Goal: Information Seeking & Learning: Learn about a topic

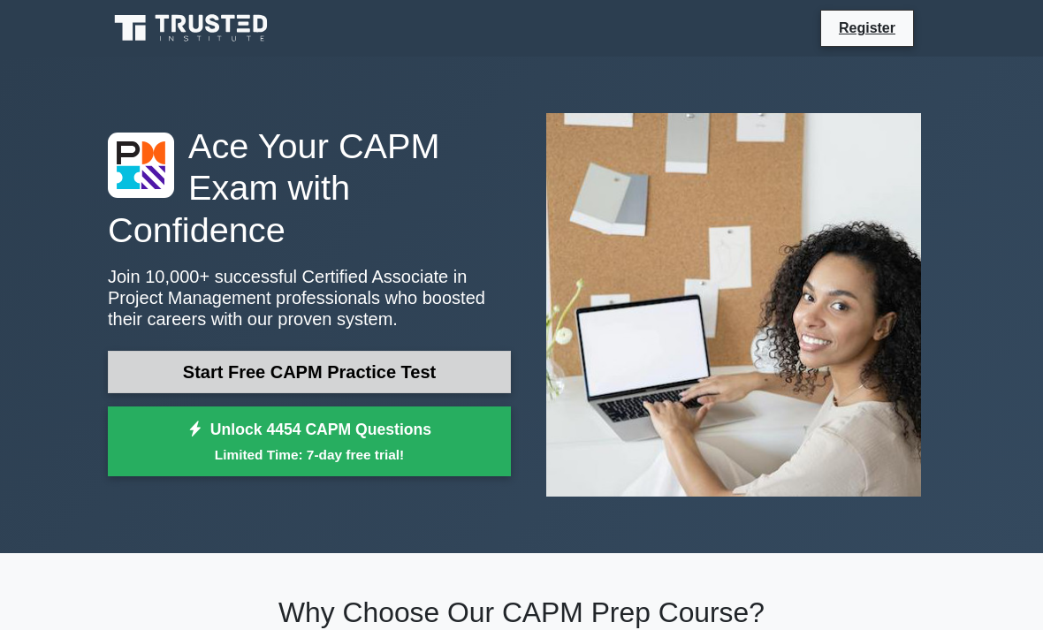
click at [315, 390] on link "Start Free CAPM Practice Test" at bounding box center [309, 372] width 403 height 42
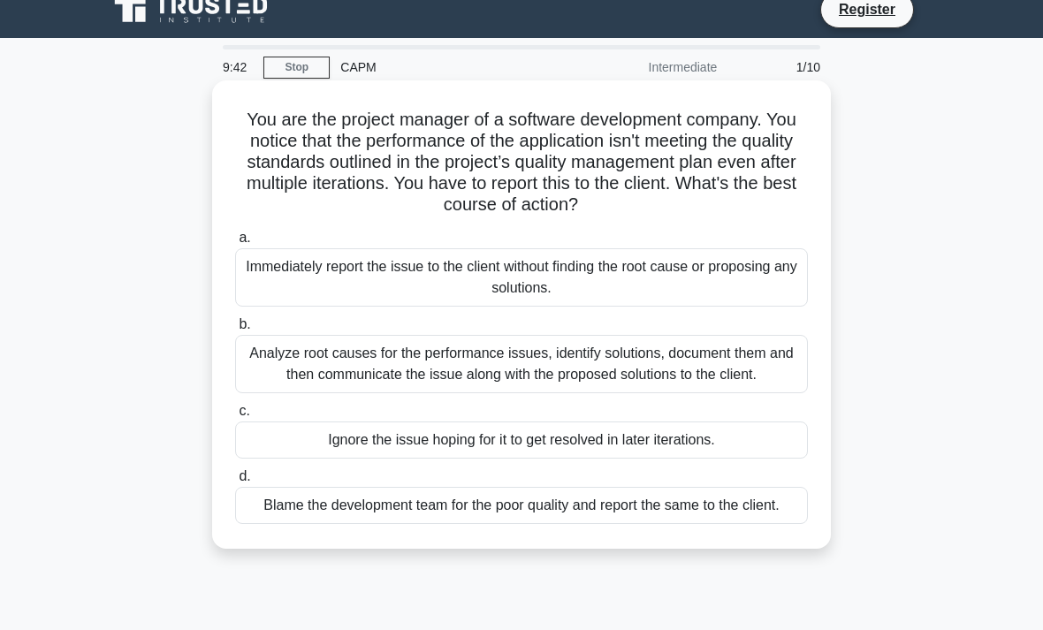
scroll to position [18, 0]
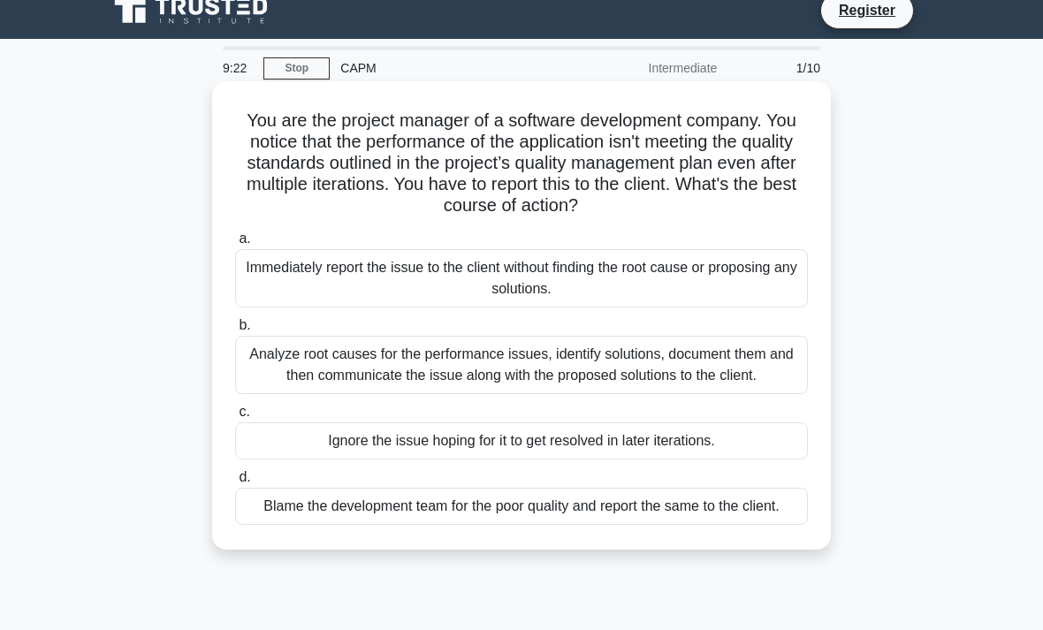
click at [313, 392] on div "Analyze root causes for the performance issues, identify solutions, document th…" at bounding box center [521, 365] width 573 height 58
click at [235, 332] on input "b. Analyze root causes for the performance issues, identify solutions, document…" at bounding box center [235, 325] width 0 height 11
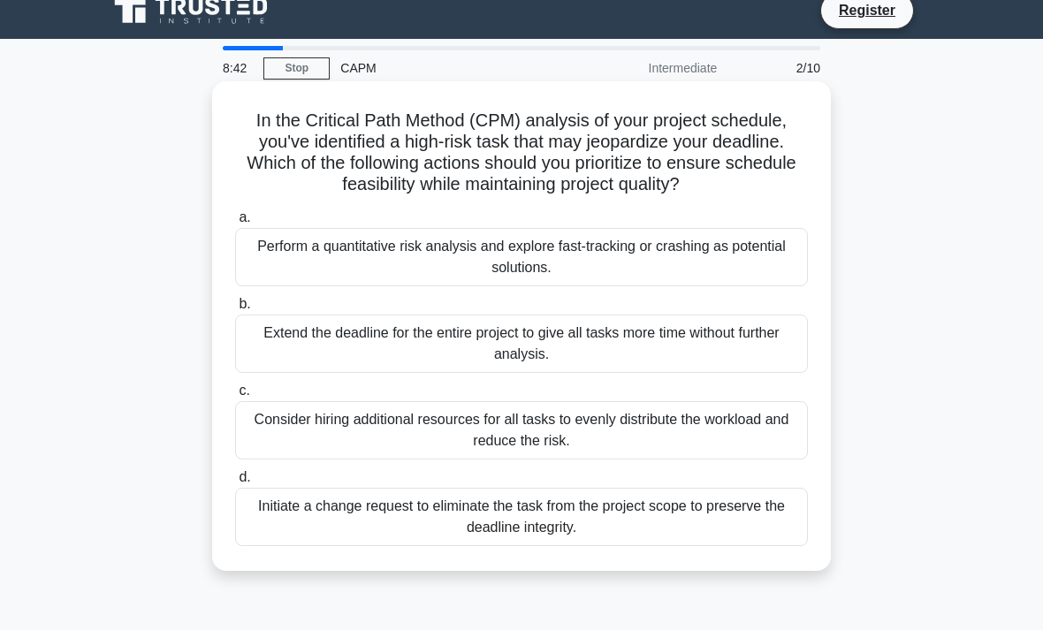
click at [324, 275] on div "Perform a quantitative risk analysis and explore fast-tracking or crashing as p…" at bounding box center [521, 257] width 573 height 58
click at [235, 224] on input "a. Perform a quantitative risk analysis and explore fast-tracking or crashing a…" at bounding box center [235, 217] width 0 height 11
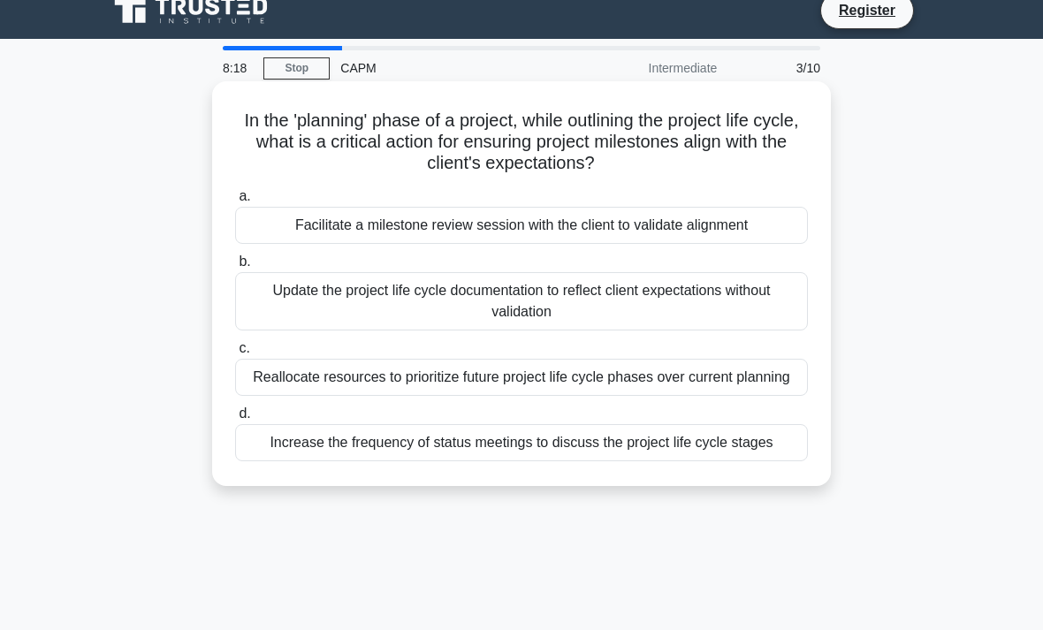
click at [758, 271] on label "b. Update the project life cycle documentation to reflect client expectations w…" at bounding box center [521, 291] width 573 height 80
click at [235, 268] on input "b. Update the project life cycle documentation to reflect client expectations w…" at bounding box center [235, 261] width 0 height 11
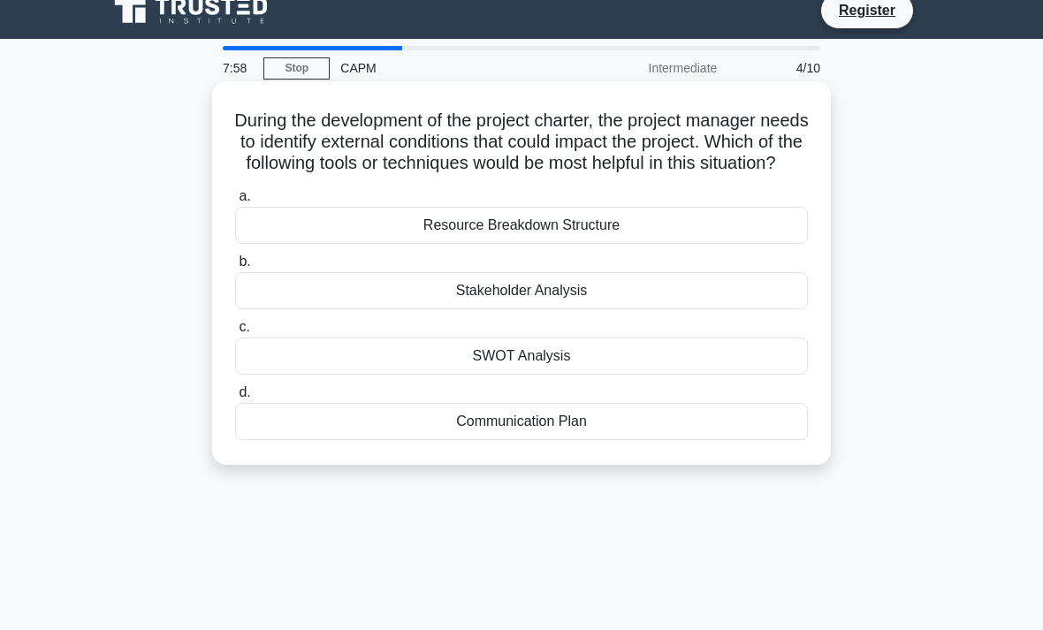
click at [701, 368] on div "SWOT Analysis" at bounding box center [521, 356] width 573 height 37
click at [235, 333] on input "c. SWOT Analysis" at bounding box center [235, 327] width 0 height 11
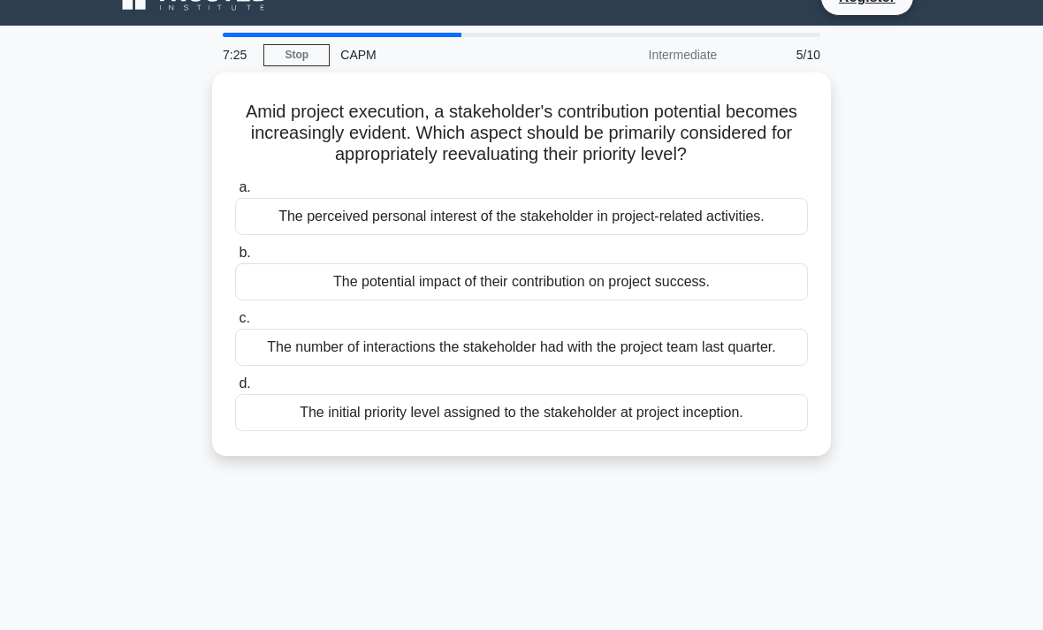
scroll to position [32, 0]
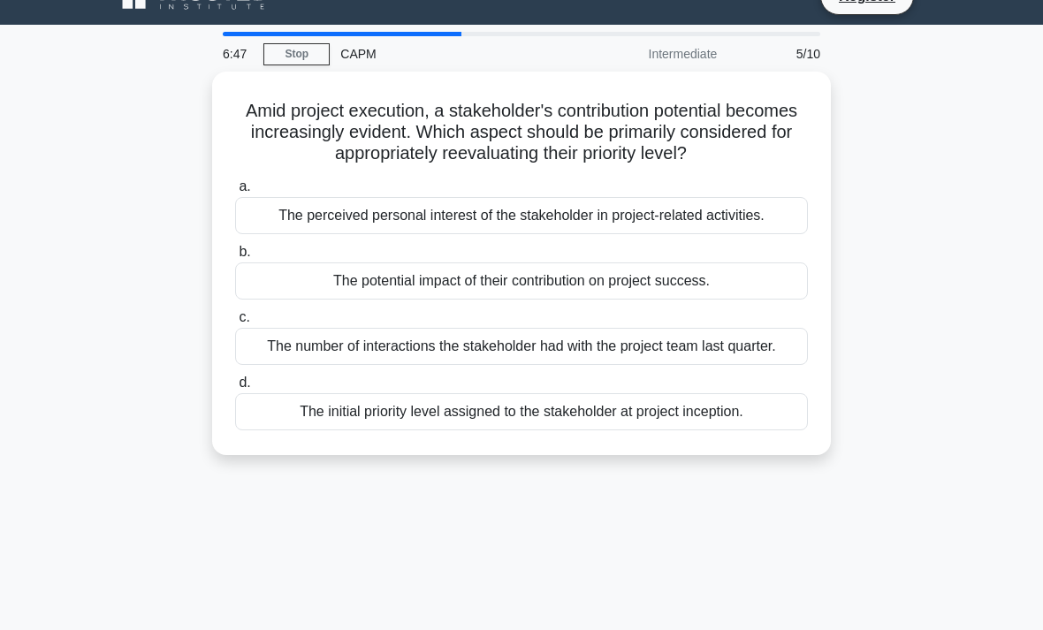
click at [353, 476] on div "Amid project execution, a stakeholder's contribution potential becomes increasi…" at bounding box center [521, 274] width 849 height 405
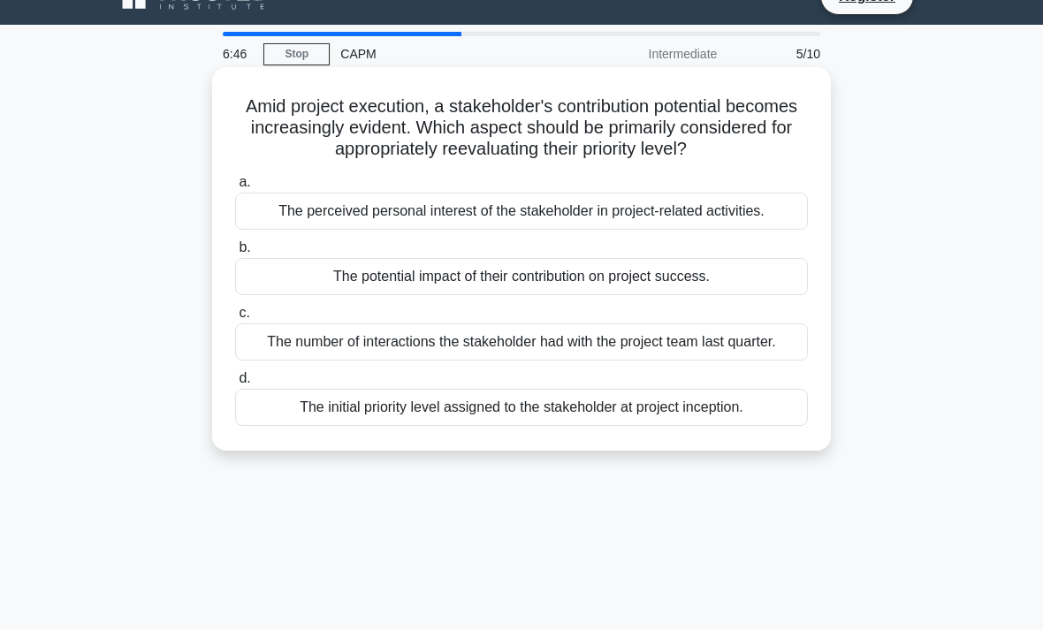
click at [435, 295] on div "The potential impact of their contribution on project success." at bounding box center [521, 276] width 573 height 37
click at [235, 254] on input "b. The potential impact of their contribution on project success." at bounding box center [235, 247] width 0 height 11
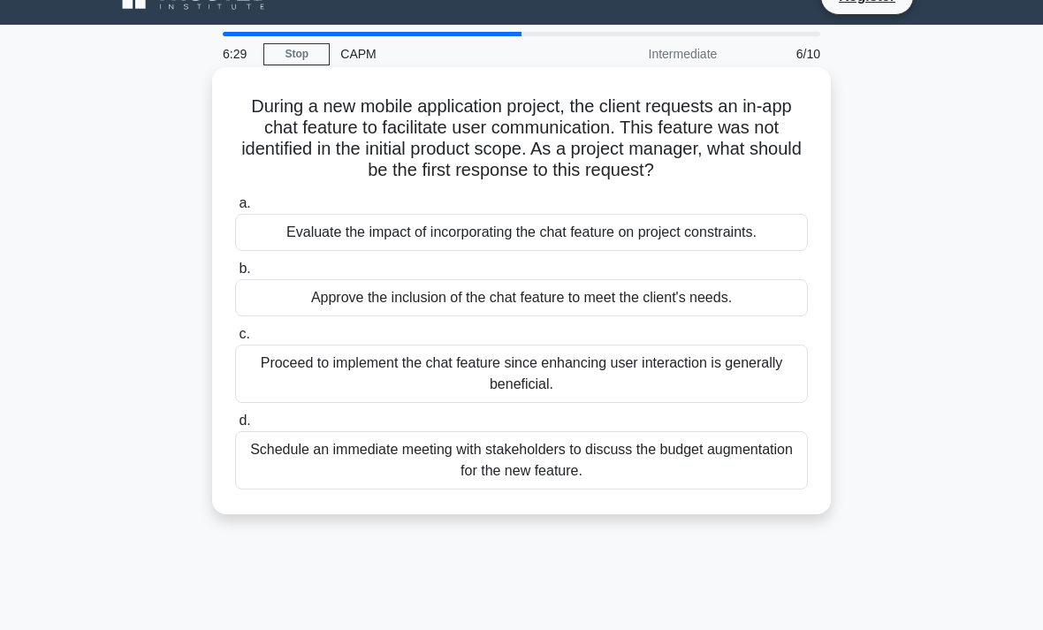
click at [495, 246] on div "Evaluate the impact of incorporating the chat feature on project constraints." at bounding box center [521, 232] width 573 height 37
click at [235, 210] on input "a. Evaluate the impact of incorporating the chat feature on project constraints." at bounding box center [235, 203] width 0 height 11
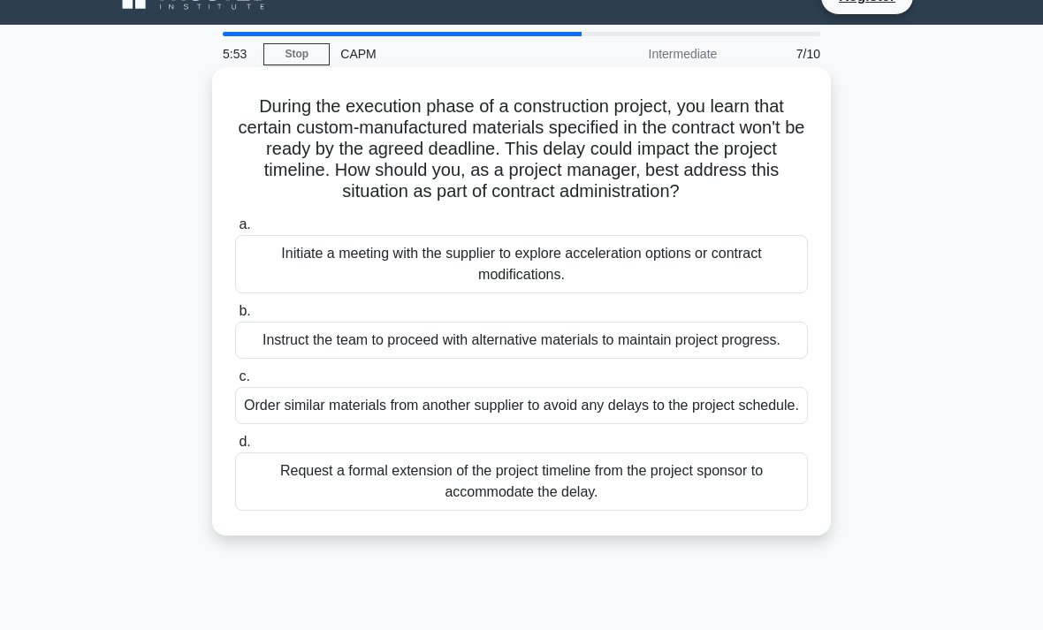
click at [314, 328] on label "b. Instruct the team to proceed with alternative materials to maintain project …" at bounding box center [521, 330] width 573 height 58
click at [235, 317] on input "b. Instruct the team to proceed with alternative materials to maintain project …" at bounding box center [235, 311] width 0 height 11
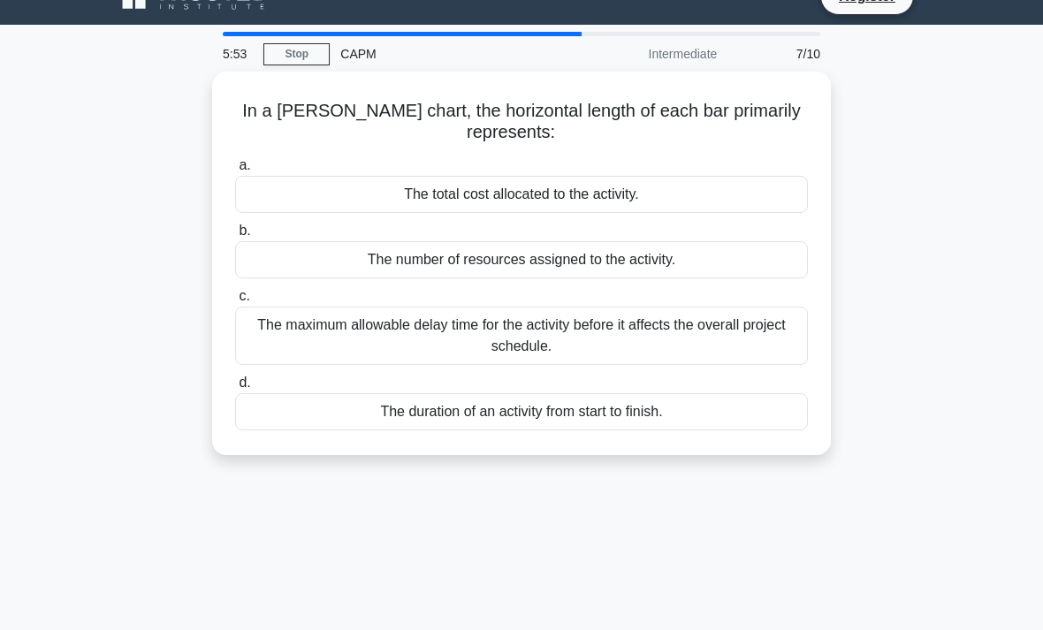
click at [321, 295] on label "c. The maximum allowable delay time for the activity before it affects the over…" at bounding box center [521, 326] width 573 height 80
click at [235, 295] on input "c. The maximum allowable delay time for the activity before it affects the over…" at bounding box center [235, 296] width 0 height 11
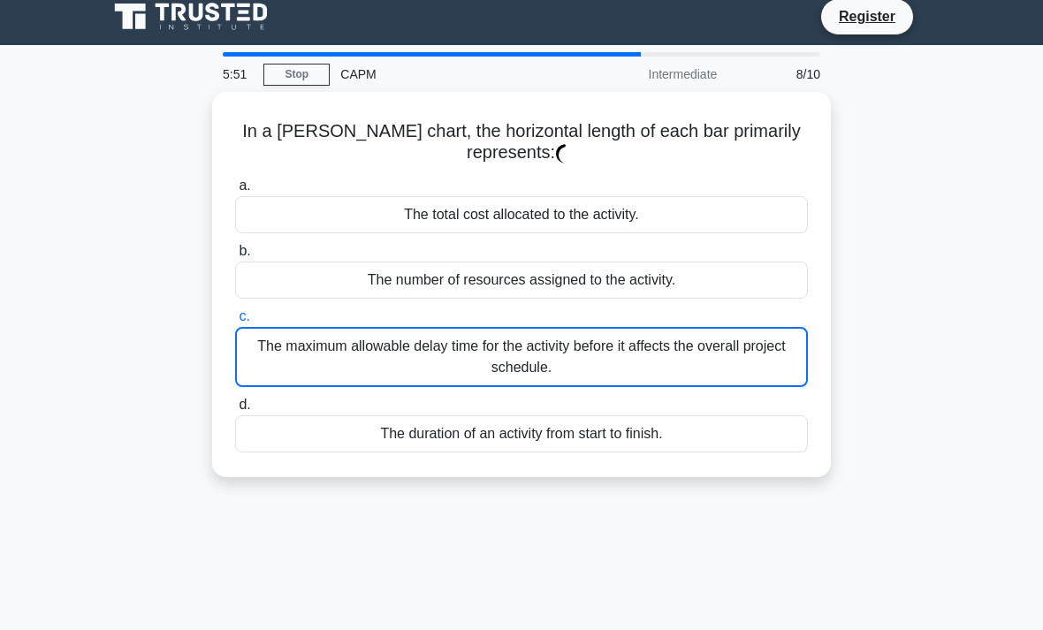
scroll to position [0, 0]
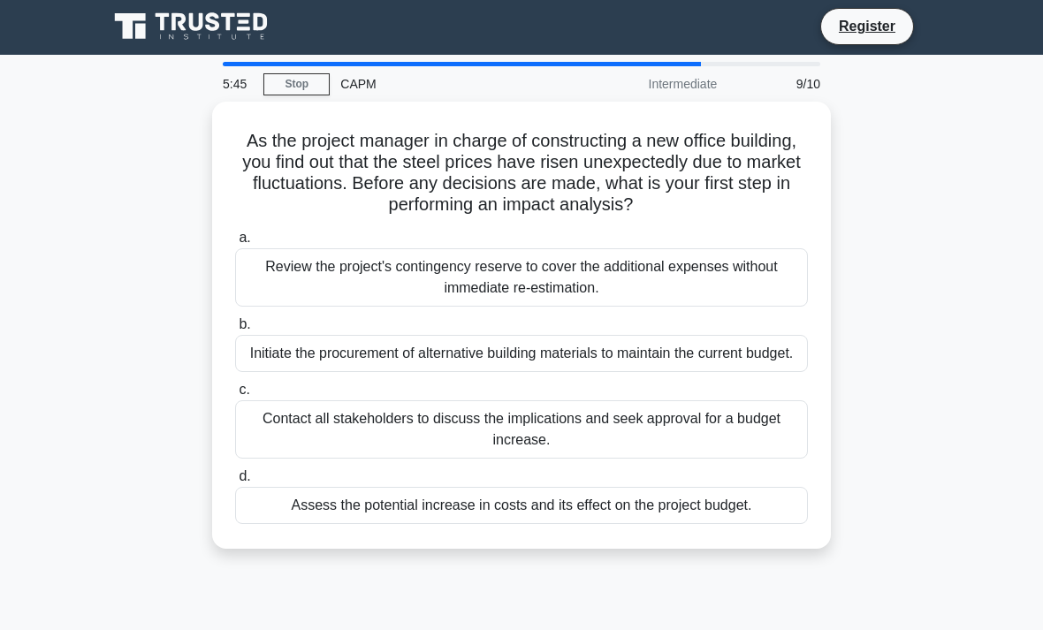
scroll to position [3, 0]
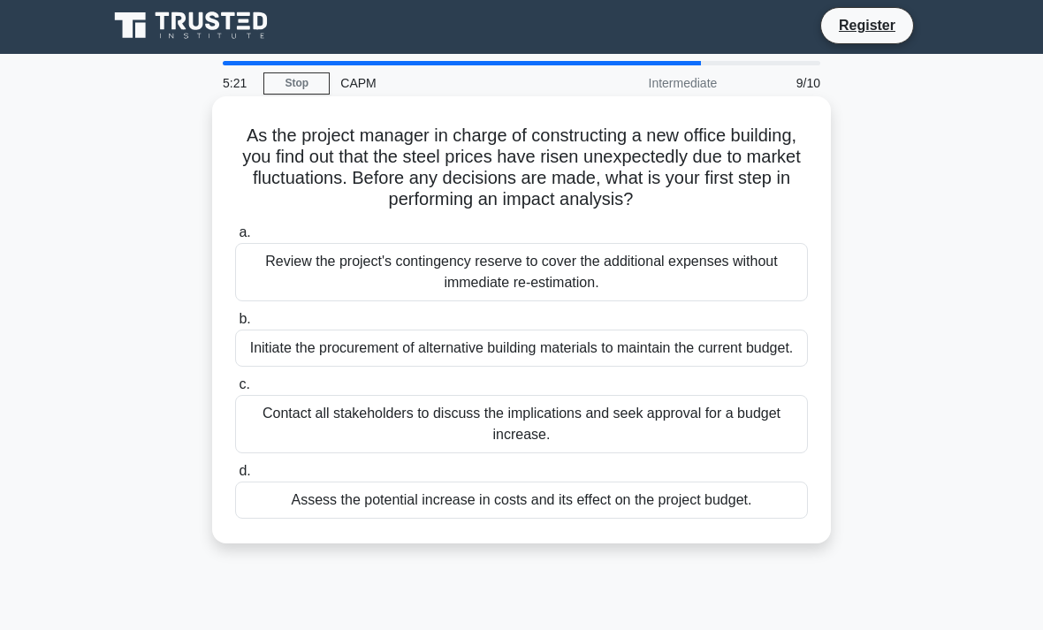
click at [767, 264] on label "a. Review the project's contingency reserve to cover the additional expenses wi…" at bounding box center [521, 262] width 573 height 80
click at [235, 239] on input "a. Review the project's contingency reserve to cover the additional expenses wi…" at bounding box center [235, 232] width 0 height 11
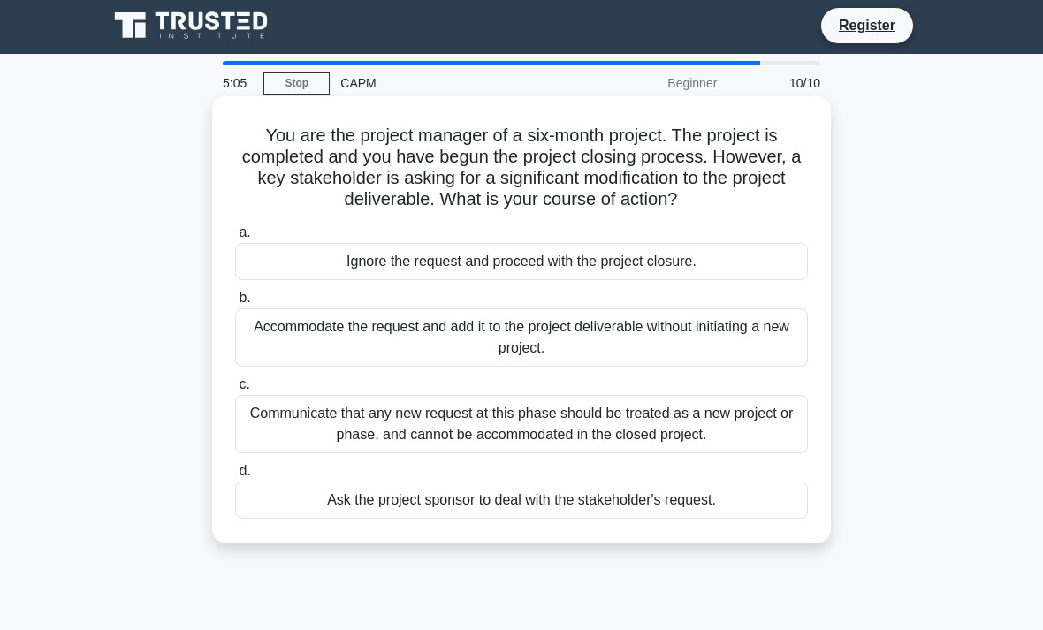
click at [755, 428] on div "Communicate that any new request at this phase should be treated as a new proje…" at bounding box center [521, 424] width 573 height 58
click at [235, 391] on input "c. Communicate that any new request at this phase should be treated as a new pr…" at bounding box center [235, 384] width 0 height 11
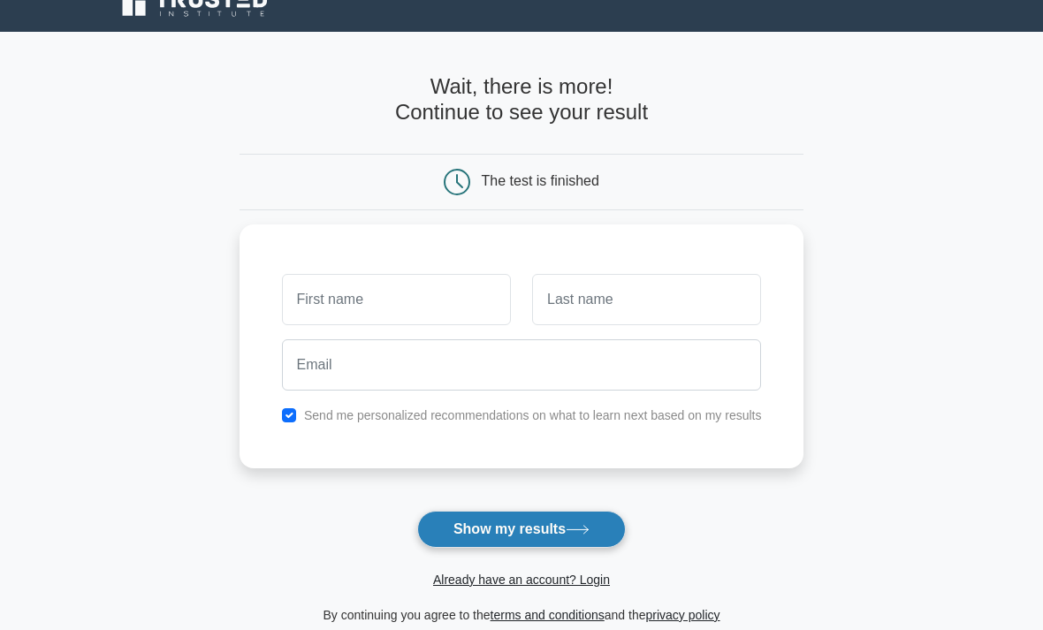
click at [529, 526] on button "Show my results" at bounding box center [521, 530] width 209 height 37
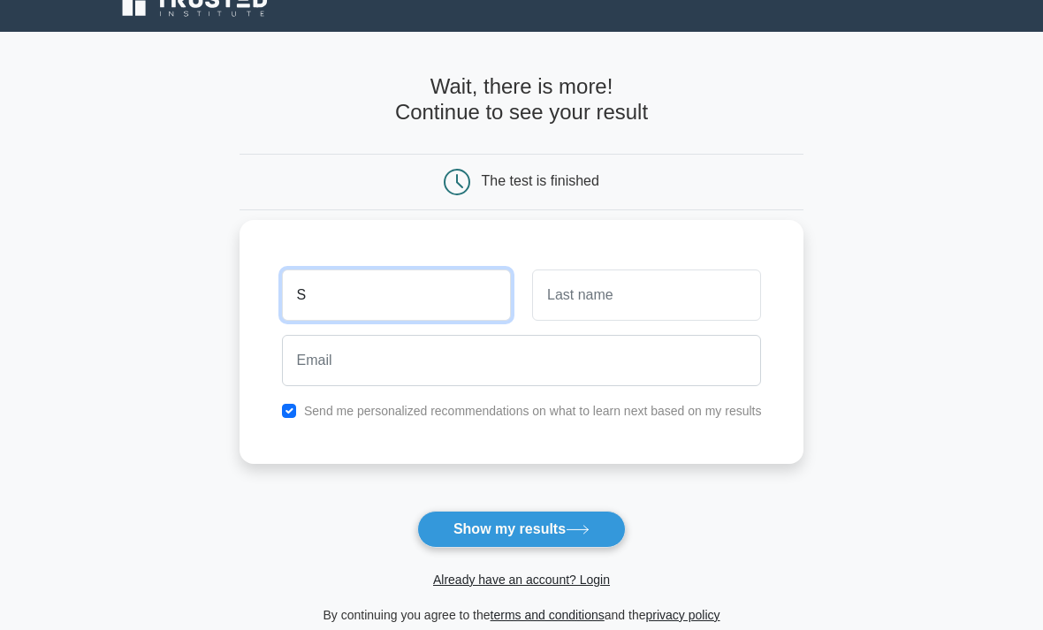
type input "S"
click at [586, 255] on div "S Send me personalized recommendations on what to learn next based on my results" at bounding box center [522, 342] width 565 height 244
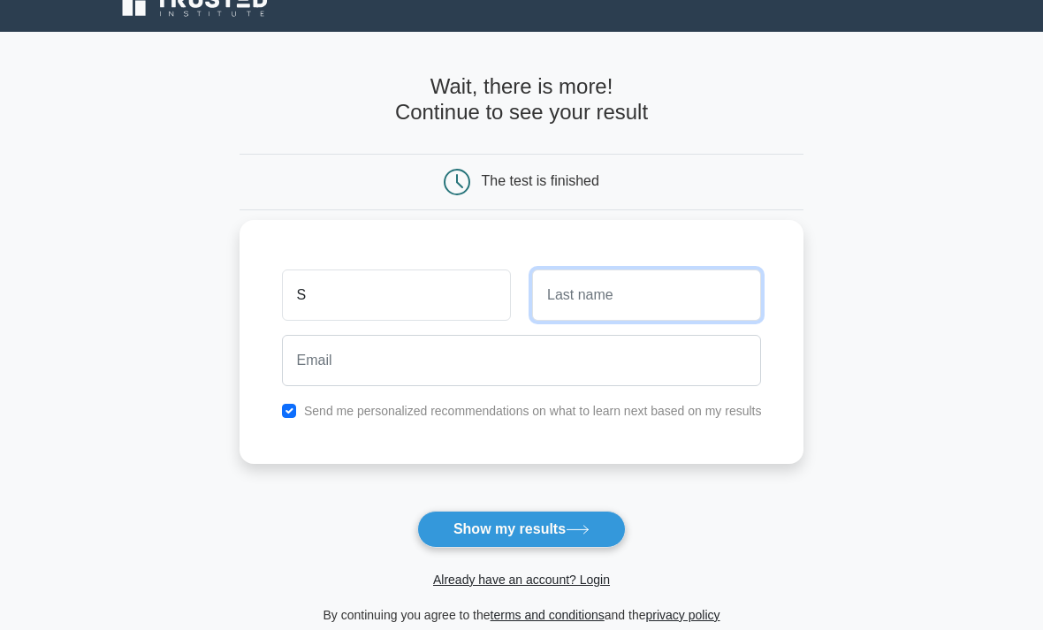
click at [580, 287] on input "text" at bounding box center [646, 295] width 229 height 51
type input "F"
click at [282, 415] on input "checkbox" at bounding box center [289, 411] width 14 height 14
checkbox input "false"
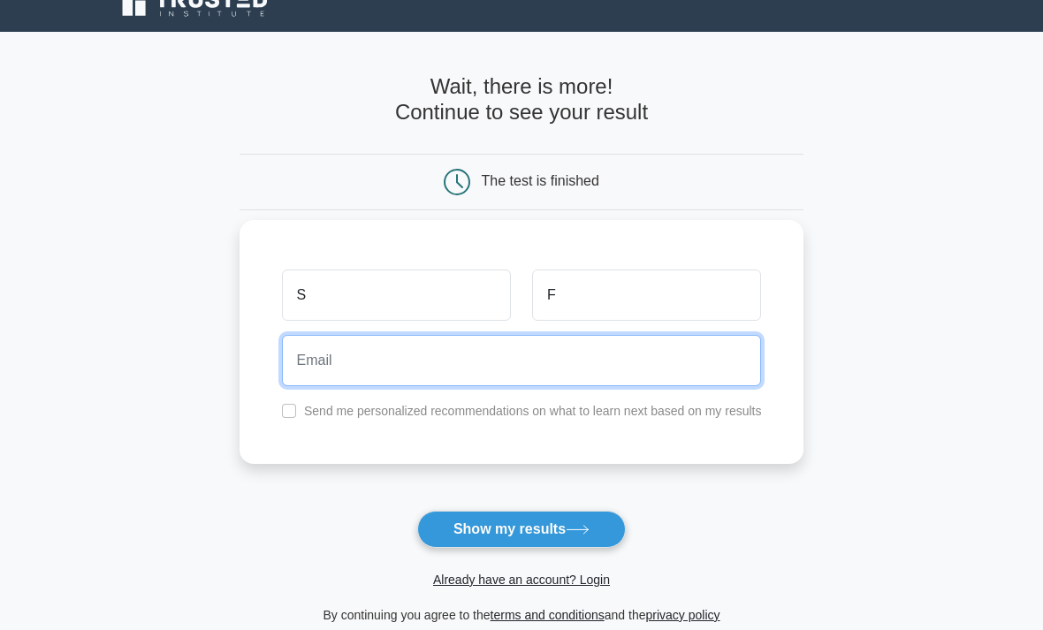
click at [331, 366] on input "email" at bounding box center [522, 360] width 480 height 51
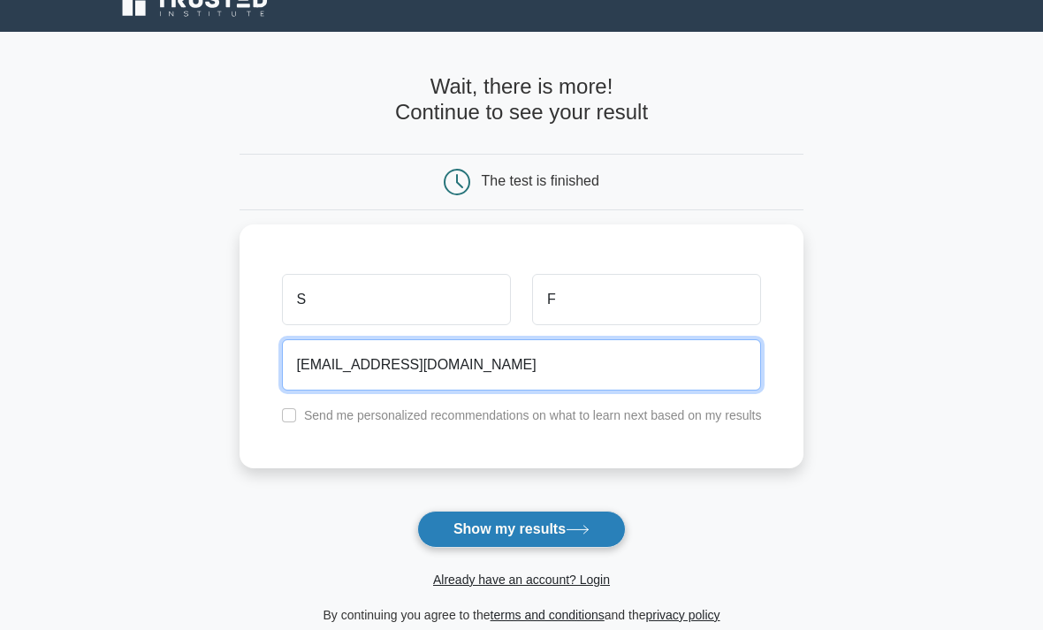
type input "ssaldamer@gmail.com"
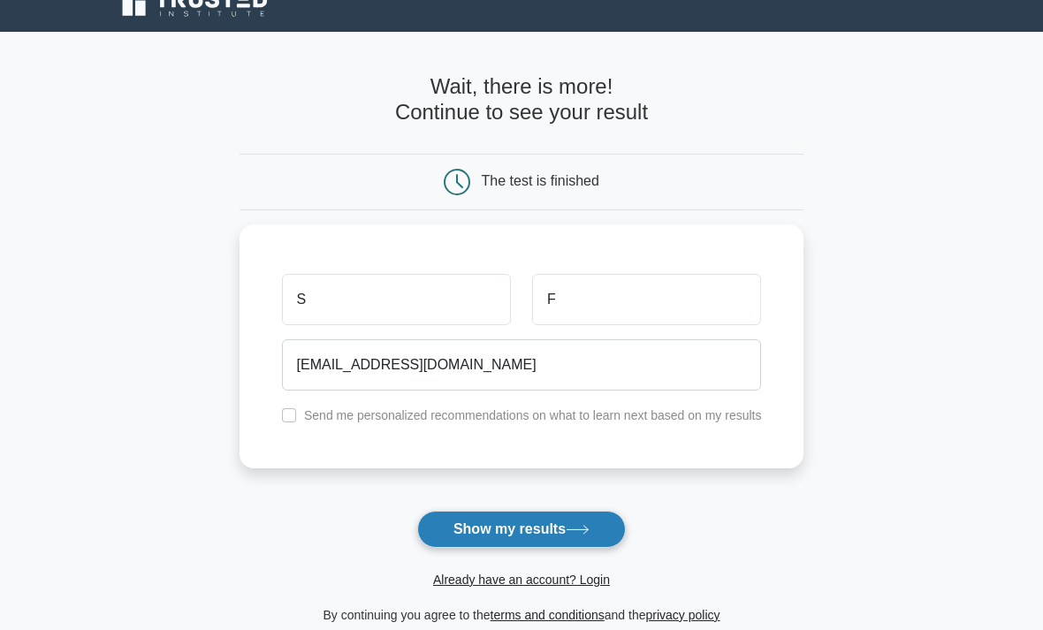
click at [588, 517] on button "Show my results" at bounding box center [521, 529] width 209 height 37
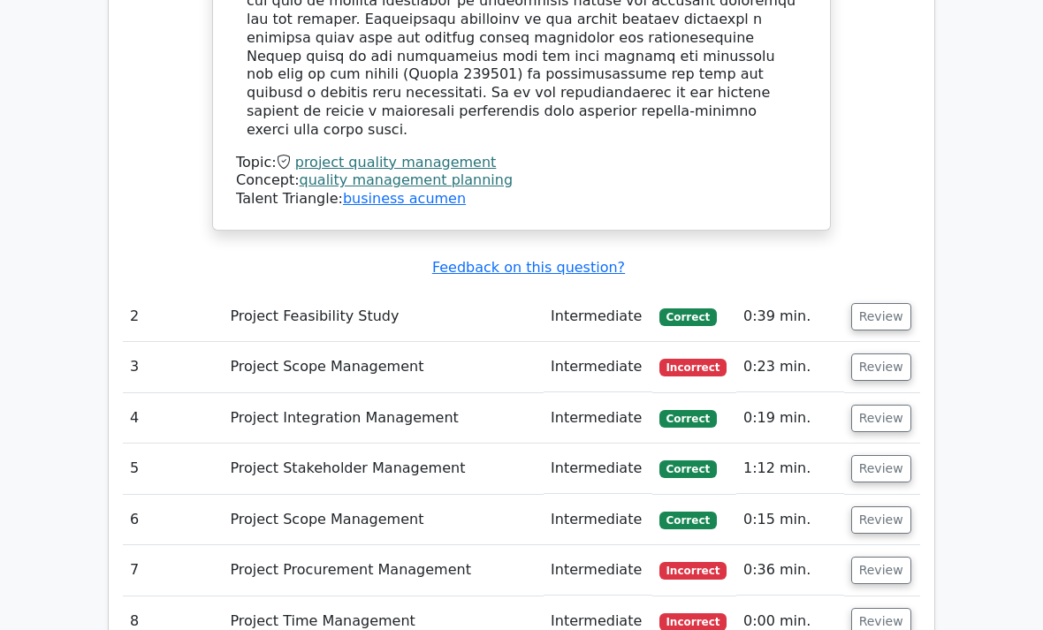
scroll to position [2514, 0]
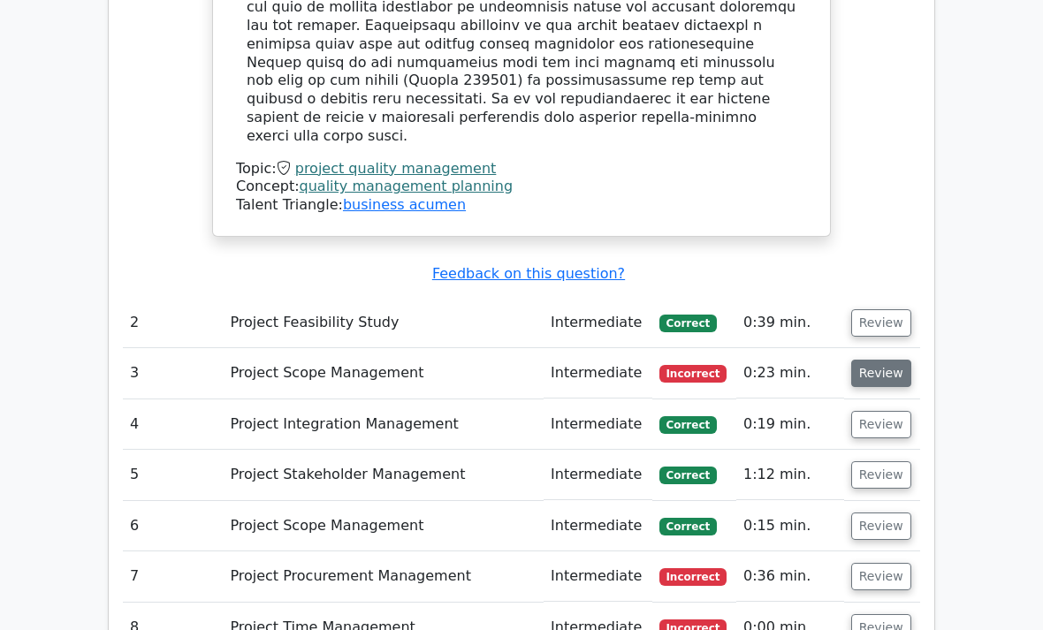
click at [851, 361] on button "Review" at bounding box center [881, 374] width 60 height 27
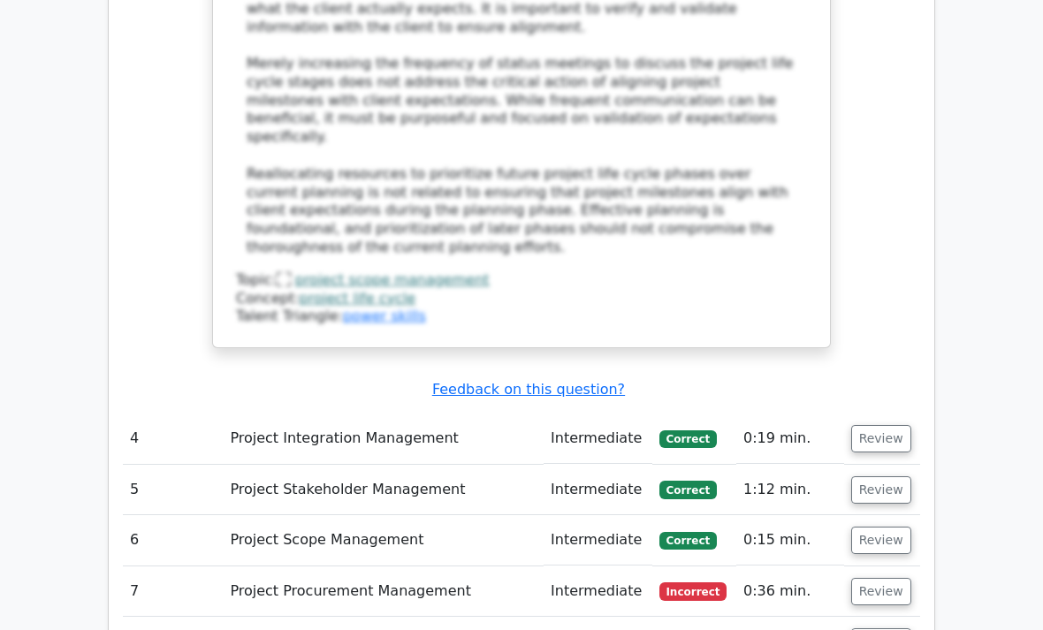
scroll to position [3586, 0]
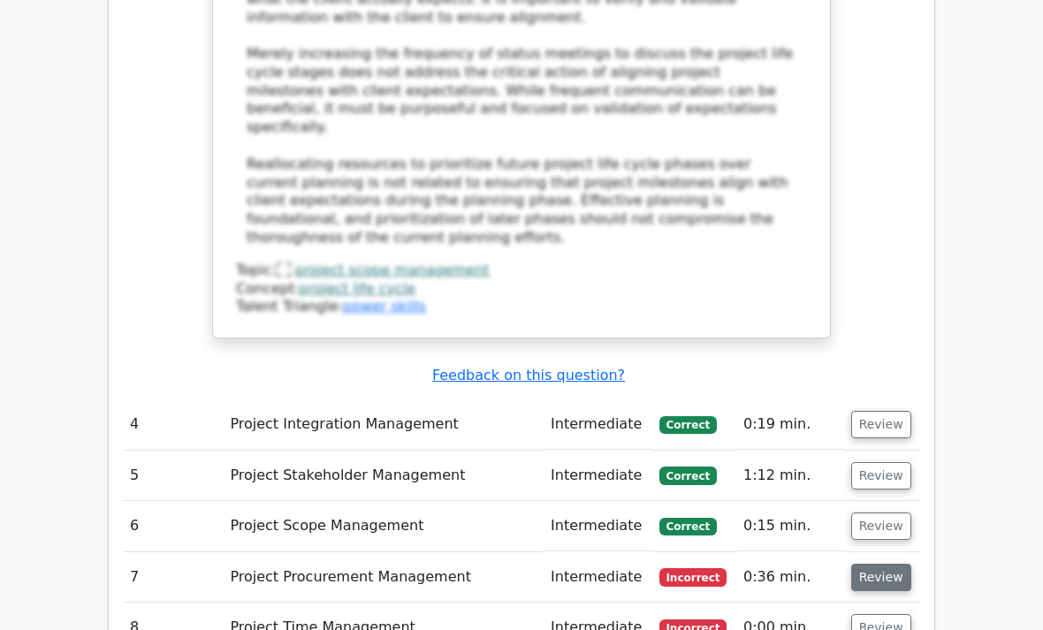
click at [880, 564] on button "Review" at bounding box center [881, 577] width 60 height 27
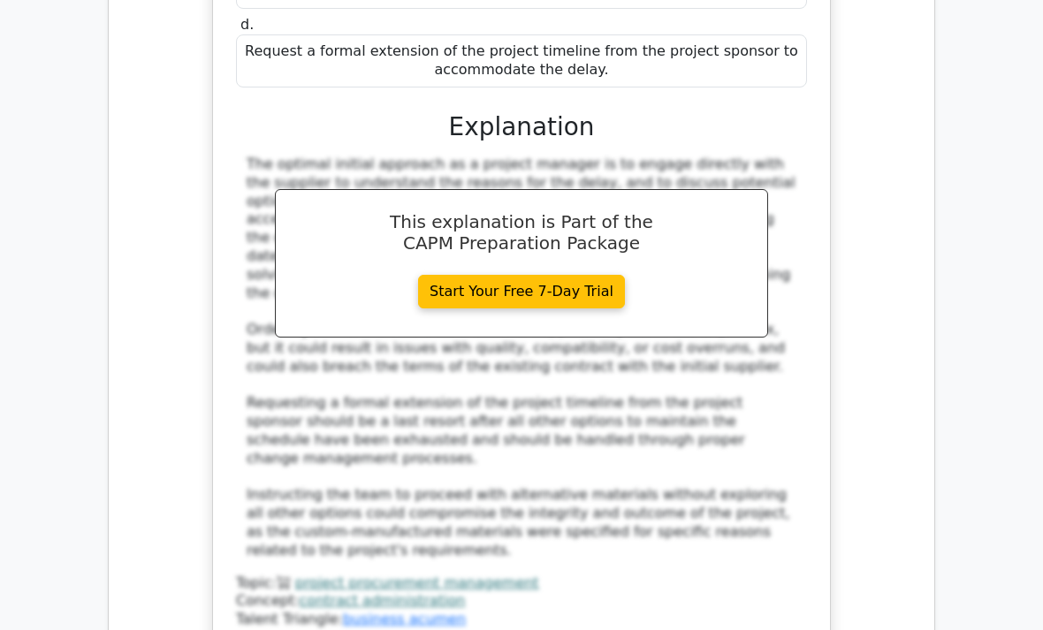
scroll to position [4597, 0]
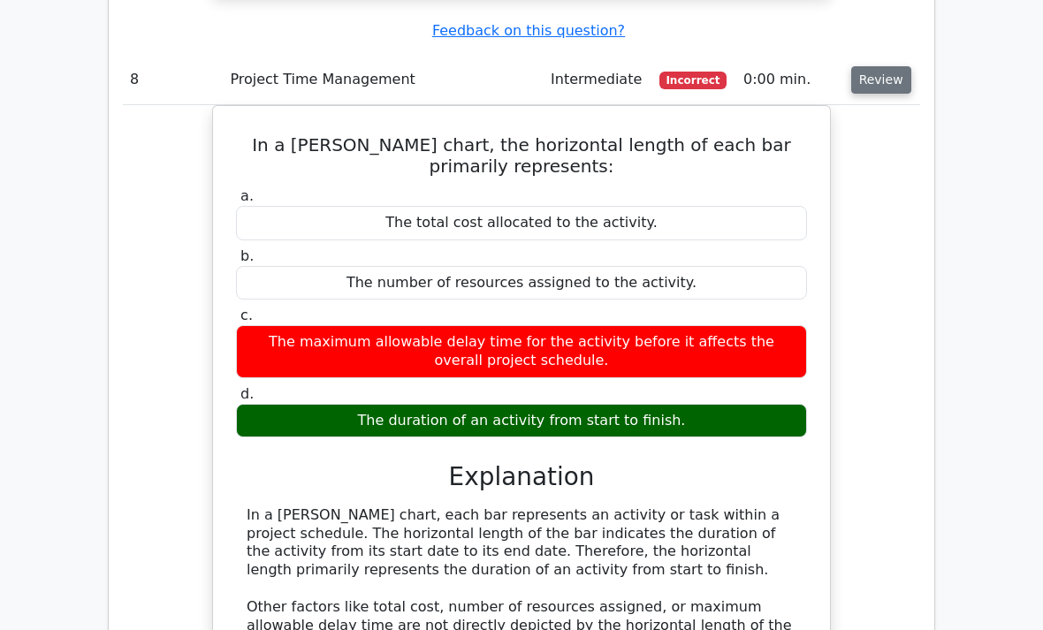
scroll to position [5232, 0]
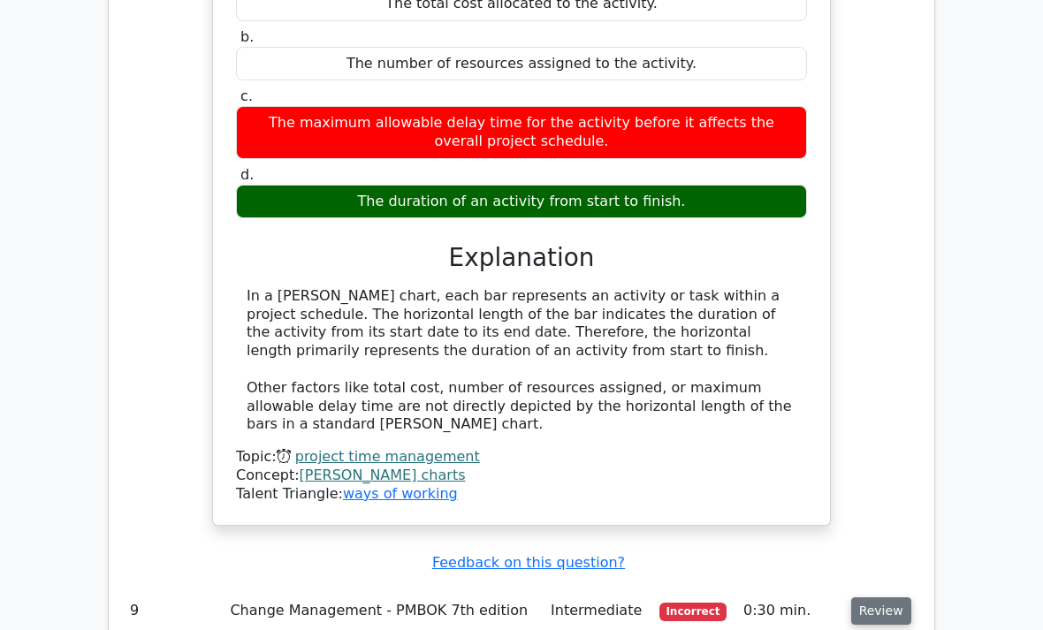
scroll to position [5451, 0]
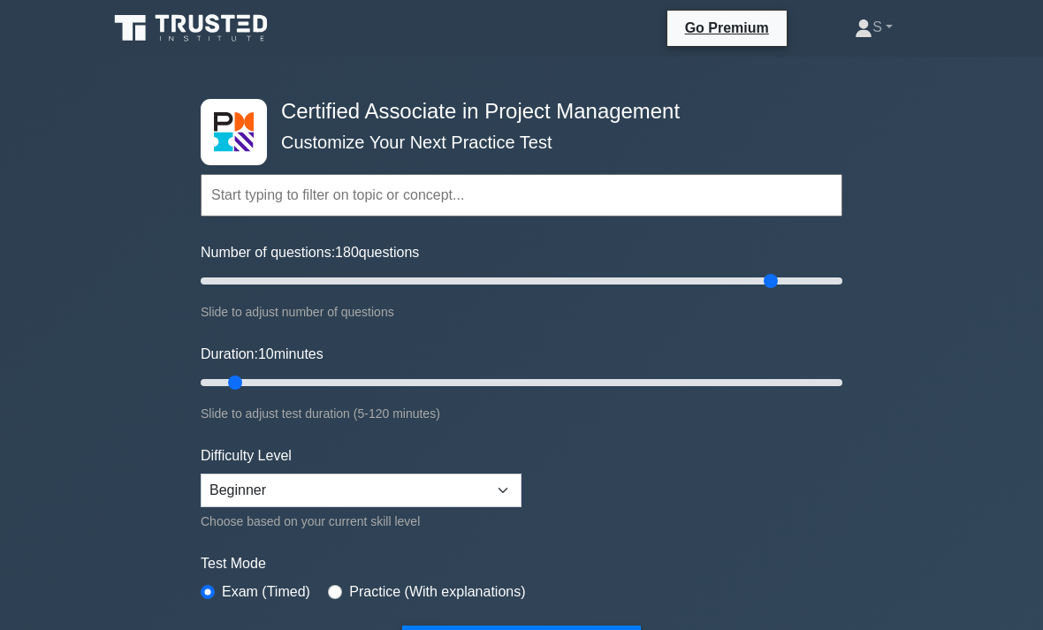
click at [775, 286] on input "Number of questions: 180 questions" at bounding box center [522, 281] width 642 height 21
drag, startPoint x: 504, startPoint y: 274, endPoint x: 295, endPoint y: 301, distance: 210.3
type input "30"
click at [295, 301] on div "Number of questions: 55 questions Slide to adjust number of questions" at bounding box center [522, 282] width 642 height 80
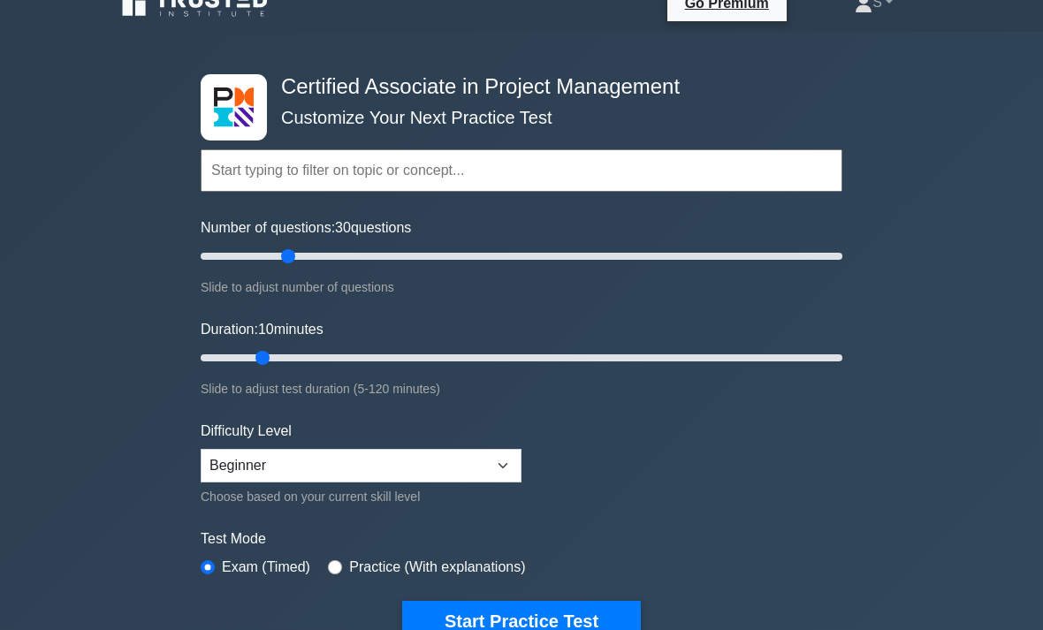
scroll to position [25, 0]
type input "20"
click at [278, 354] on input "Duration: 20 minutes" at bounding box center [522, 357] width 642 height 21
select select "intermediate"
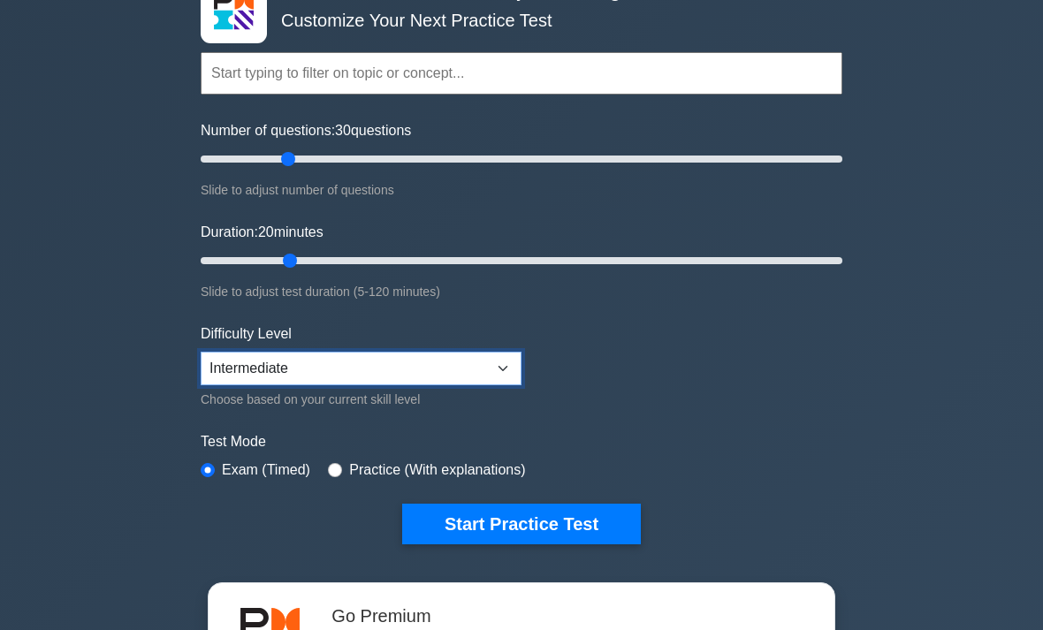
scroll to position [126, 0]
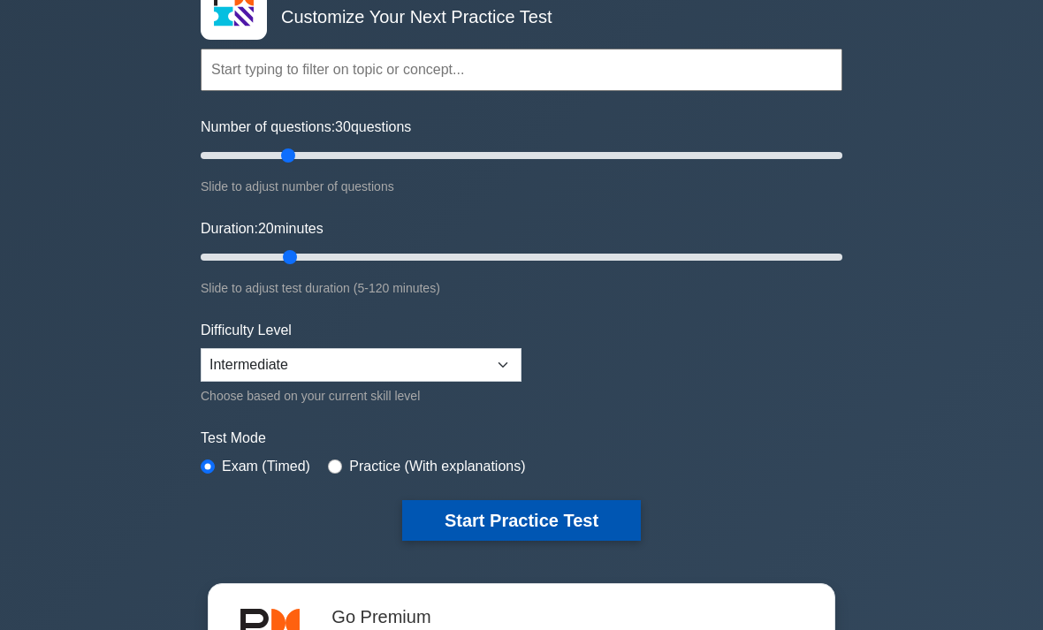
click at [468, 530] on button "Start Practice Test" at bounding box center [521, 520] width 239 height 41
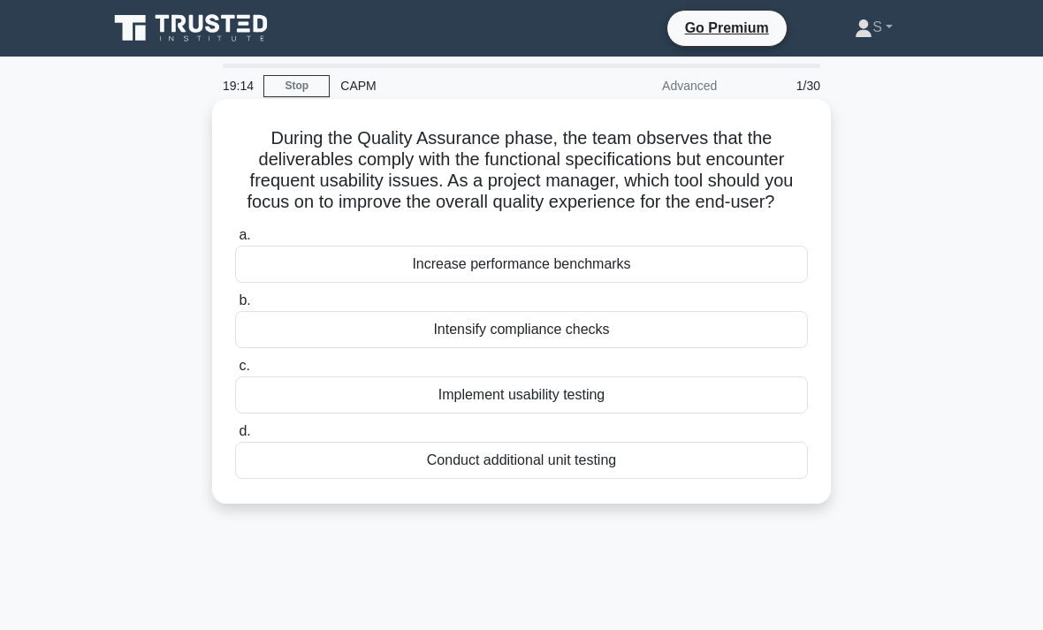
click at [318, 410] on div "Implement usability testing" at bounding box center [521, 395] width 573 height 37
click at [235, 372] on input "c. Implement usability testing" at bounding box center [235, 366] width 0 height 11
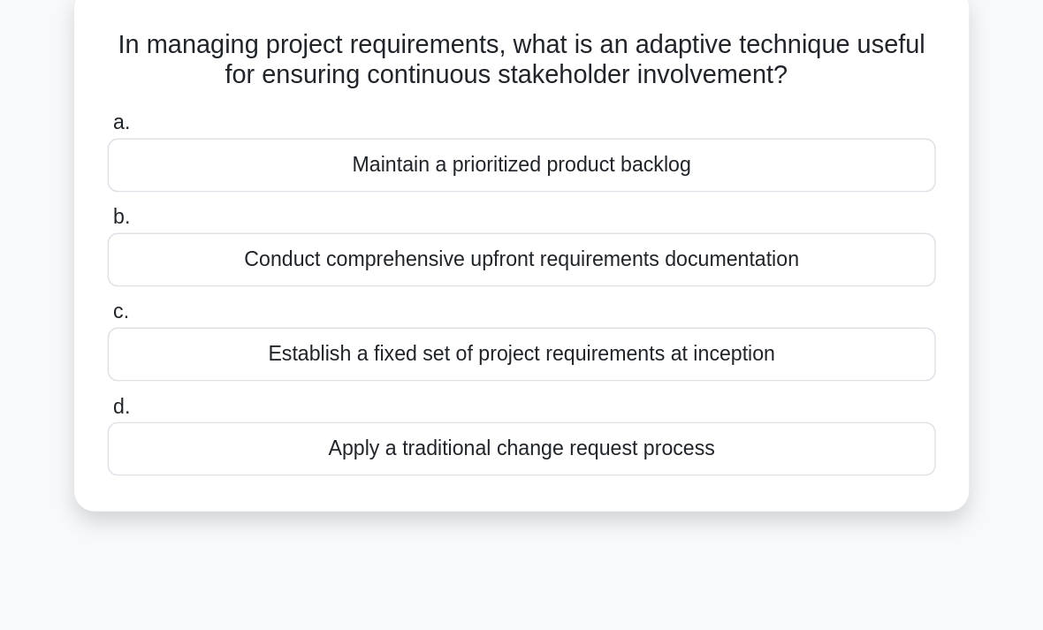
click at [356, 269] on div "Conduct comprehensive upfront requirements documentation" at bounding box center [521, 287] width 573 height 37
click at [235, 253] on input "b. Conduct comprehensive upfront requirements documentation" at bounding box center [235, 258] width 0 height 11
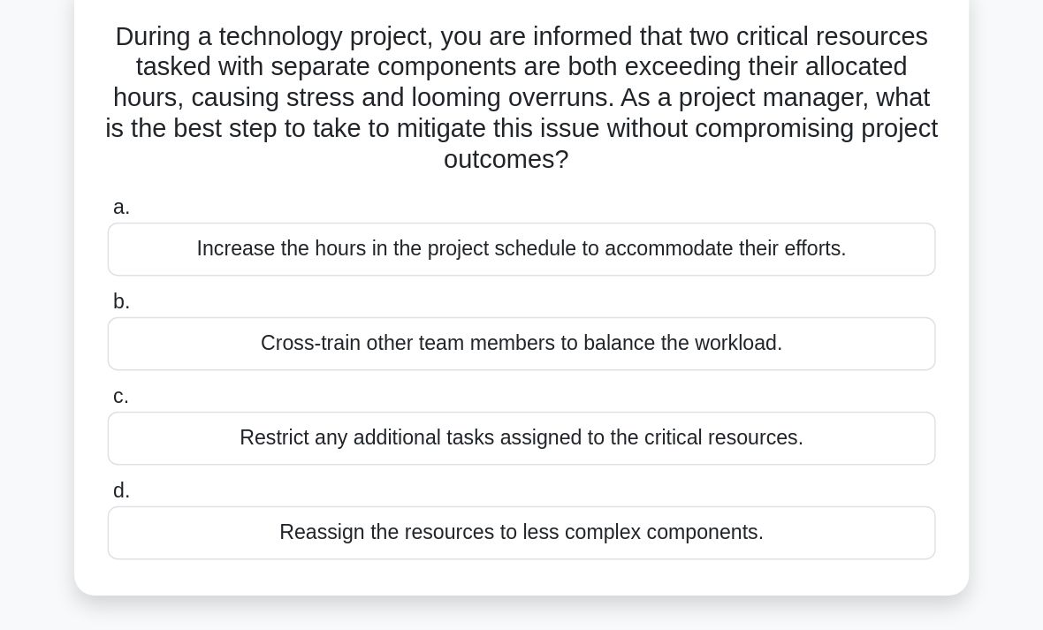
click at [235, 398] on div "Restrict any additional tasks assigned to the critical resources." at bounding box center [521, 416] width 573 height 37
click at [235, 382] on input "c. Restrict any additional tasks assigned to the critical resources." at bounding box center [235, 387] width 0 height 11
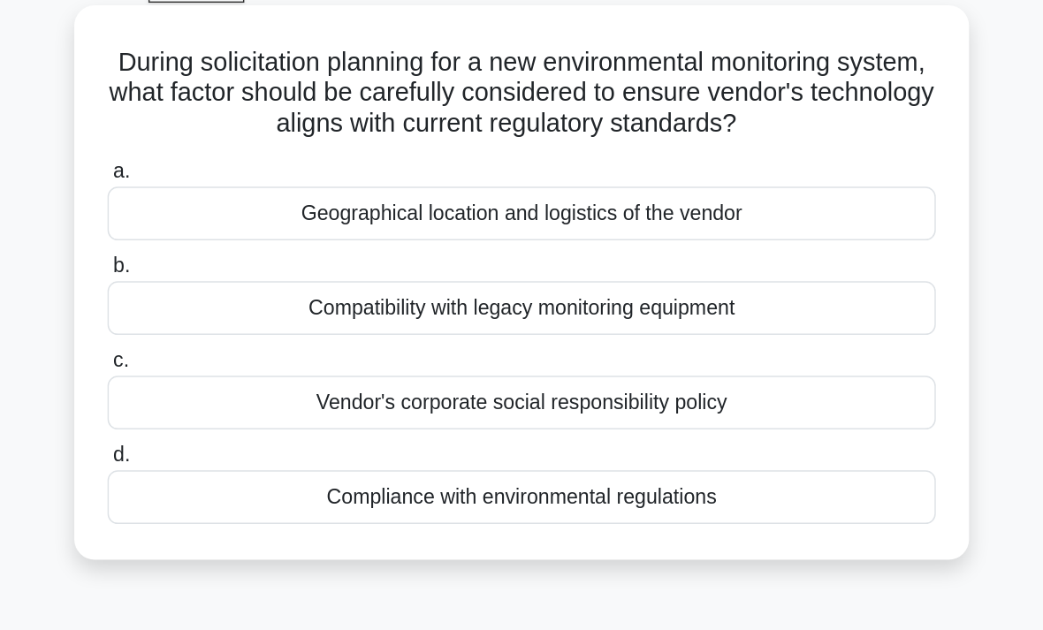
click at [354, 290] on div "Compatibility with legacy monitoring equipment" at bounding box center [521, 308] width 573 height 37
click at [235, 274] on input "b. Compatibility with legacy monitoring equipment" at bounding box center [235, 279] width 0 height 11
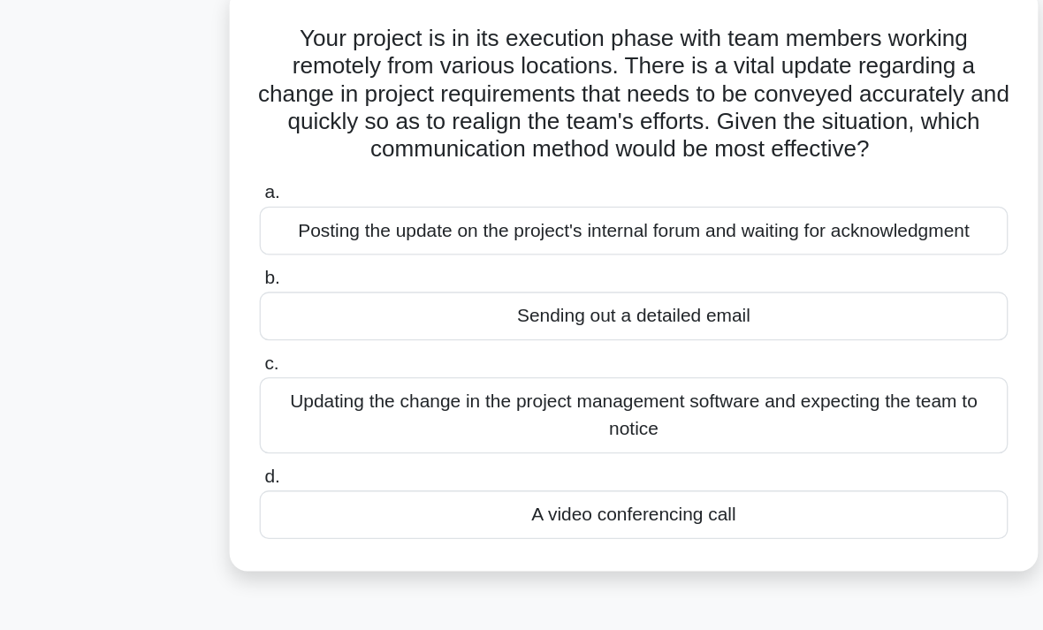
scroll to position [4, 0]
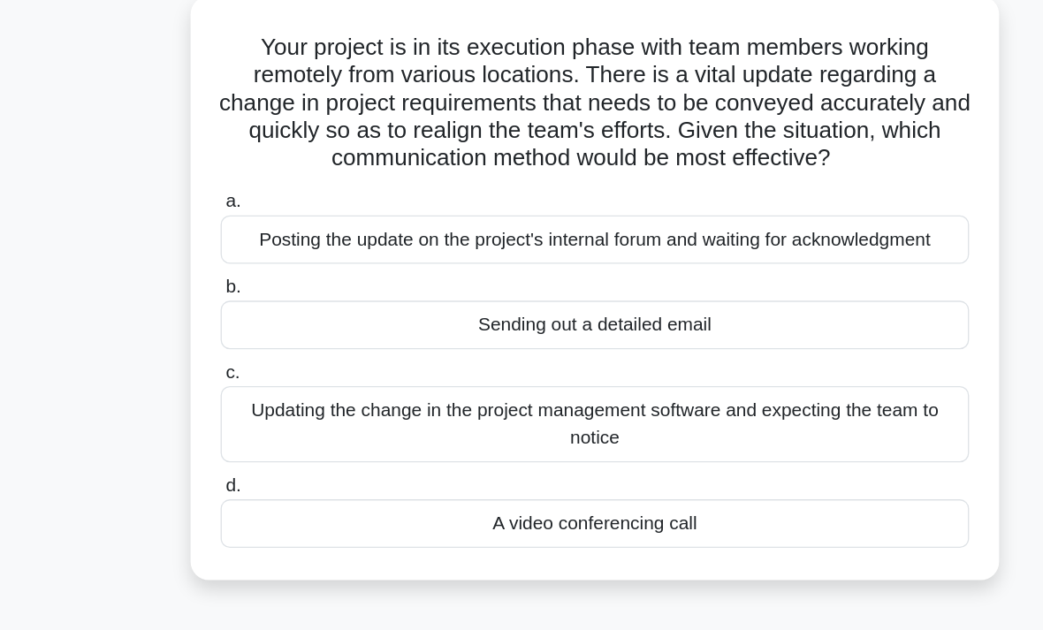
click at [700, 263] on div "Posting the update on the project's internal forum and waiting for acknowledgme…" at bounding box center [521, 281] width 573 height 37
click at [235, 248] on input "a. Posting the update on the project's internal forum and waiting for acknowled…" at bounding box center [235, 253] width 0 height 11
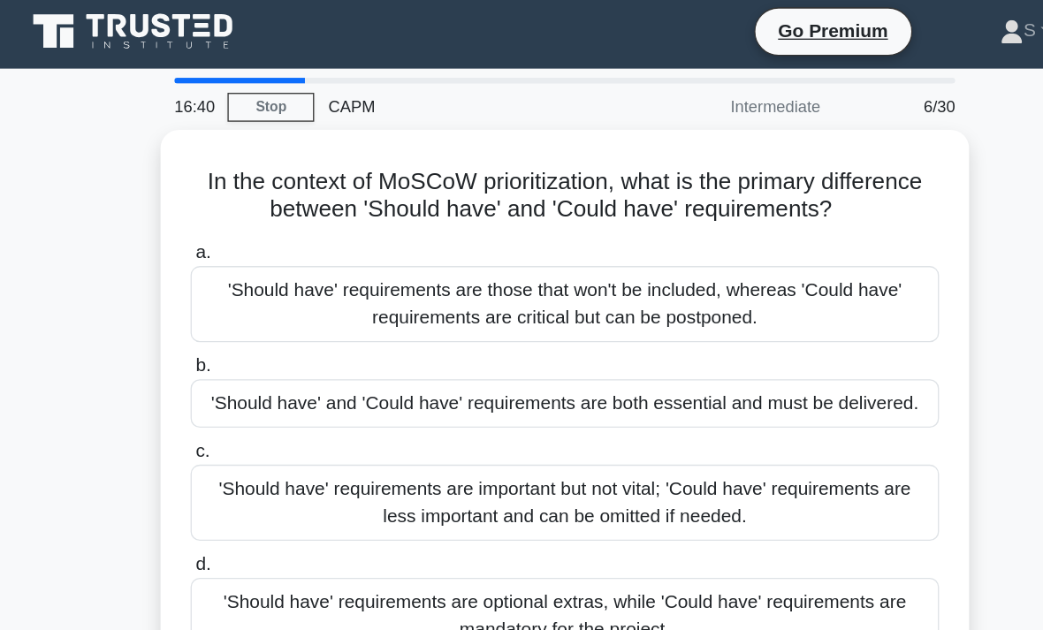
scroll to position [0, 0]
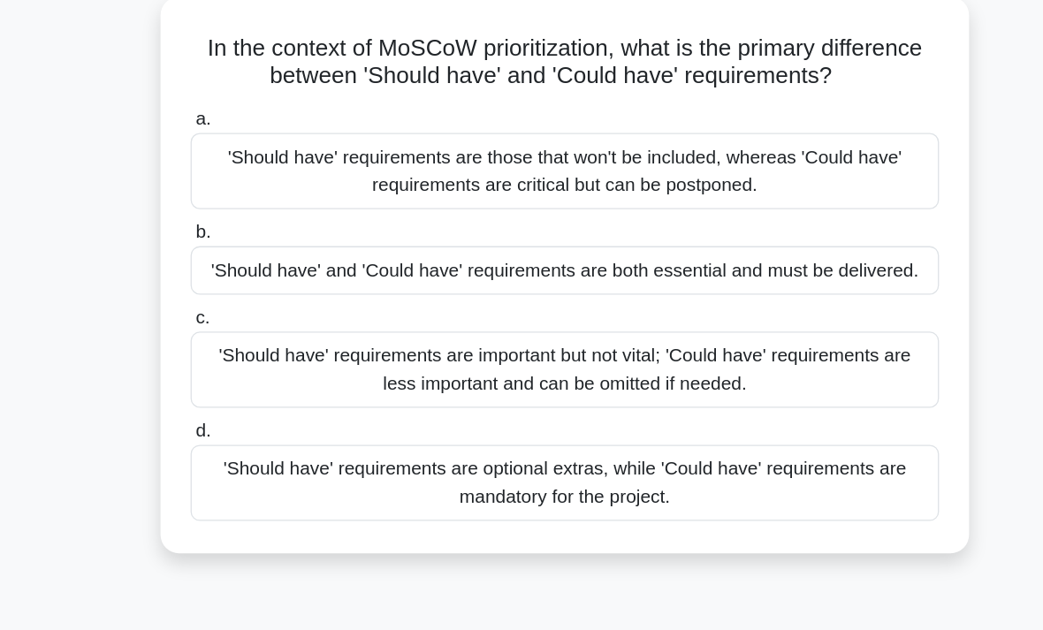
click at [670, 355] on div "'Should have' requirements are important but not vital; 'Could have' requiremen…" at bounding box center [521, 384] width 573 height 58
click at [235, 339] on input "c. 'Should have' requirements are important but not vital; 'Could have' require…" at bounding box center [235, 344] width 0 height 11
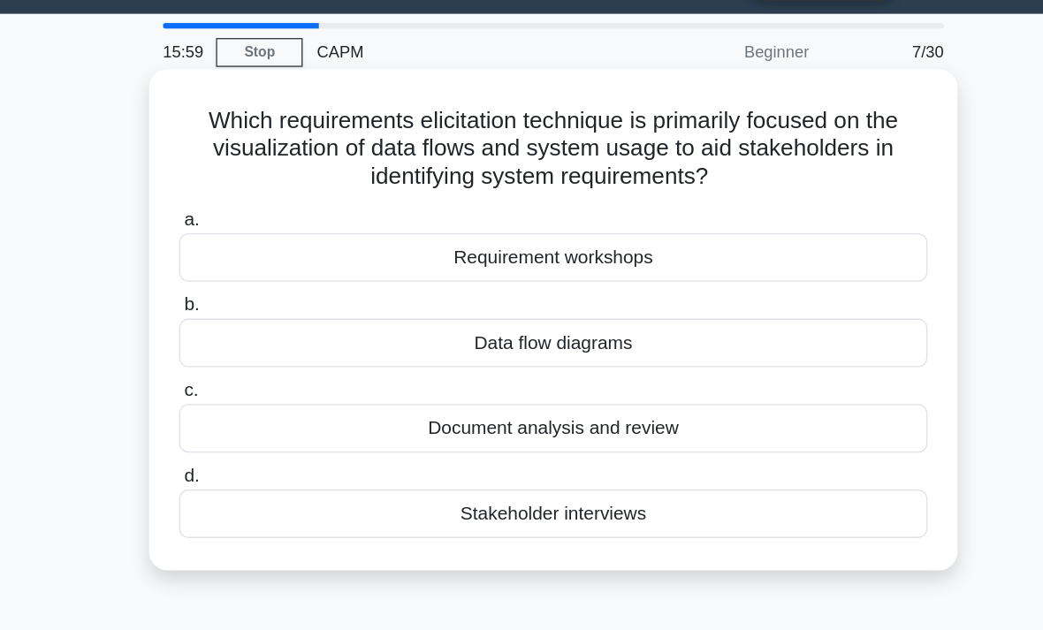
click at [592, 290] on div "Data flow diagrams" at bounding box center [521, 308] width 573 height 37
click at [235, 274] on input "b. Data flow diagrams" at bounding box center [235, 279] width 0 height 11
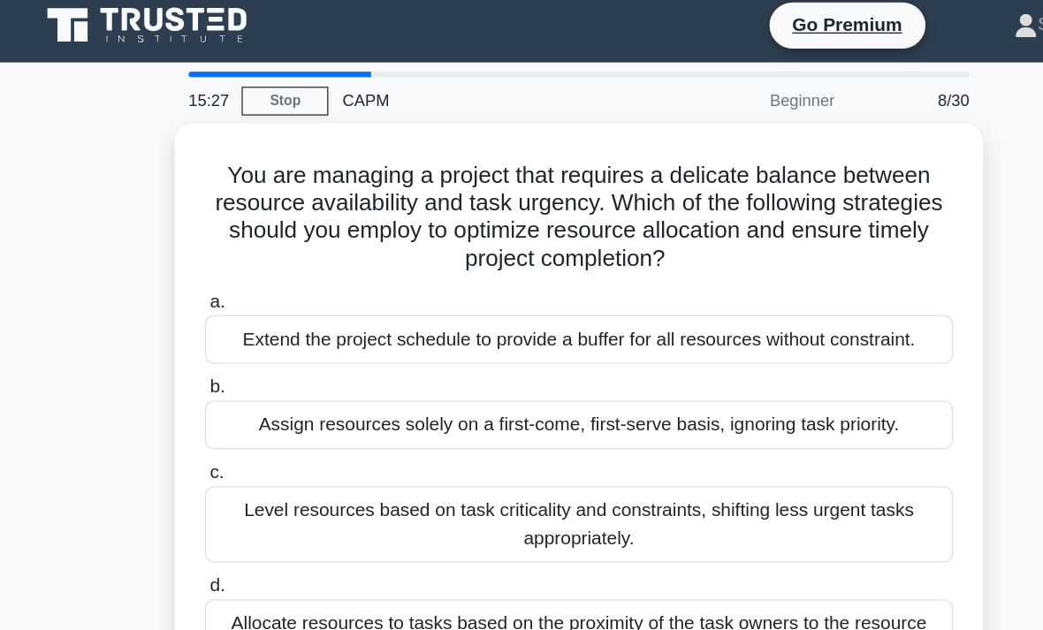
scroll to position [9, 0]
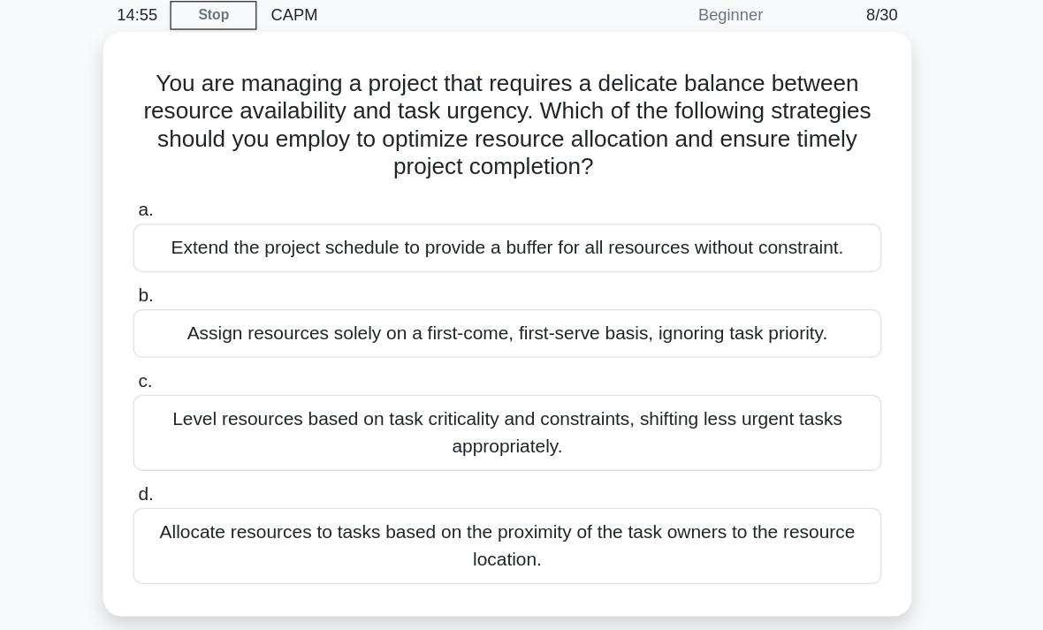
click at [411, 381] on div "Level resources based on task criticality and constraints, shifting less urgent…" at bounding box center [521, 397] width 573 height 58
click at [235, 363] on input "c. Level resources based on task criticality and constraints, shifting less urg…" at bounding box center [235, 357] width 0 height 11
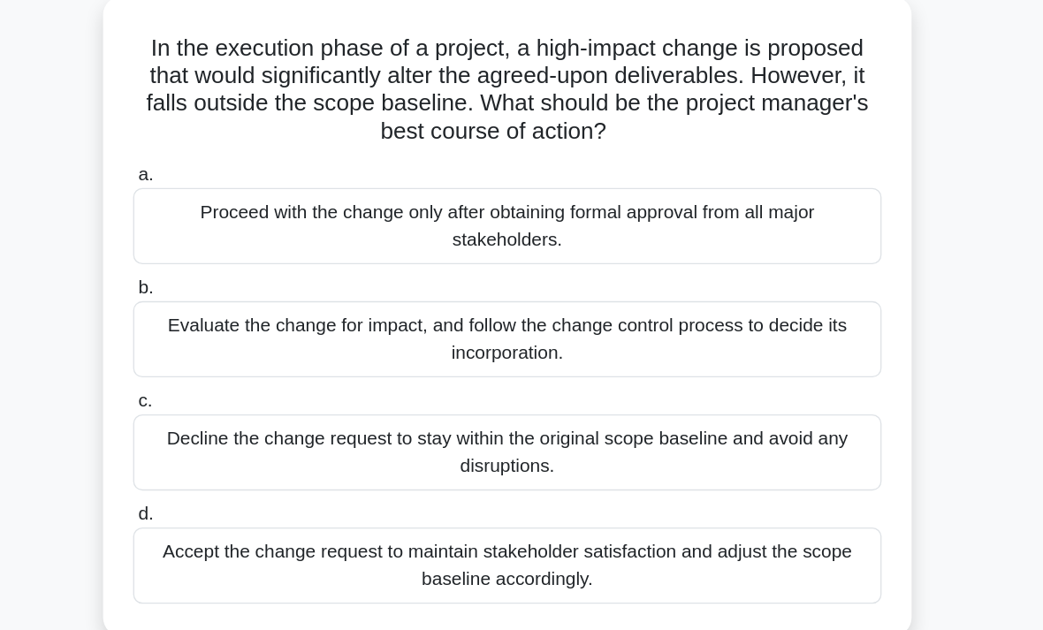
scroll to position [2, 0]
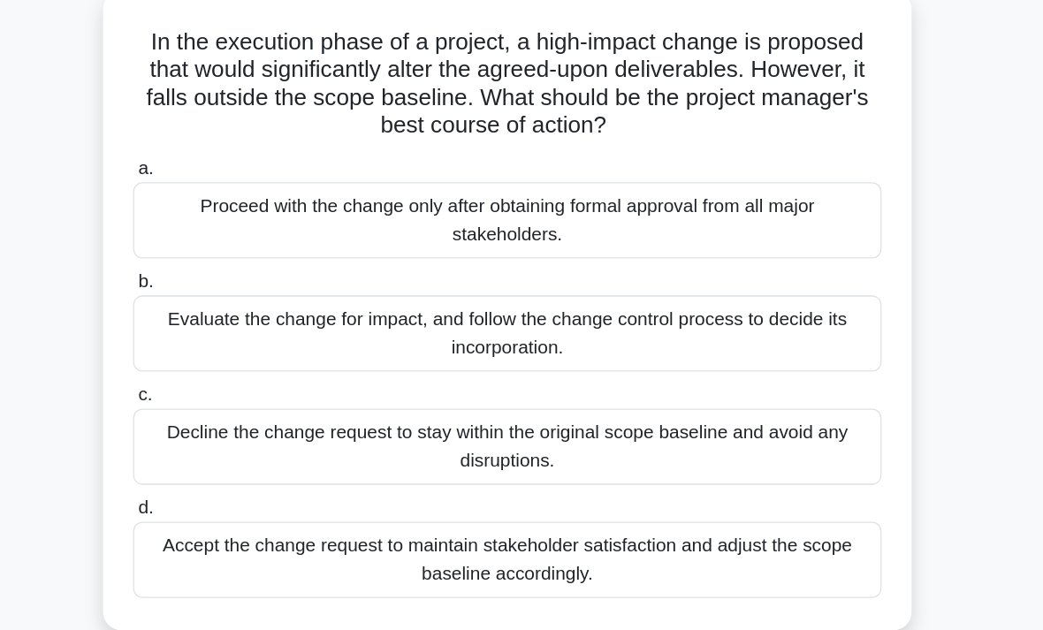
click at [415, 331] on div "Evaluate the change for impact, and follow the change control process to decide…" at bounding box center [521, 360] width 573 height 58
click at [235, 315] on input "b. Evaluate the change for impact, and follow the change control process to dec…" at bounding box center [235, 320] width 0 height 11
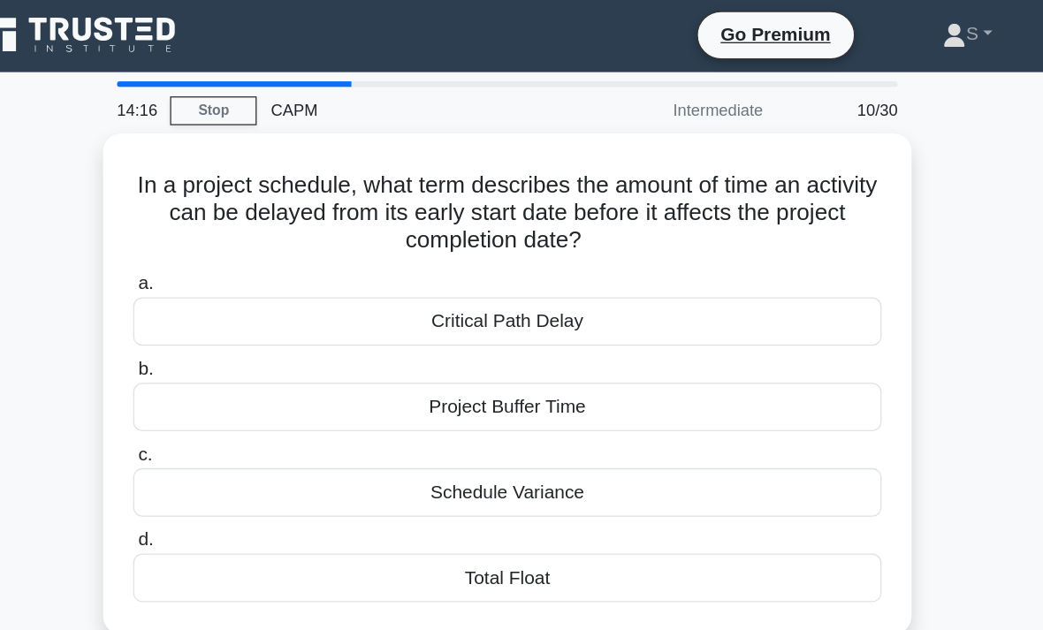
scroll to position [0, 0]
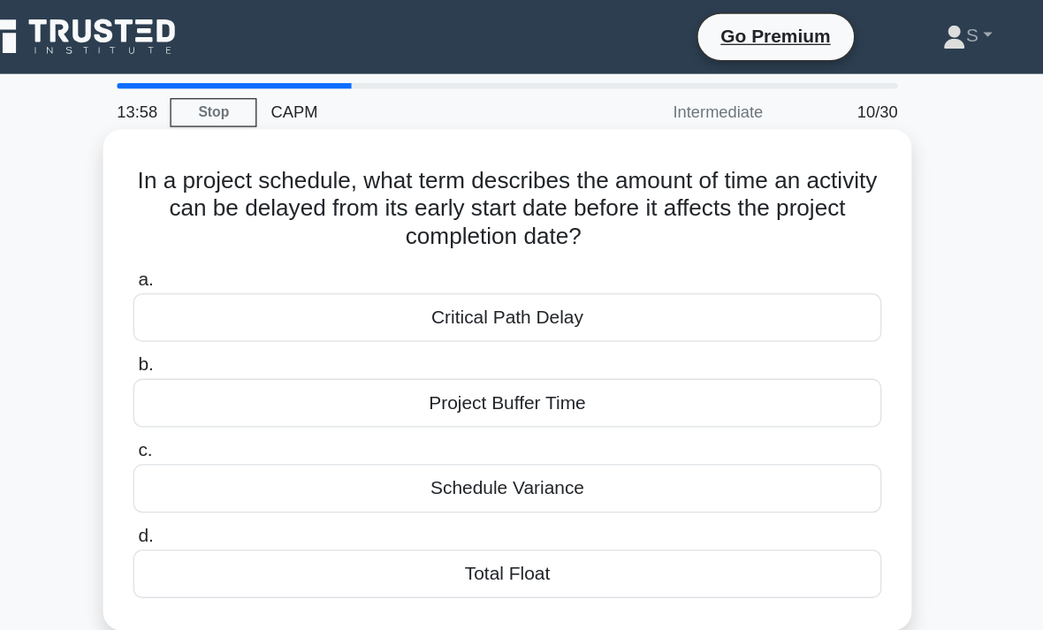
click at [235, 373] on div "Schedule Variance" at bounding box center [521, 373] width 573 height 37
click at [235, 351] on input "c. Schedule Variance" at bounding box center [235, 344] width 0 height 11
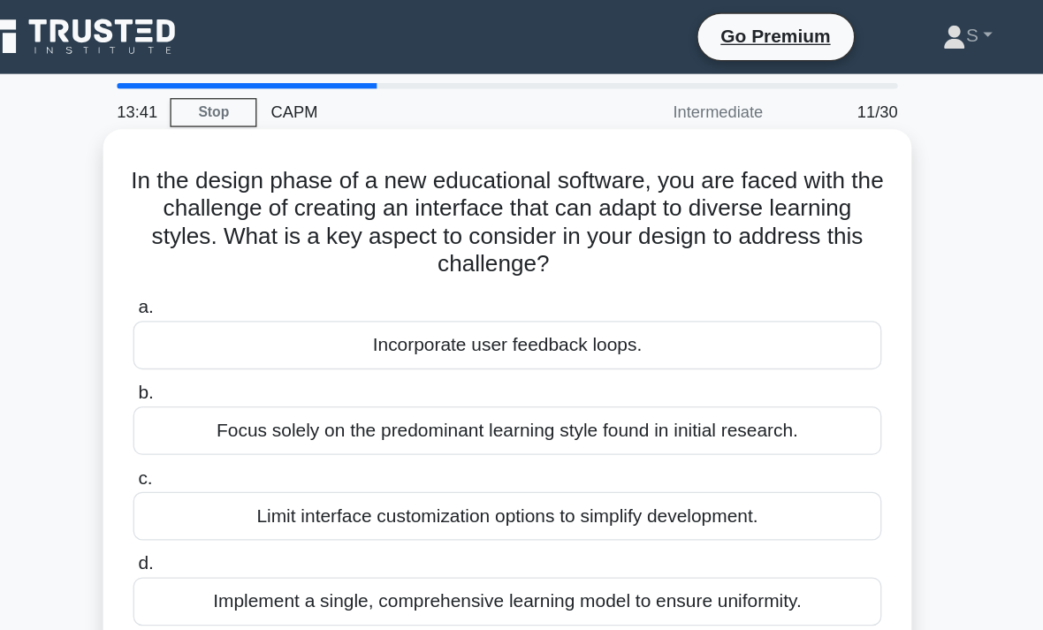
click at [260, 251] on div "Incorporate user feedback loops." at bounding box center [521, 264] width 573 height 37
click at [235, 241] on input "a. Incorporate user feedback loops." at bounding box center [235, 235] width 0 height 11
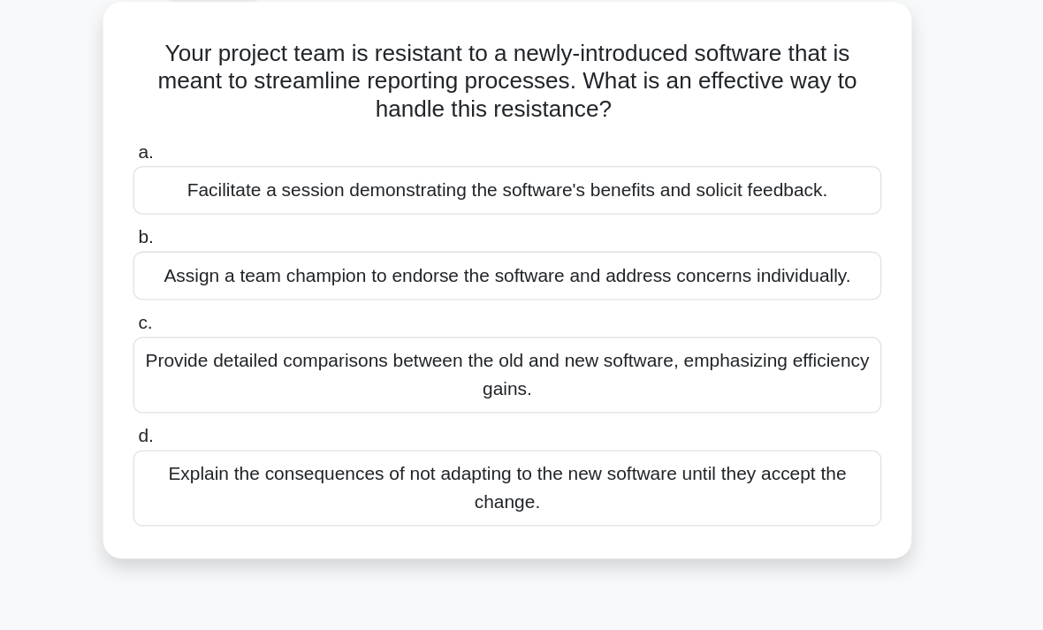
click at [387, 225] on div "Facilitate a session demonstrating the software's benefits and solicit feedback." at bounding box center [521, 243] width 573 height 37
click at [235, 209] on input "a. Facilitate a session demonstrating the software's benefits and solicit feedb…" at bounding box center [235, 214] width 0 height 11
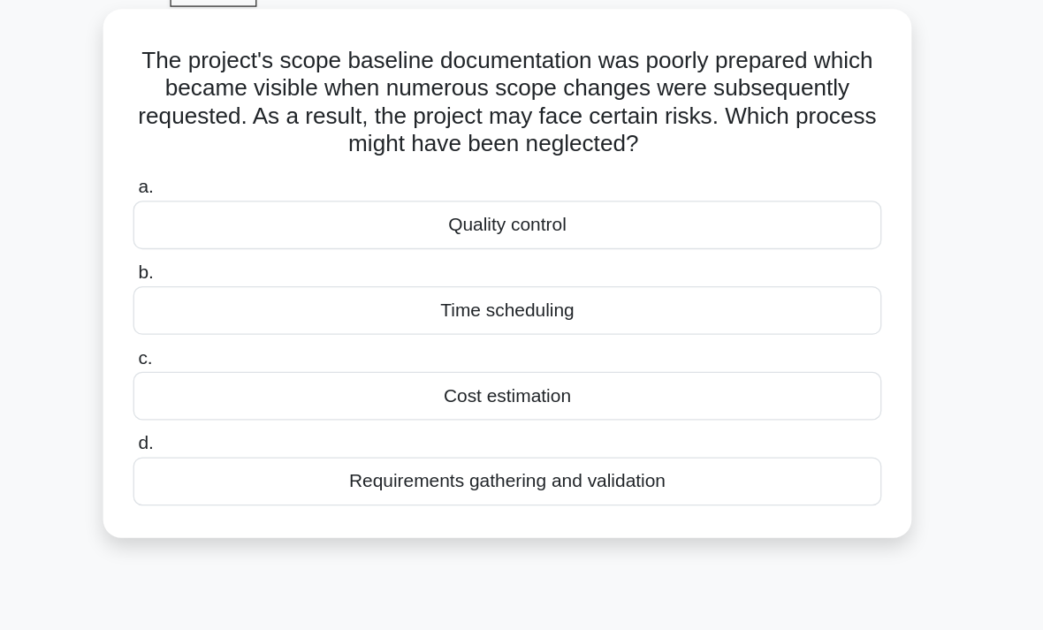
click at [493, 311] on div "Time scheduling" at bounding box center [521, 329] width 573 height 37
click at [235, 295] on input "b. Time scheduling" at bounding box center [235, 300] width 0 height 11
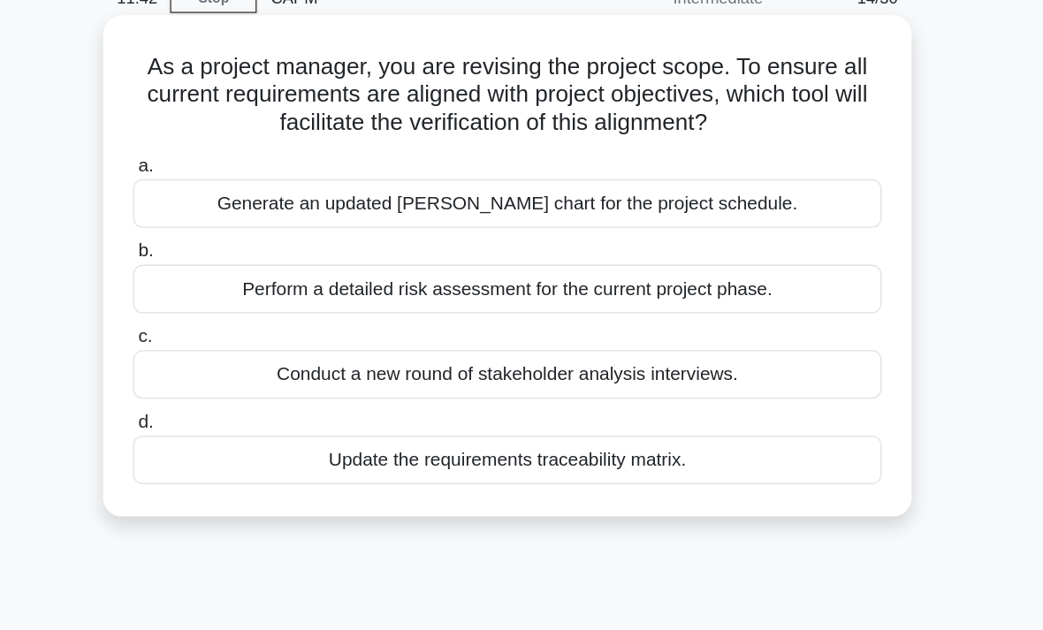
click at [594, 421] on div "Update the requirements traceability matrix." at bounding box center [521, 439] width 573 height 37
click at [235, 405] on input "d. Update the requirements traceability matrix." at bounding box center [235, 410] width 0 height 11
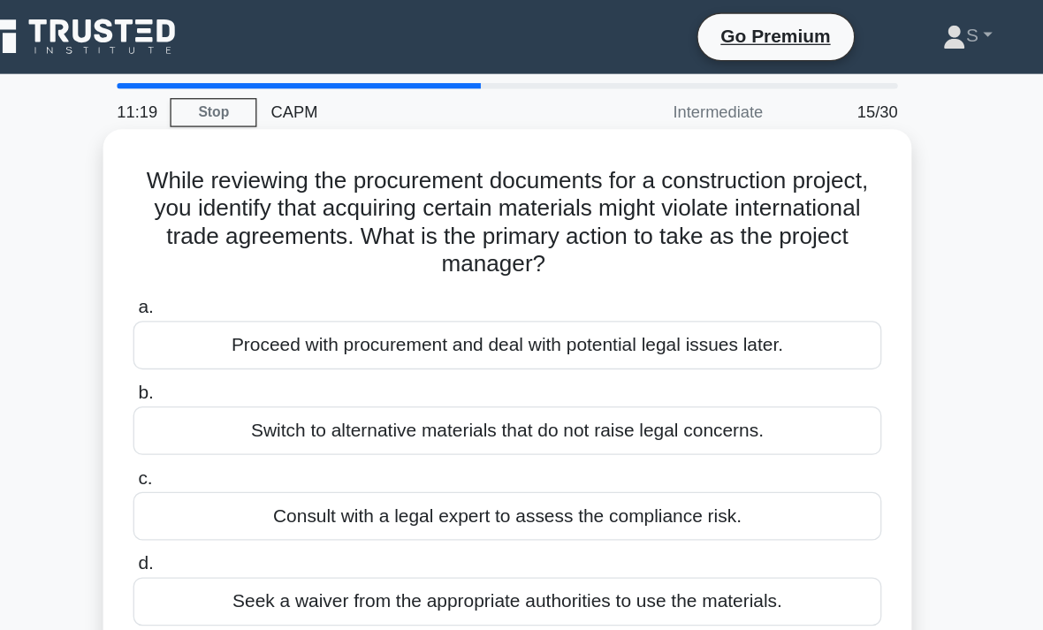
click at [235, 388] on div "Consult with a legal expert to assess the compliance risk." at bounding box center [521, 395] width 573 height 37
click at [235, 372] on input "c. Consult with a legal expert to assess the compliance risk." at bounding box center [235, 366] width 0 height 11
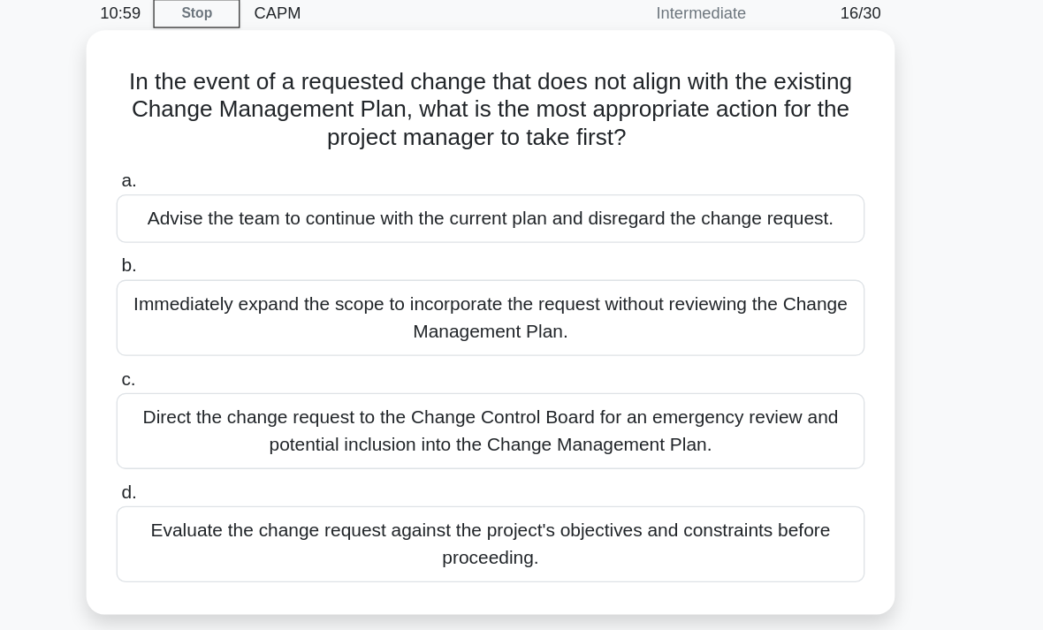
click at [284, 463] on div "Evaluate the change request against the project's objectives and constraints be…" at bounding box center [521, 492] width 573 height 58
click at [235, 447] on input "d. Evaluate the change request against the project's objectives and constraints…" at bounding box center [235, 452] width 0 height 11
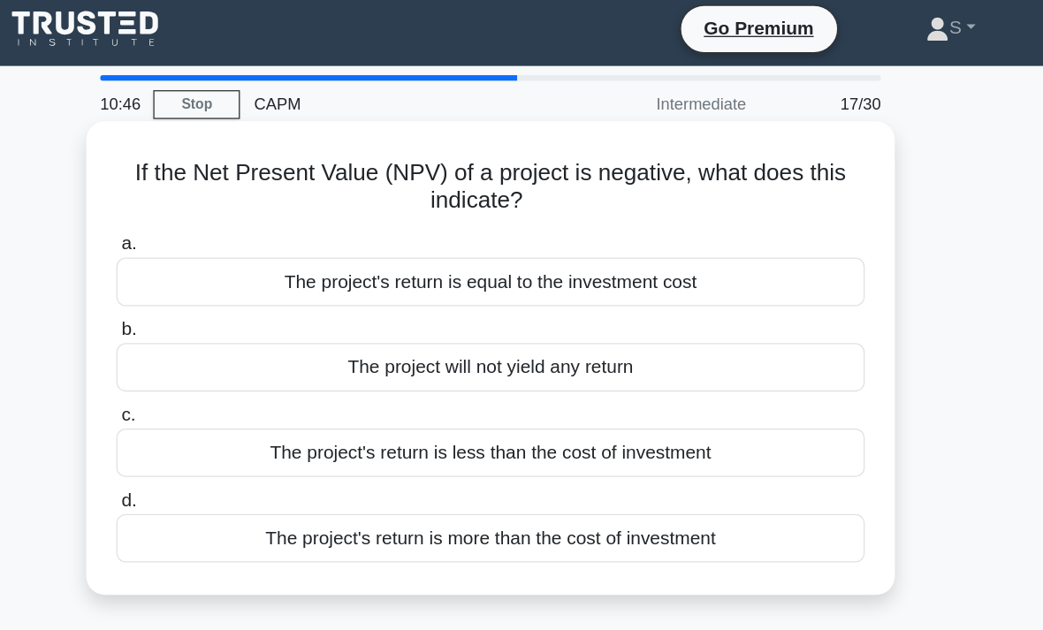
click at [530, 353] on div "The project's return is less than the cost of investment" at bounding box center [521, 352] width 573 height 37
click at [235, 330] on input "c. The project's return is less than the cost of investment" at bounding box center [235, 323] width 0 height 11
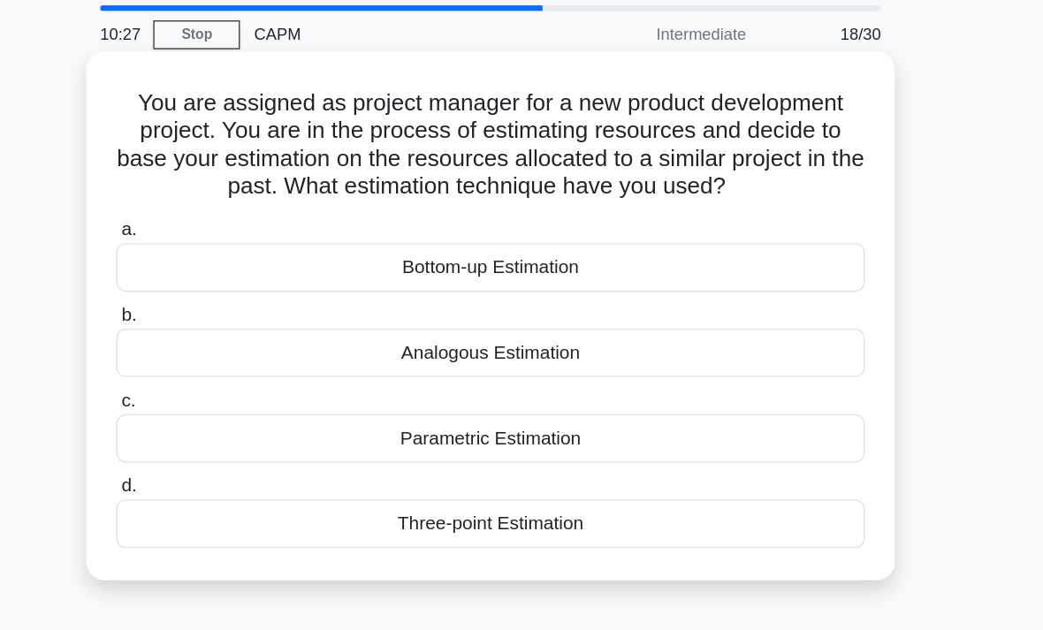
click at [235, 377] on div "Parametric Estimation" at bounding box center [521, 395] width 573 height 37
click at [235, 361] on input "c. Parametric Estimation" at bounding box center [235, 366] width 0 height 11
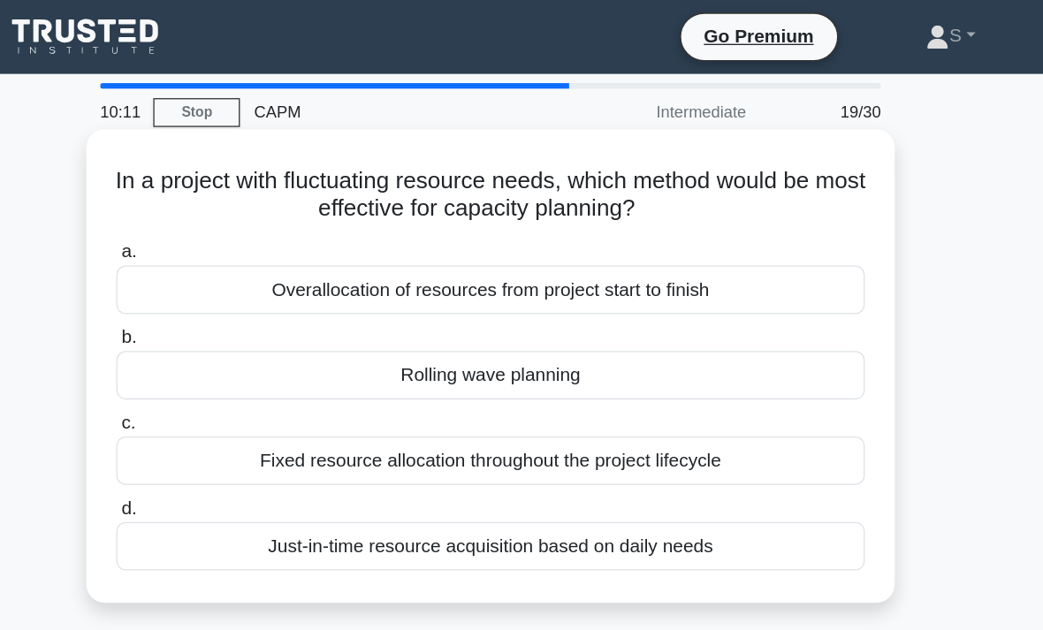
click at [235, 415] on div "Just-in-time resource acquisition based on daily needs" at bounding box center [521, 418] width 573 height 37
click at [235, 395] on input "d. Just-in-time resource acquisition based on daily needs" at bounding box center [235, 389] width 0 height 11
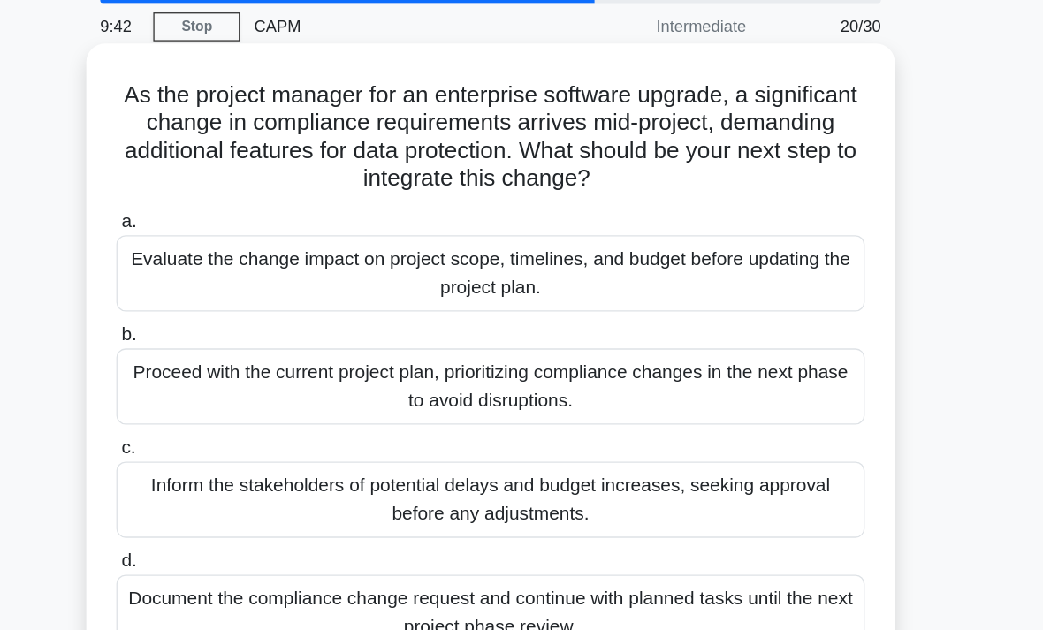
click at [392, 246] on div "Evaluate the change impact on project scope, timelines, and budget before updat…" at bounding box center [521, 275] width 573 height 58
click at [235, 230] on input "a. Evaluate the change impact on project scope, timelines, and budget before up…" at bounding box center [235, 235] width 0 height 11
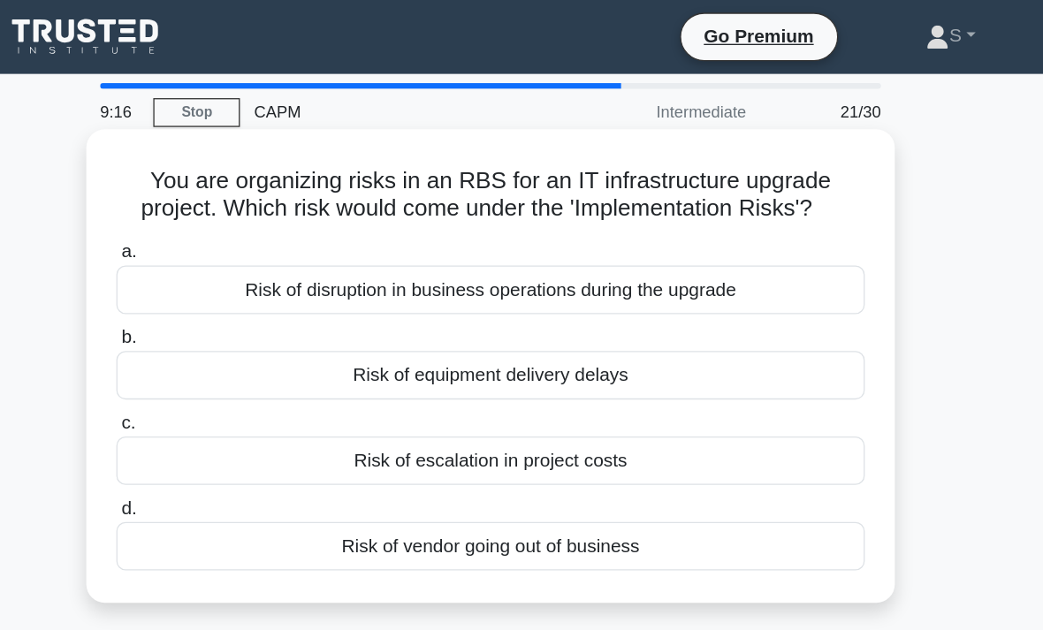
click at [440, 240] on div "Risk of disruption in business operations during the upgrade" at bounding box center [521, 221] width 573 height 37
click at [235, 199] on input "a. Risk of disruption in business operations during the upgrade" at bounding box center [235, 192] width 0 height 11
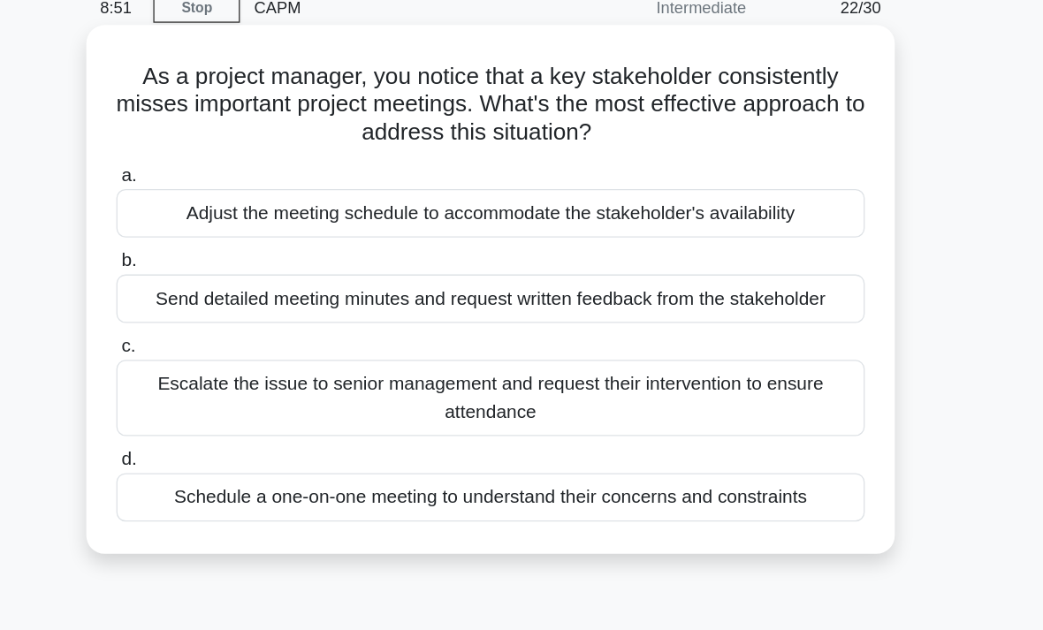
click at [488, 442] on div "Schedule a one-on-one meeting to understand their concerns and constraints" at bounding box center [521, 460] width 573 height 37
click at [235, 426] on input "d. Schedule a one-on-one meeting to understand their concerns and constraints" at bounding box center [235, 431] width 0 height 11
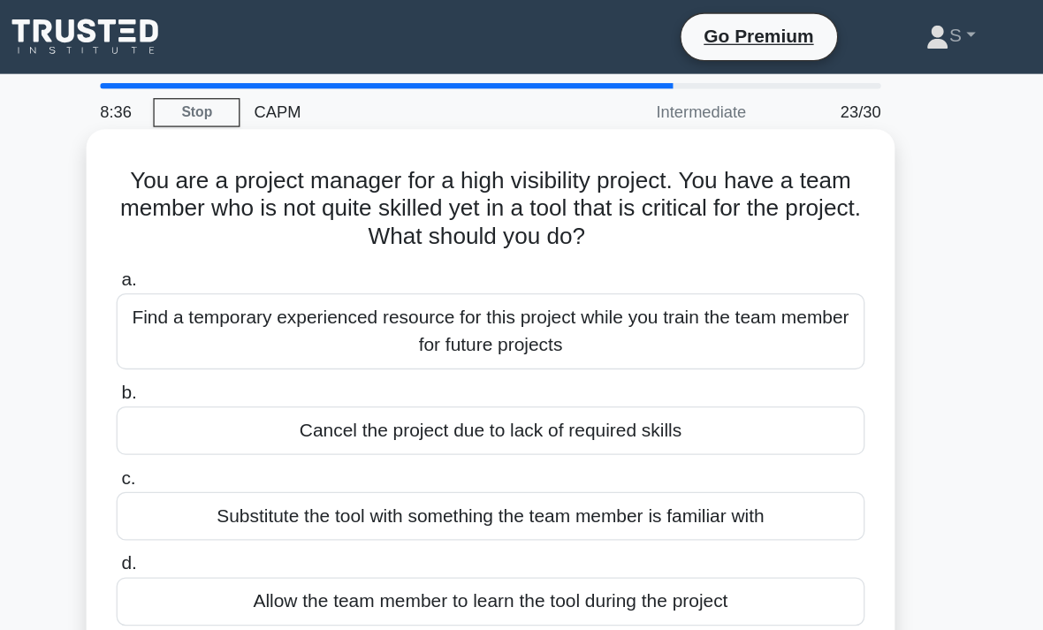
click at [492, 248] on div "Find a temporary experienced resource for this project while you train the team…" at bounding box center [521, 254] width 573 height 58
click at [235, 220] on input "a. Find a temporary experienced resource for this project while you train the t…" at bounding box center [235, 214] width 0 height 11
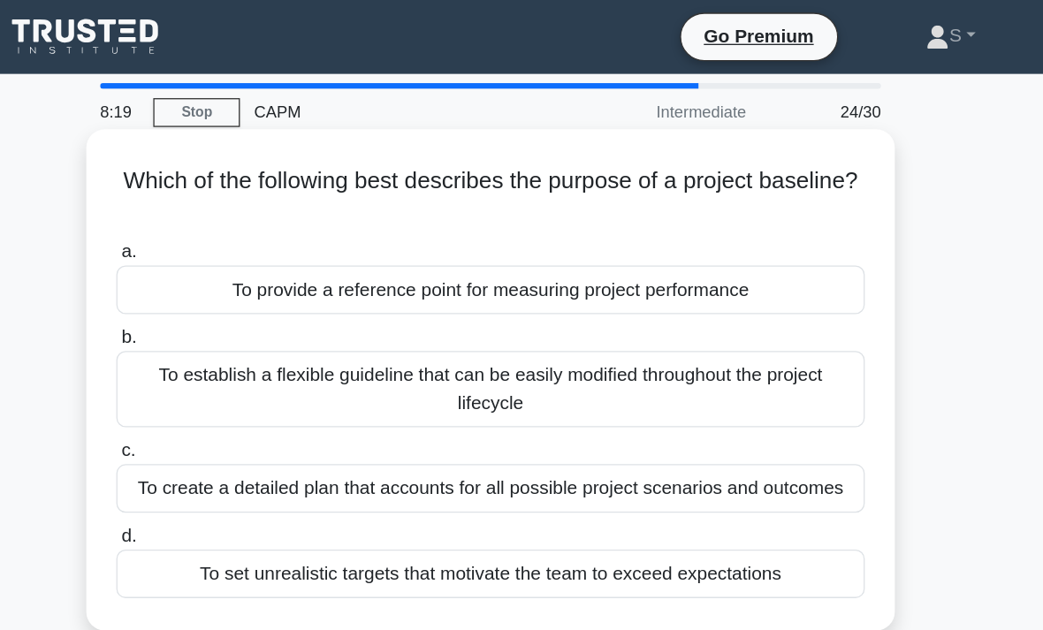
click at [235, 274] on div "To establish a flexible guideline that can be easily modified throughout the pr…" at bounding box center [521, 298] width 573 height 58
click at [235, 264] on input "b. To establish a flexible guideline that can be easily modified throughout the…" at bounding box center [235, 258] width 0 height 11
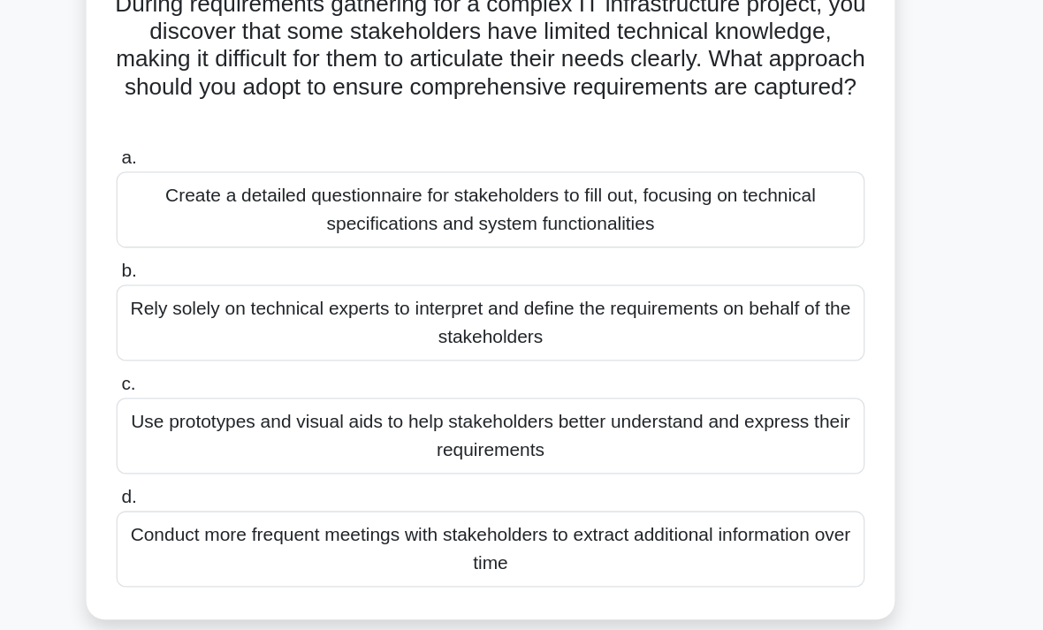
scroll to position [37, 0]
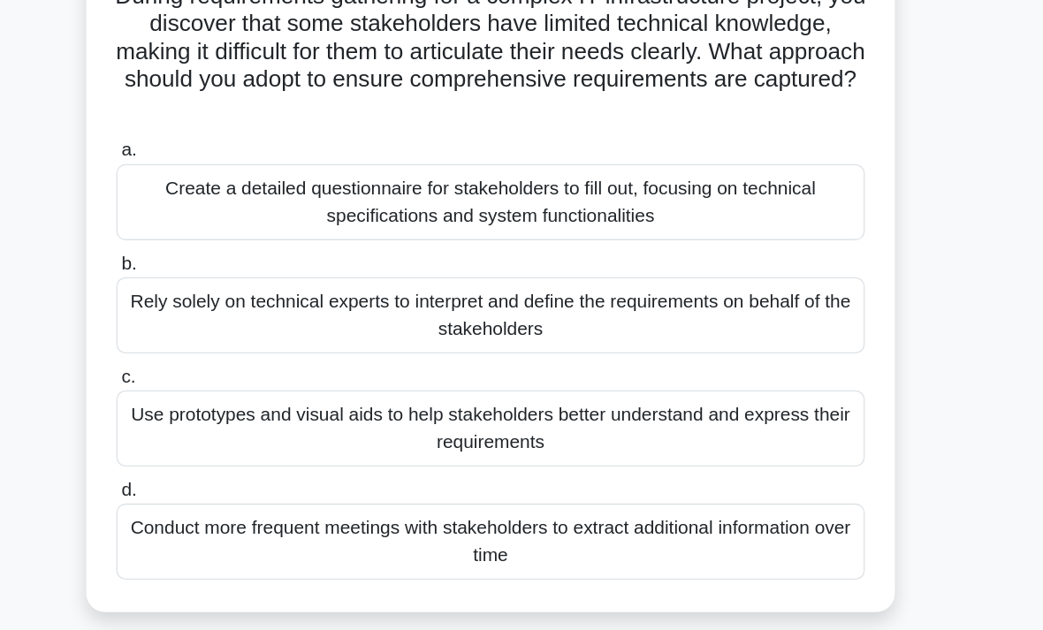
click at [394, 403] on div "Use prototypes and visual aids to help stakeholders better understand and expre…" at bounding box center [521, 432] width 573 height 58
click at [235, 387] on input "c. Use prototypes and visual aids to help stakeholders better understand and ex…" at bounding box center [235, 392] width 0 height 11
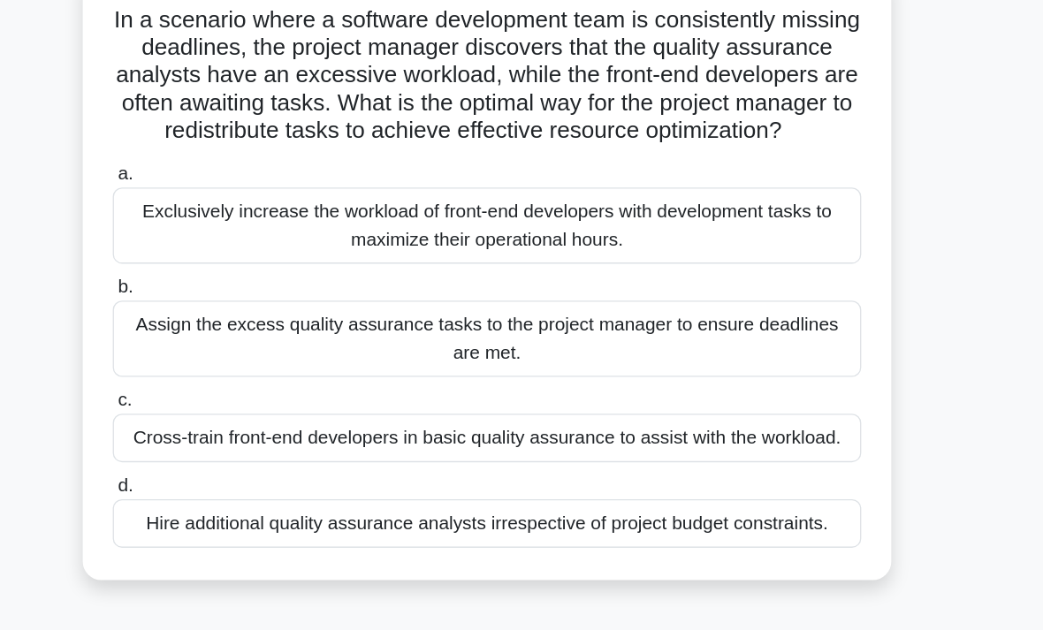
scroll to position [25, 0]
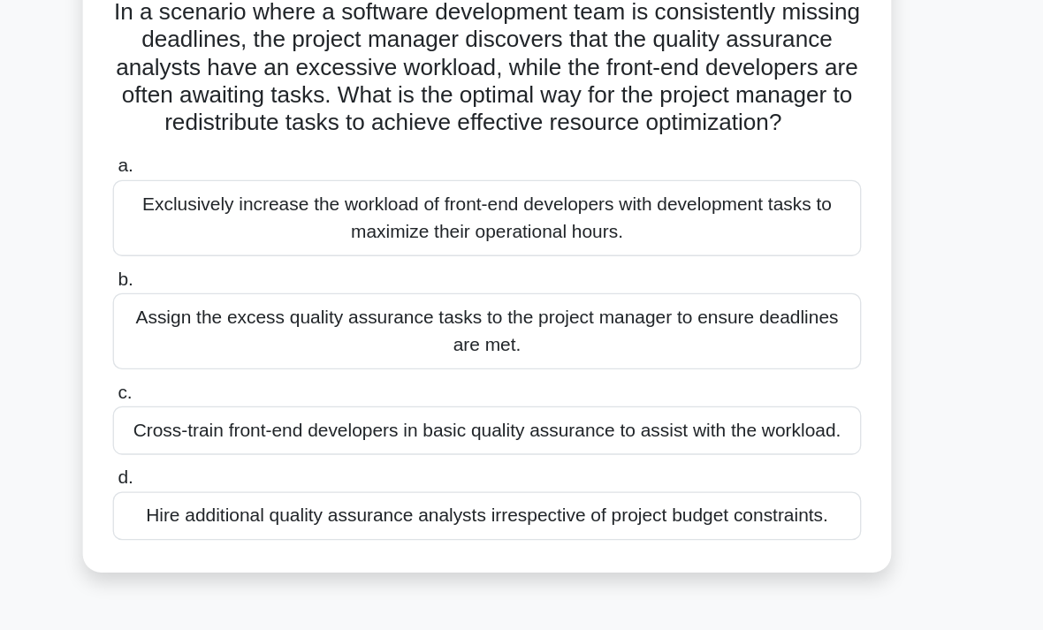
click at [448, 415] on div "Cross-train front-end developers in basic quality assurance to assist with the …" at bounding box center [521, 433] width 573 height 37
click at [235, 400] on input "c. Cross-train front-end developers in basic quality assurance to assist with t…" at bounding box center [235, 405] width 0 height 11
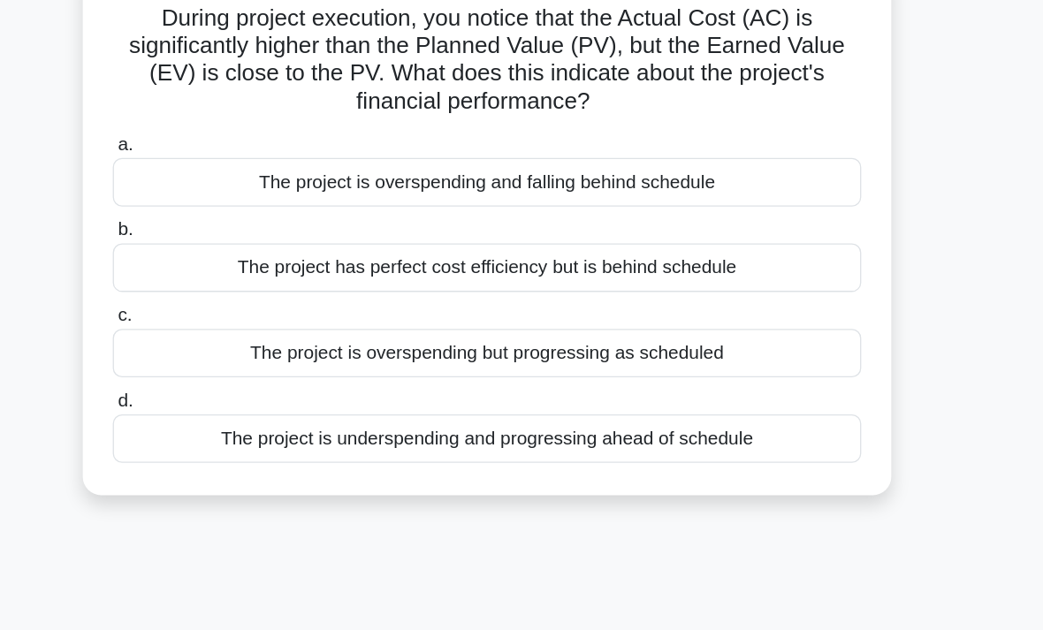
scroll to position [24, 0]
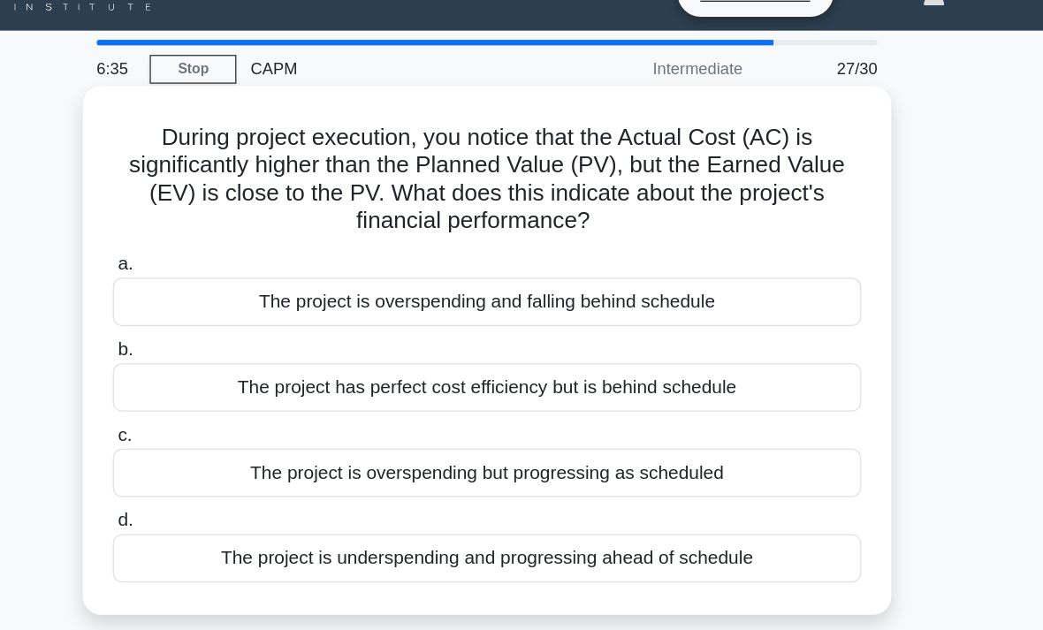
click at [235, 353] on div "The project is overspending but progressing as scheduled" at bounding box center [521, 371] width 573 height 37
click at [235, 348] on input "c. The project is overspending but progressing as scheduled" at bounding box center [235, 342] width 0 height 11
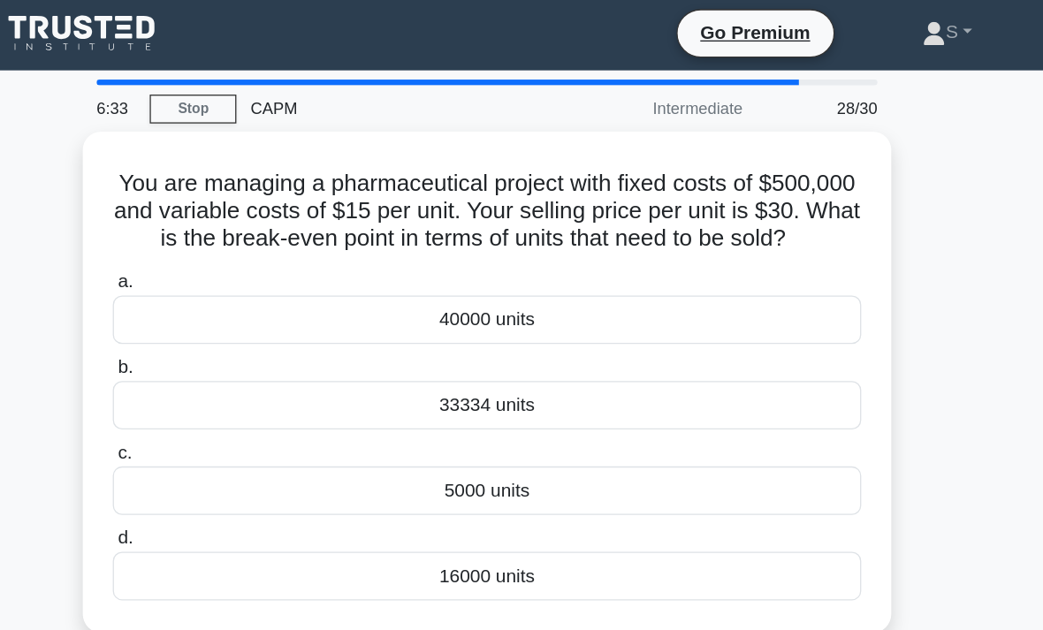
scroll to position [0, 0]
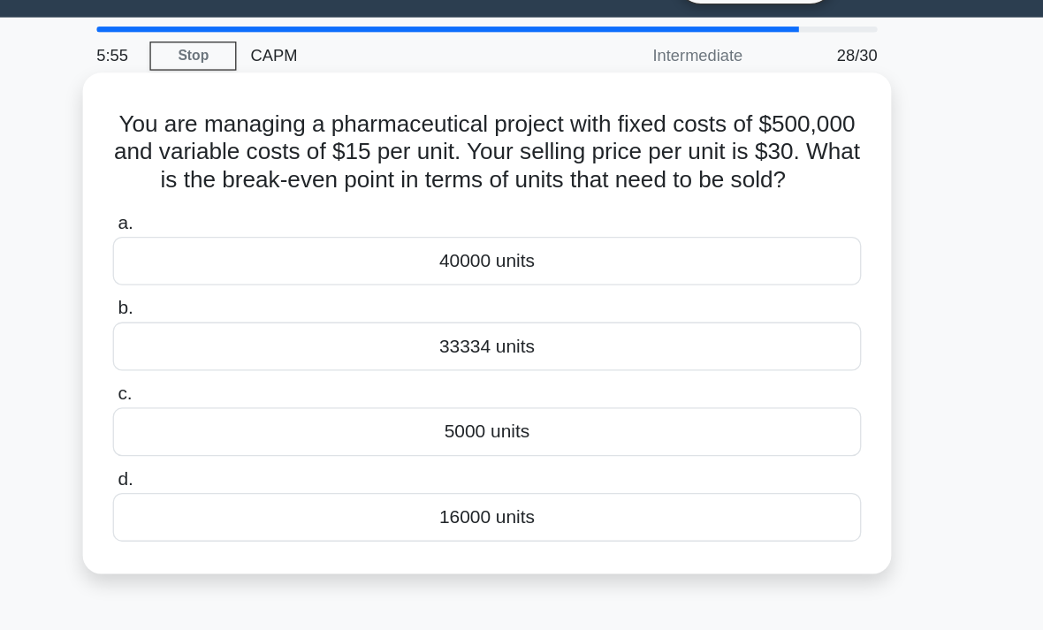
click at [447, 290] on div "33334 units" at bounding box center [521, 308] width 573 height 37
click at [235, 275] on input "b. 33334 units" at bounding box center [235, 279] width 0 height 11
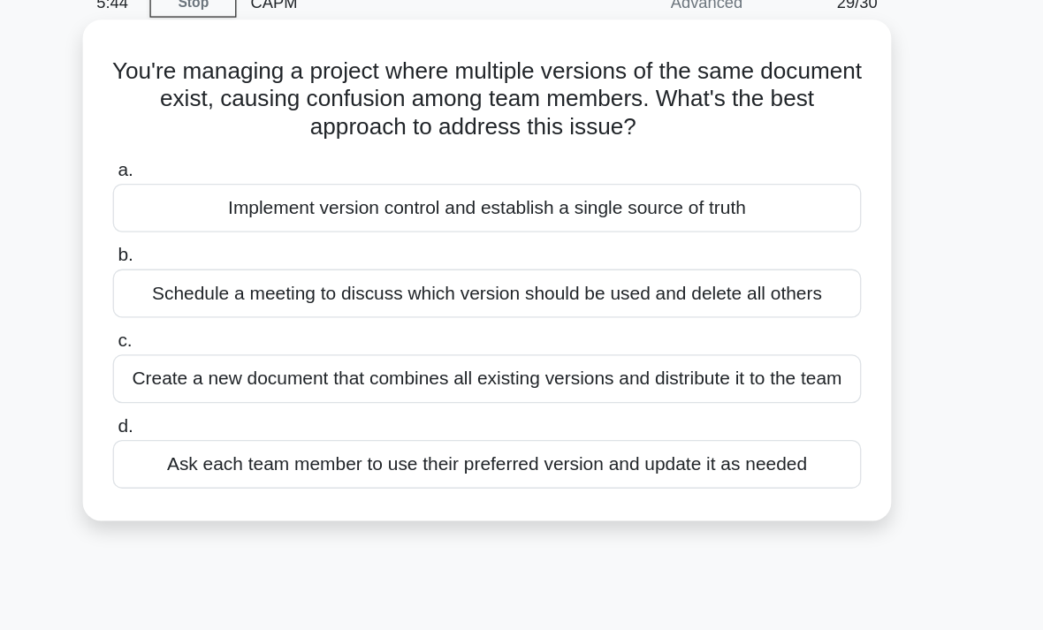
click at [606, 225] on div "Implement version control and establish a single source of truth" at bounding box center [521, 243] width 573 height 37
click at [235, 209] on input "a. Implement version control and establish a single source of truth" at bounding box center [235, 214] width 0 height 11
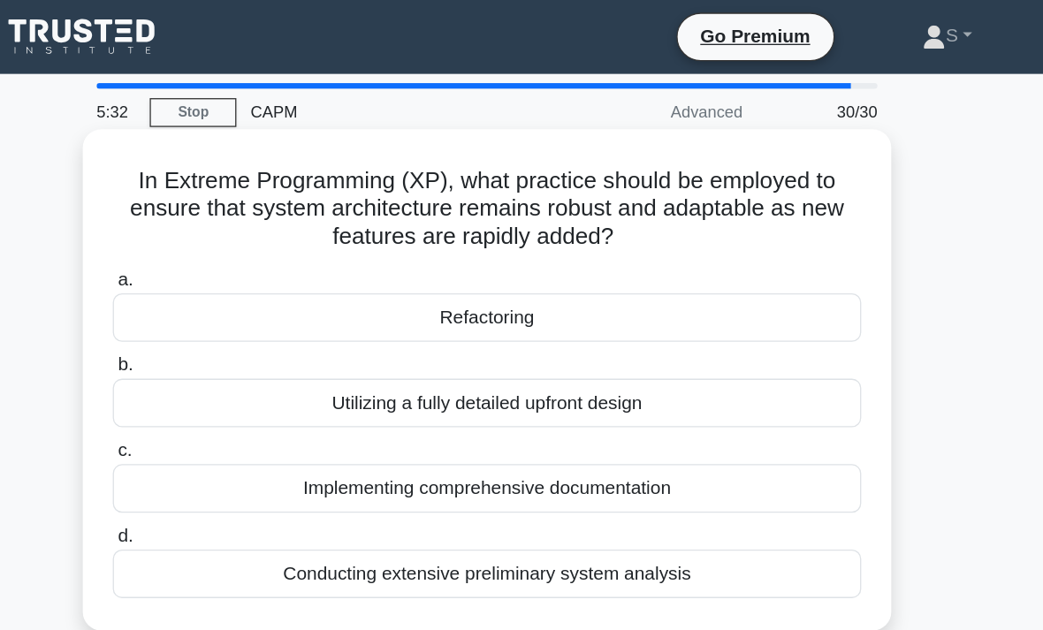
click at [624, 307] on div "Utilizing a fully detailed upfront design" at bounding box center [521, 308] width 573 height 37
click at [235, 286] on input "b. Utilizing a fully detailed upfront design" at bounding box center [235, 279] width 0 height 11
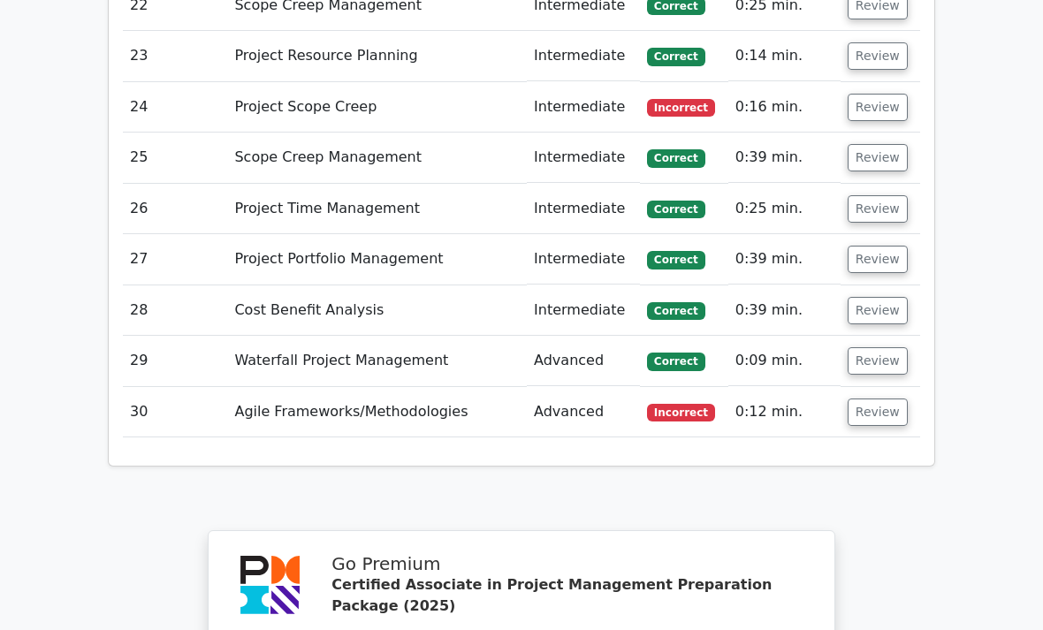
scroll to position [4191, 0]
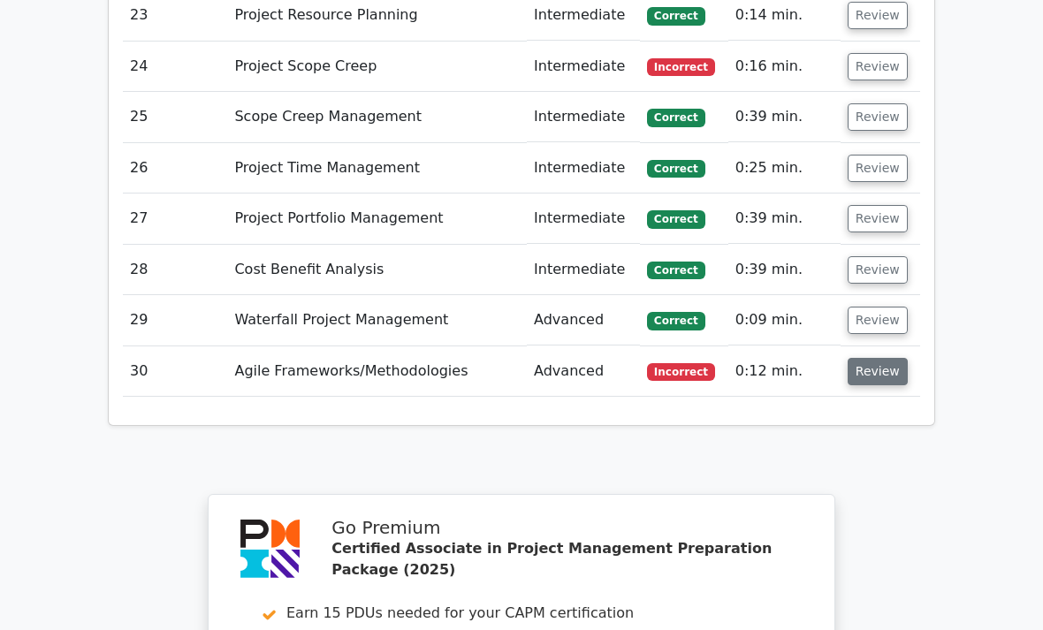
click at [864, 358] on button "Review" at bounding box center [878, 371] width 60 height 27
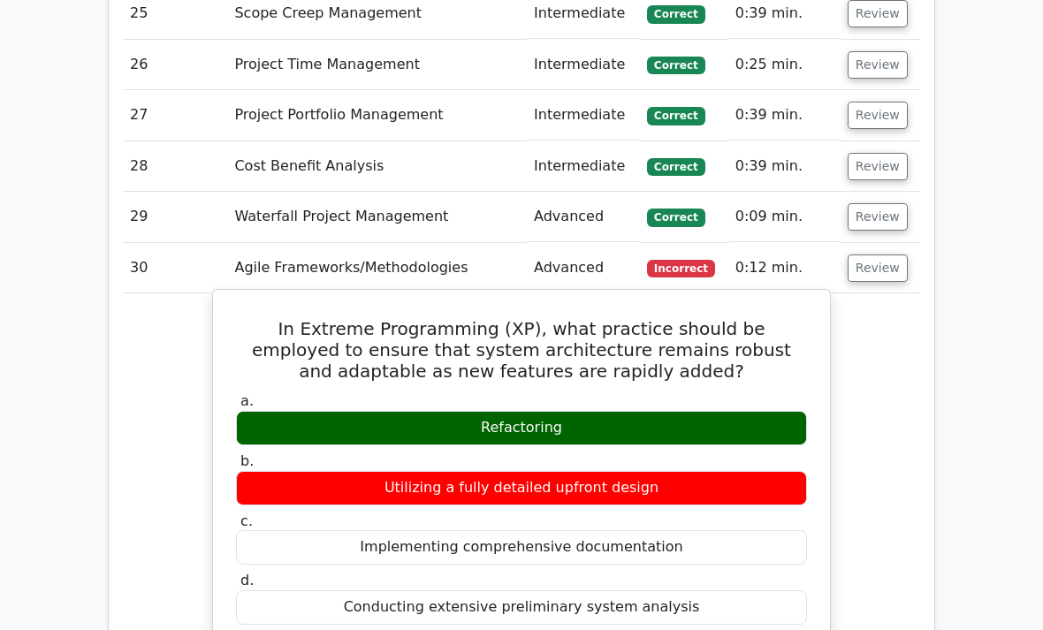
scroll to position [4309, 0]
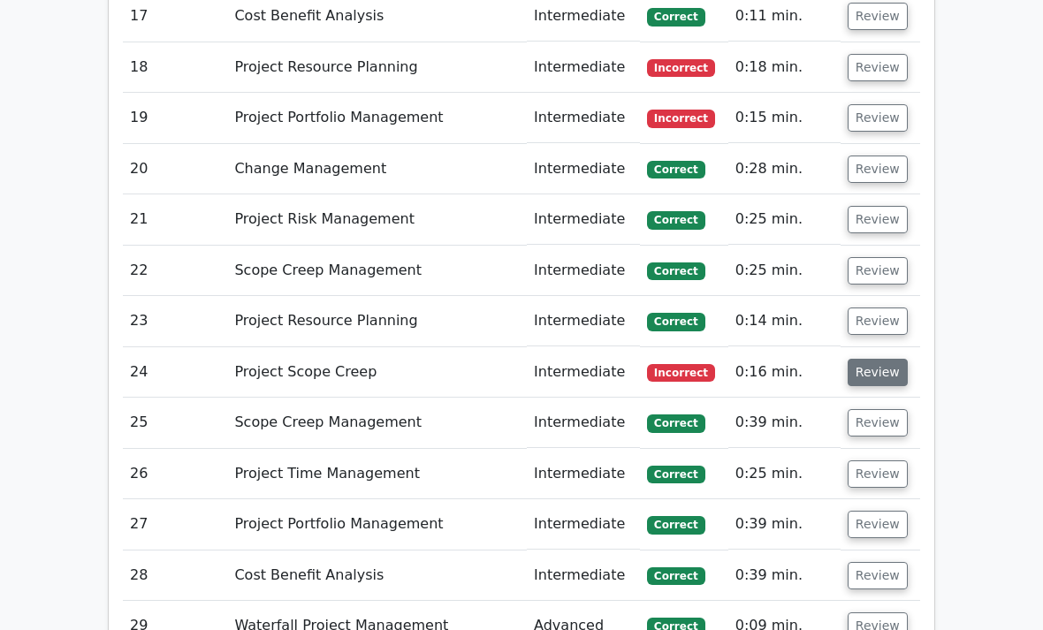
click at [873, 360] on button "Review" at bounding box center [878, 373] width 60 height 27
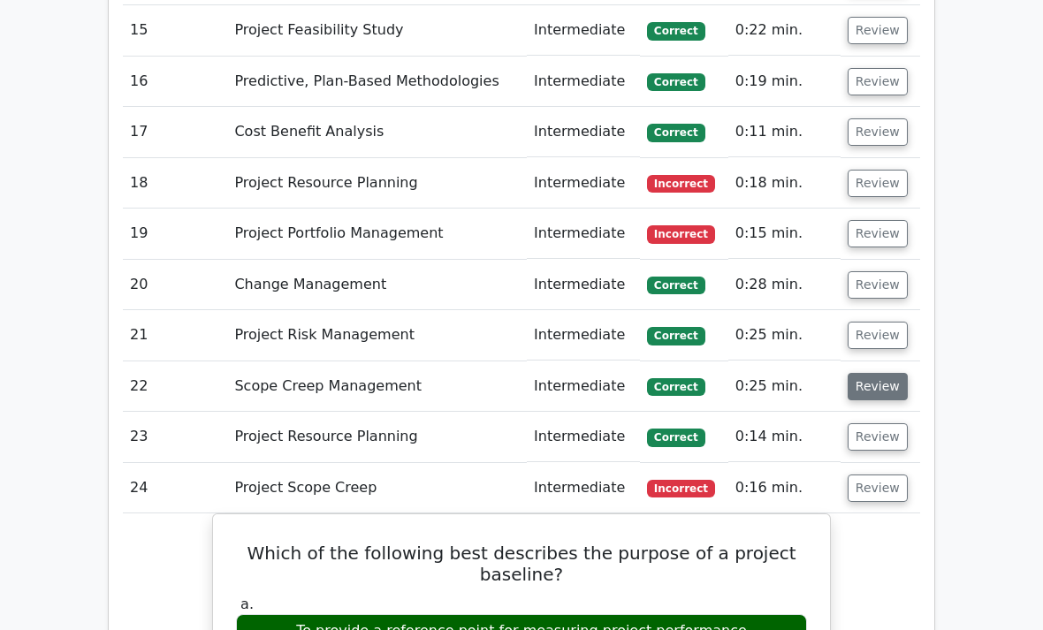
scroll to position [3664, 0]
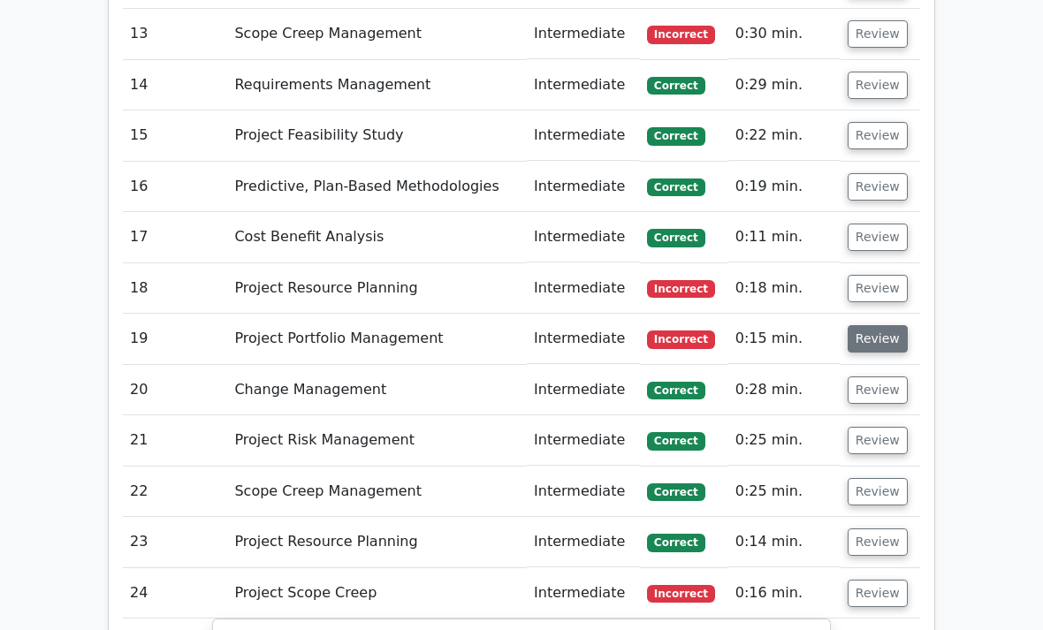
click at [880, 325] on button "Review" at bounding box center [878, 338] width 60 height 27
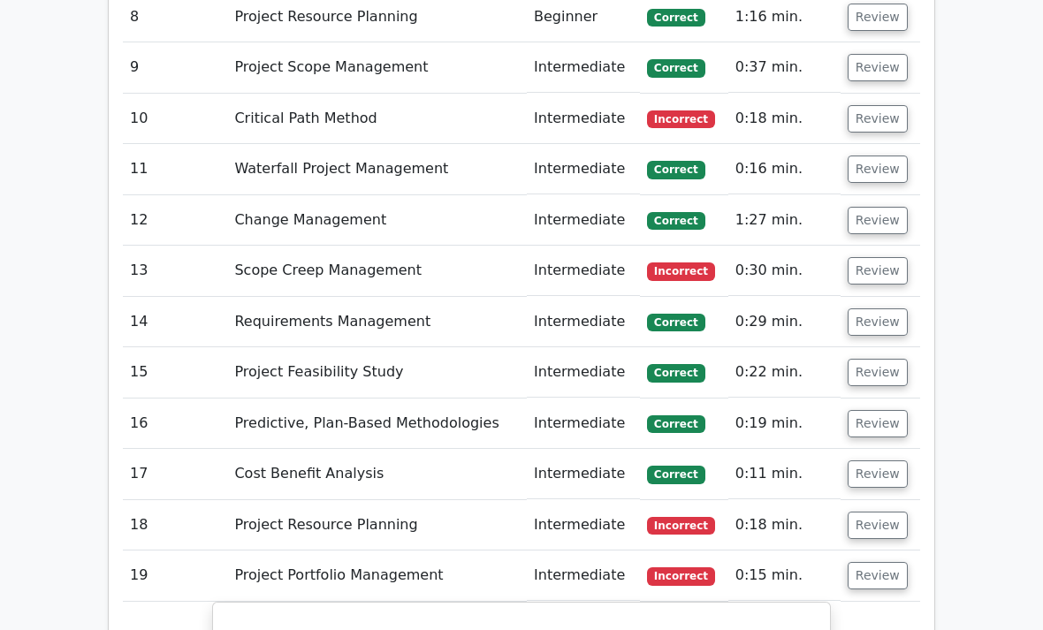
scroll to position [3348, 0]
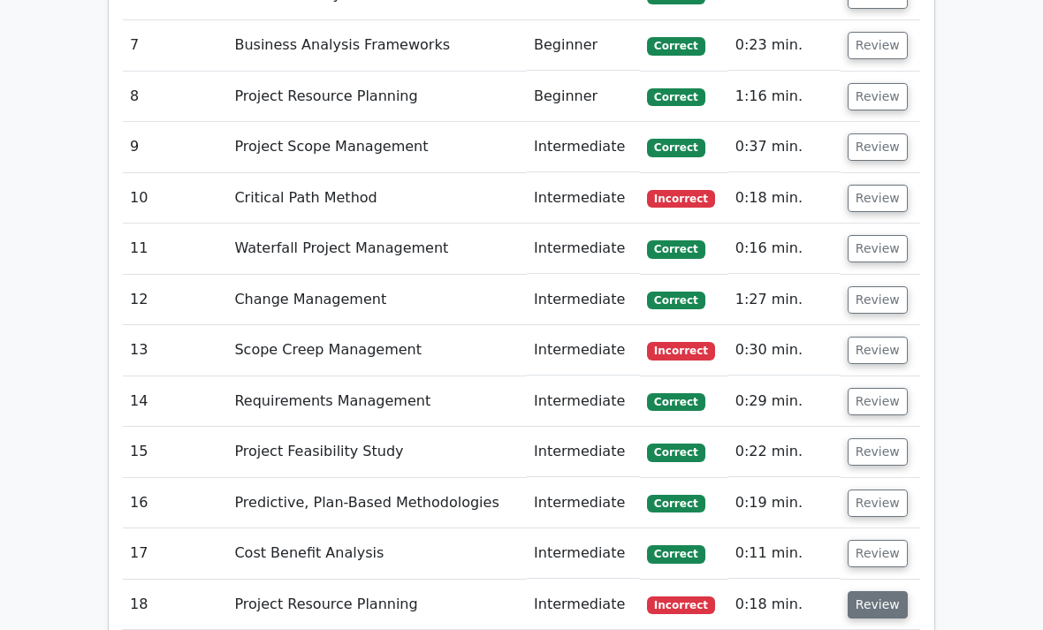
click at [882, 591] on button "Review" at bounding box center [878, 604] width 60 height 27
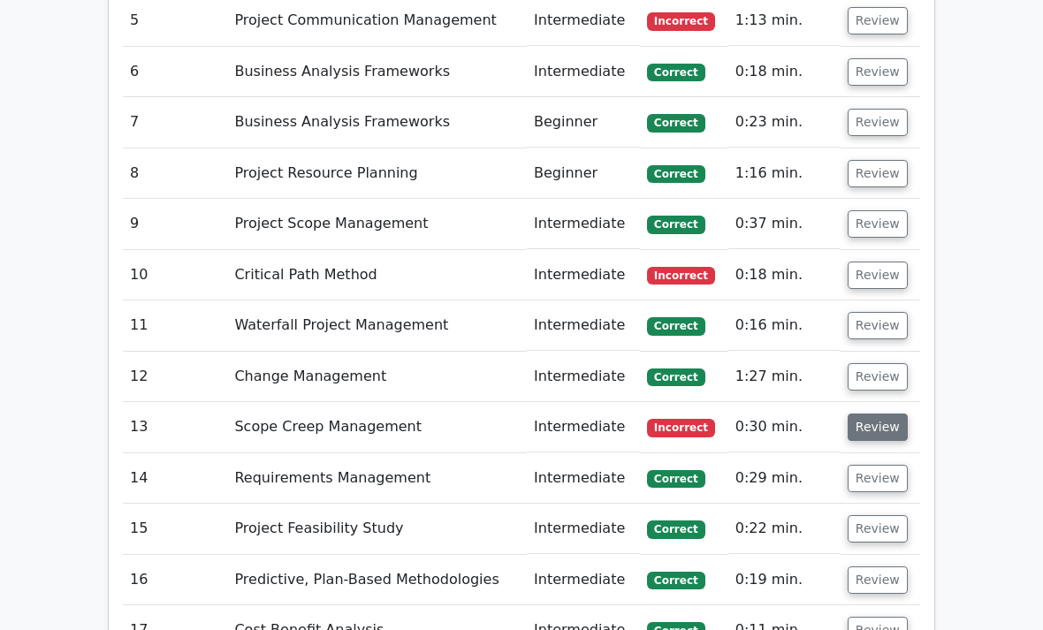
scroll to position [3271, 0]
click at [876, 414] on button "Review" at bounding box center [878, 427] width 60 height 27
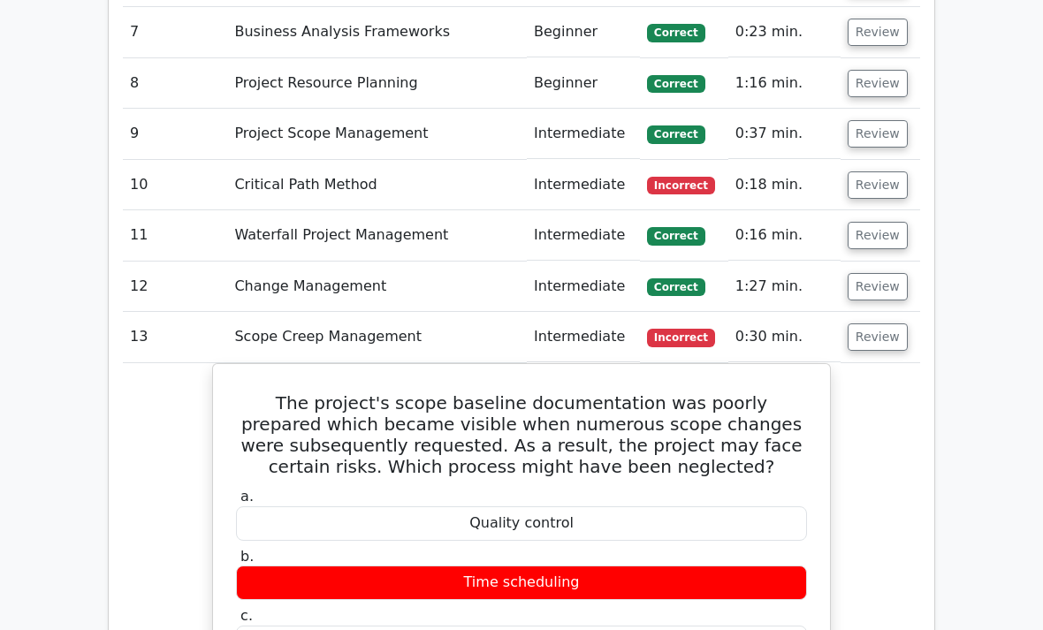
scroll to position [3361, 0]
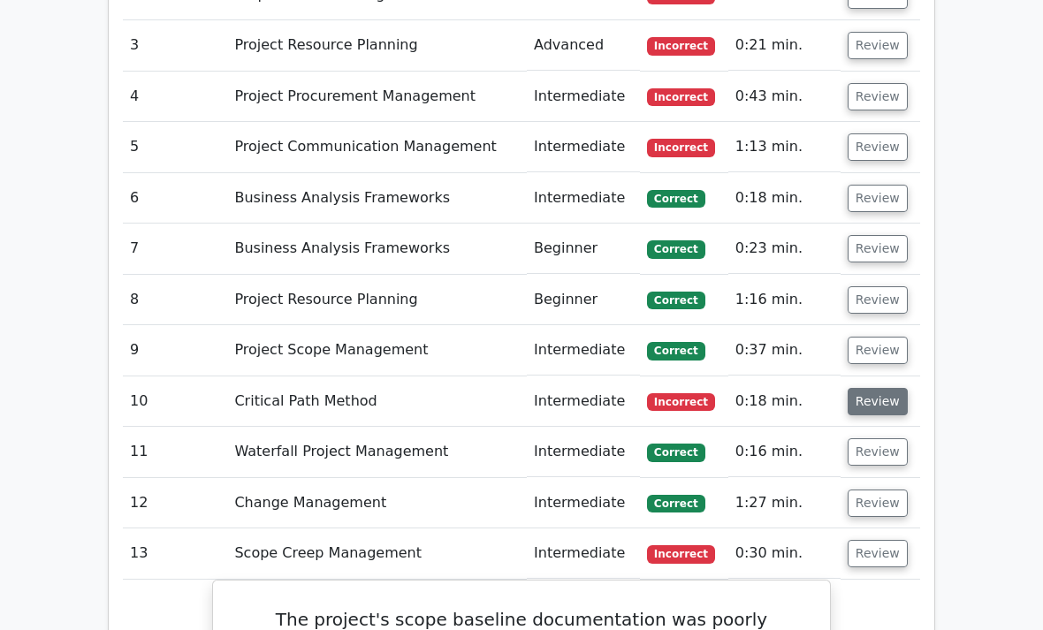
click at [868, 389] on button "Review" at bounding box center [878, 402] width 60 height 27
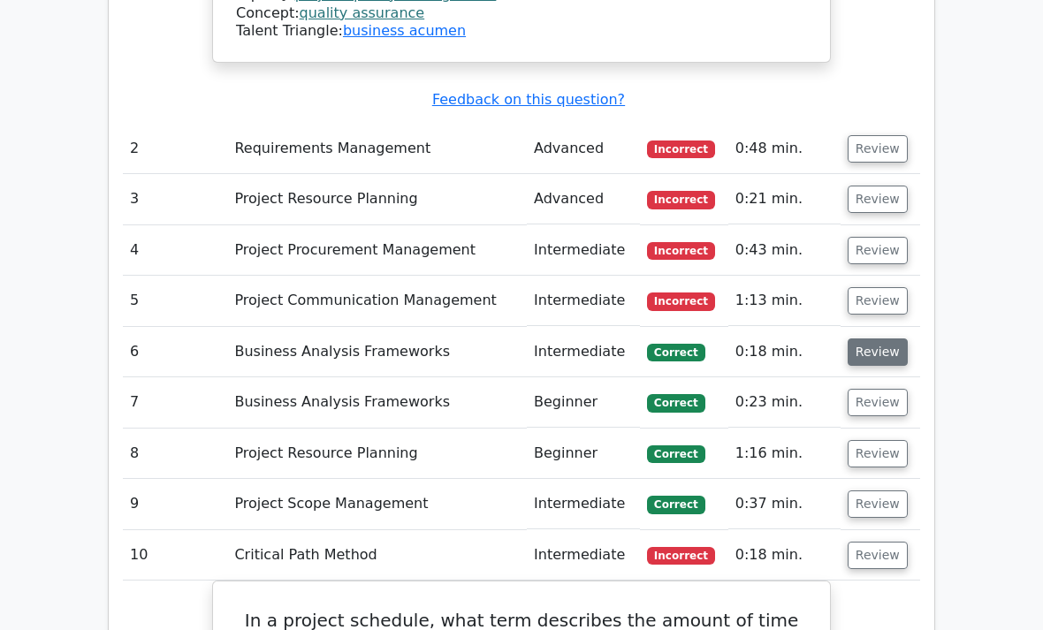
scroll to position [2948, 0]
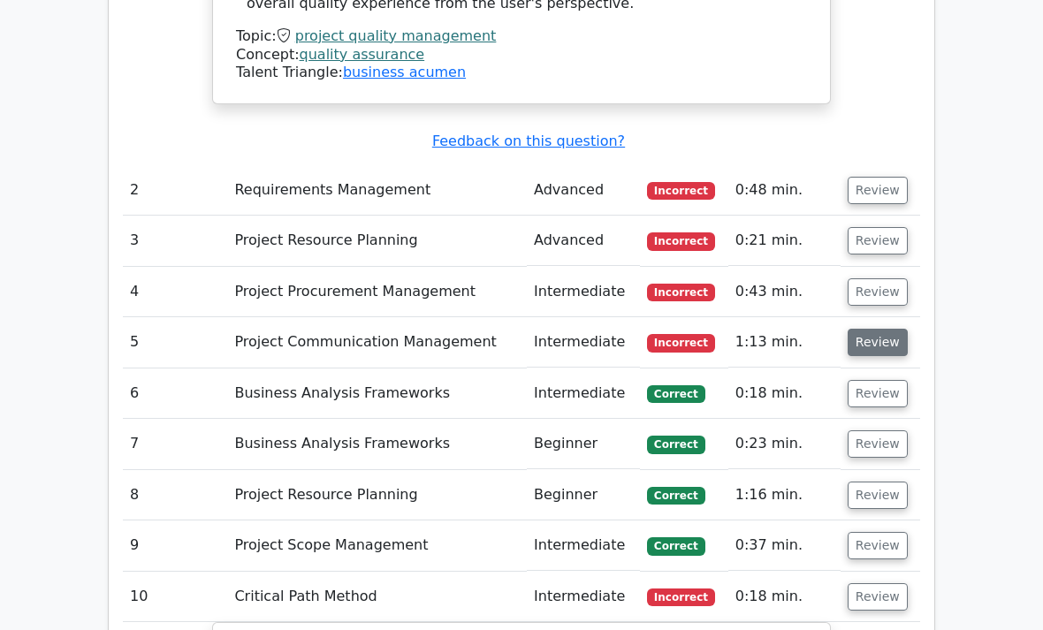
click at [869, 330] on button "Review" at bounding box center [878, 343] width 60 height 27
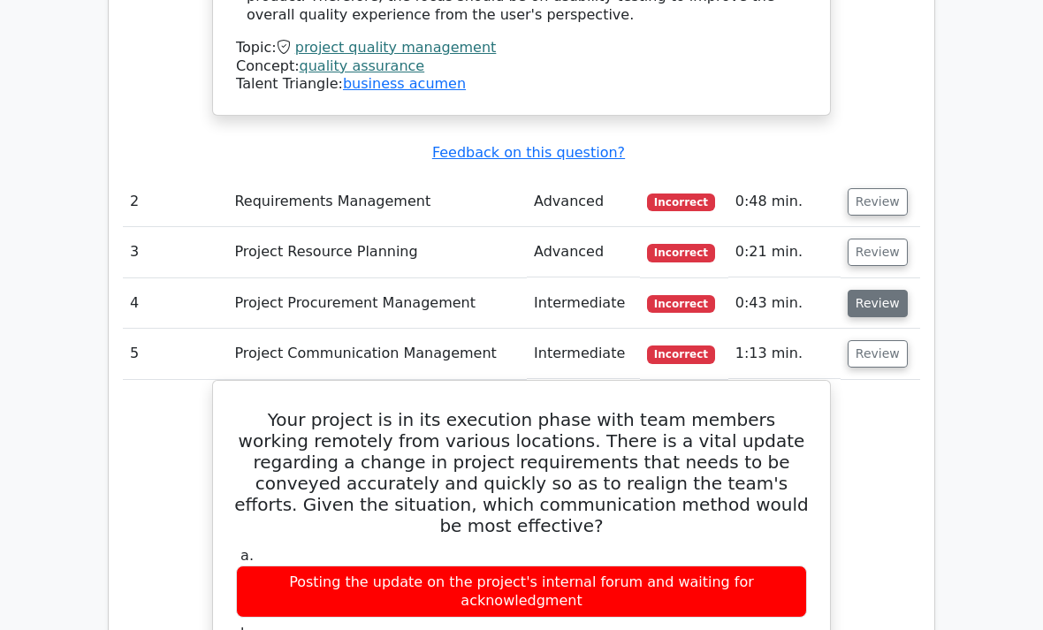
scroll to position [2937, 0]
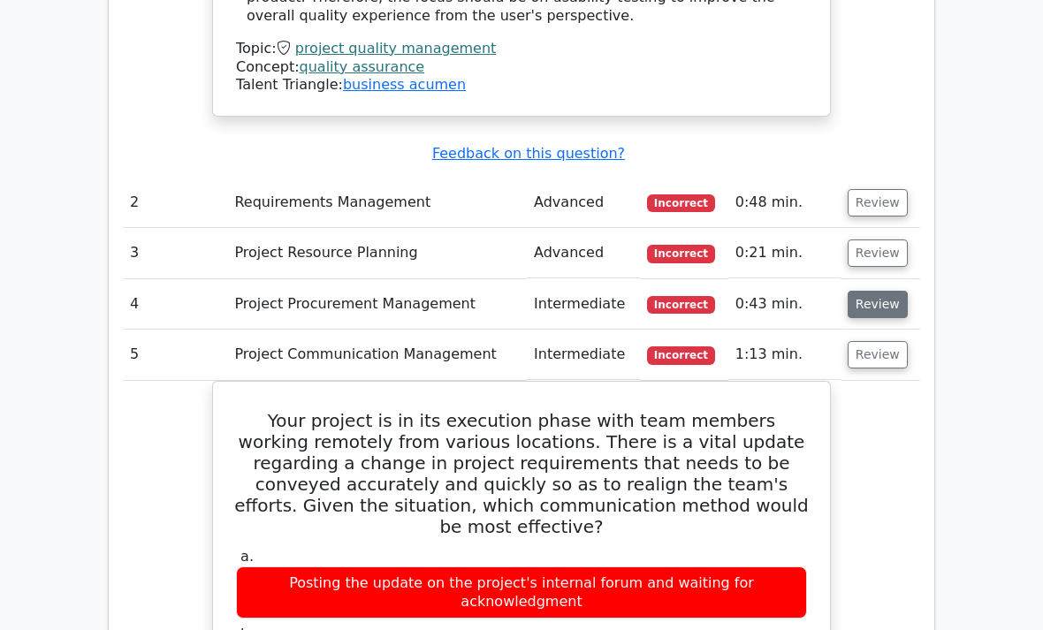
click at [883, 291] on button "Review" at bounding box center [878, 304] width 60 height 27
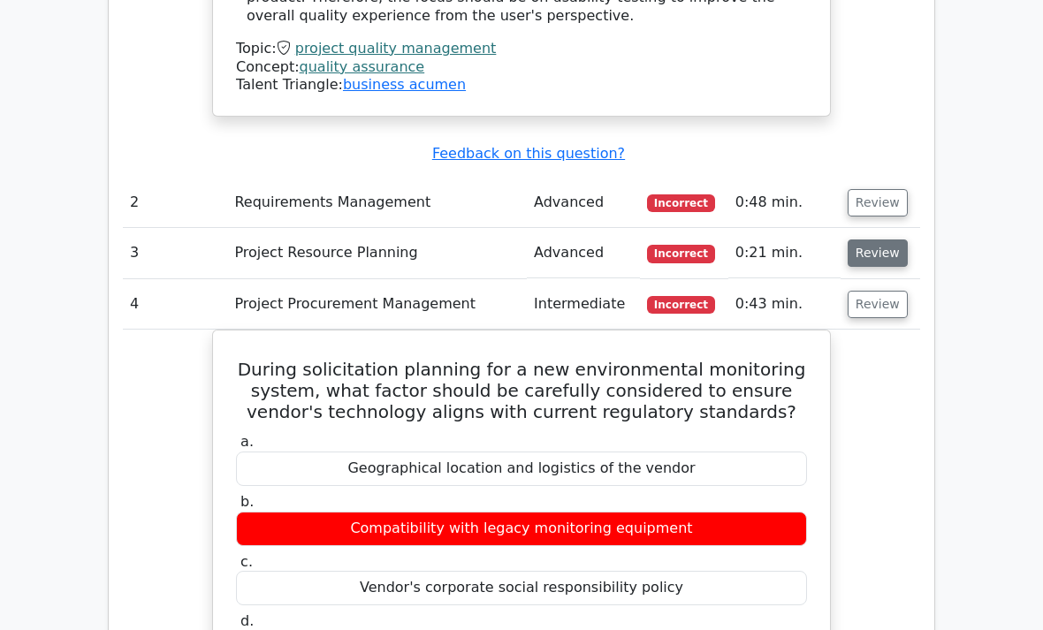
click at [897, 240] on button "Review" at bounding box center [878, 253] width 60 height 27
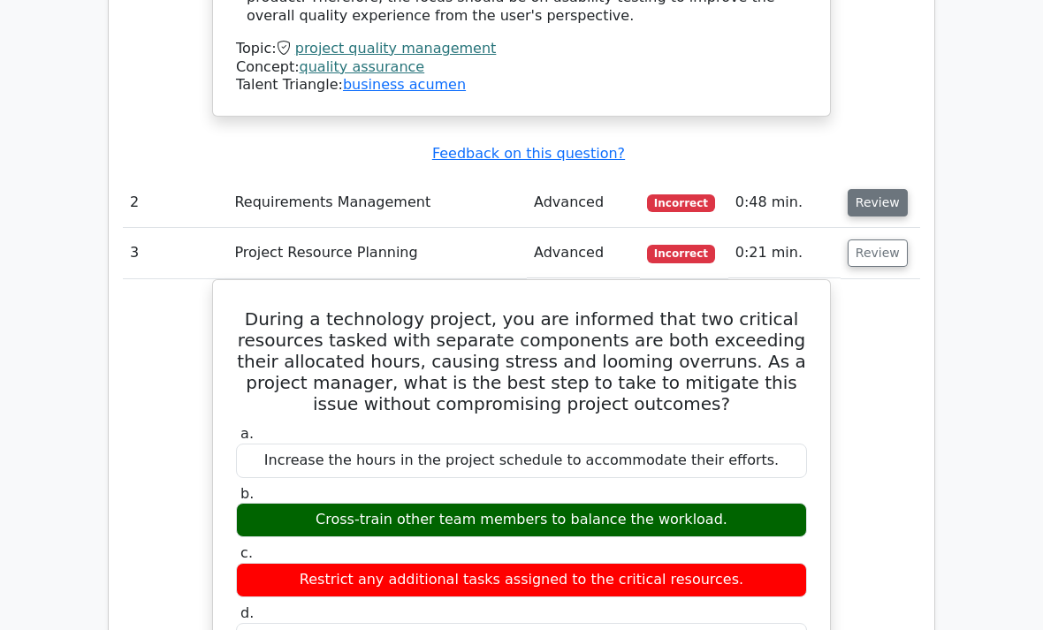
click at [898, 189] on button "Review" at bounding box center [878, 202] width 60 height 27
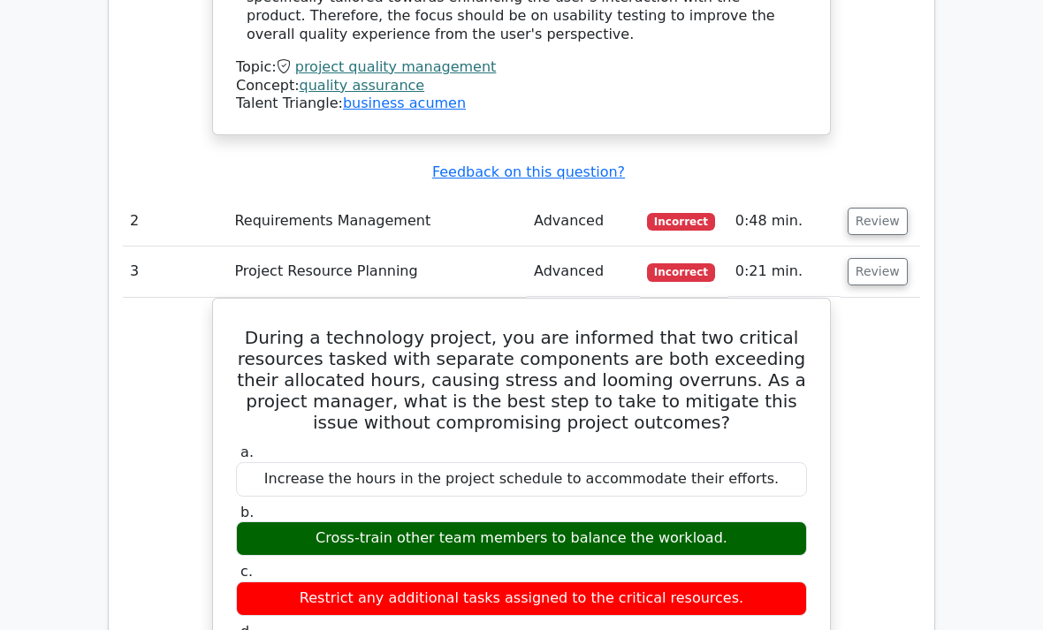
click at [891, 197] on td "Review" at bounding box center [881, 222] width 80 height 50
click at [890, 209] on button "Review" at bounding box center [878, 222] width 60 height 27
click at [890, 208] on button "Review" at bounding box center [878, 221] width 60 height 27
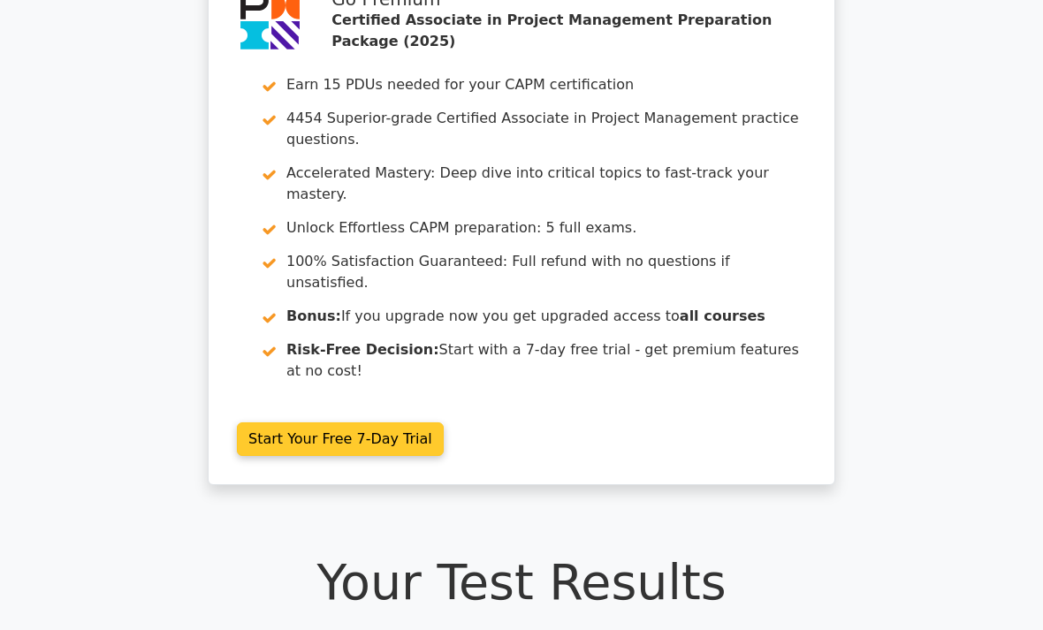
scroll to position [0, 0]
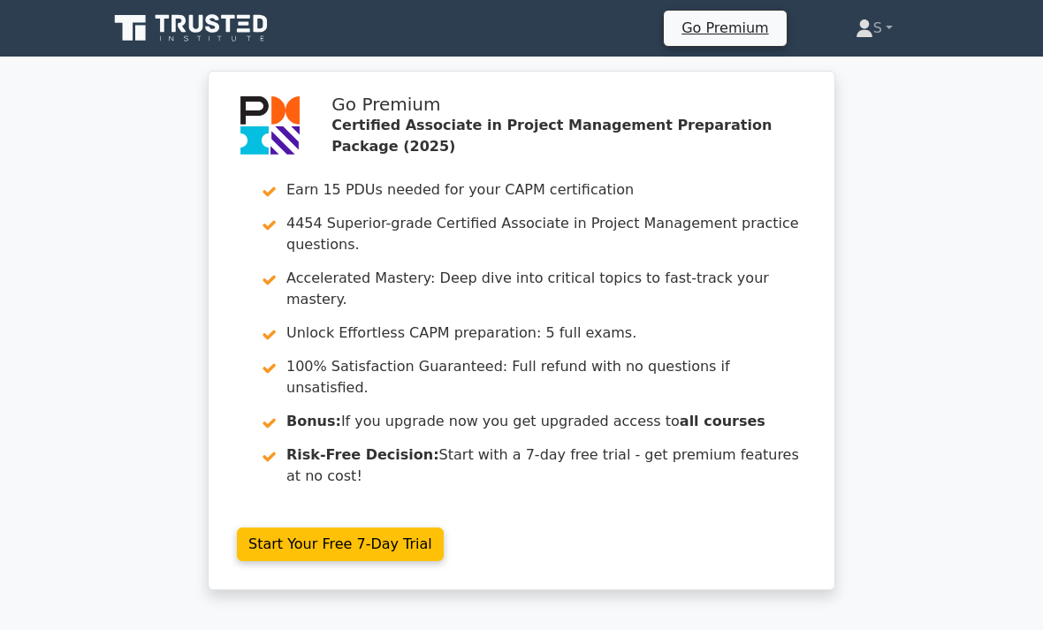
click at [216, 27] on icon at bounding box center [193, 28] width 170 height 34
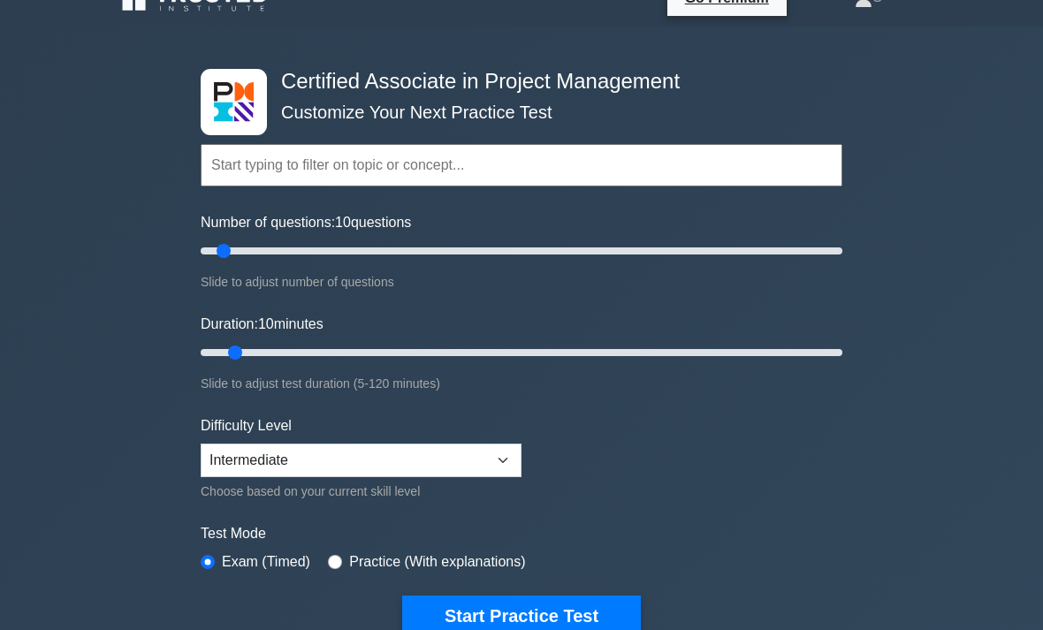
scroll to position [29, 0]
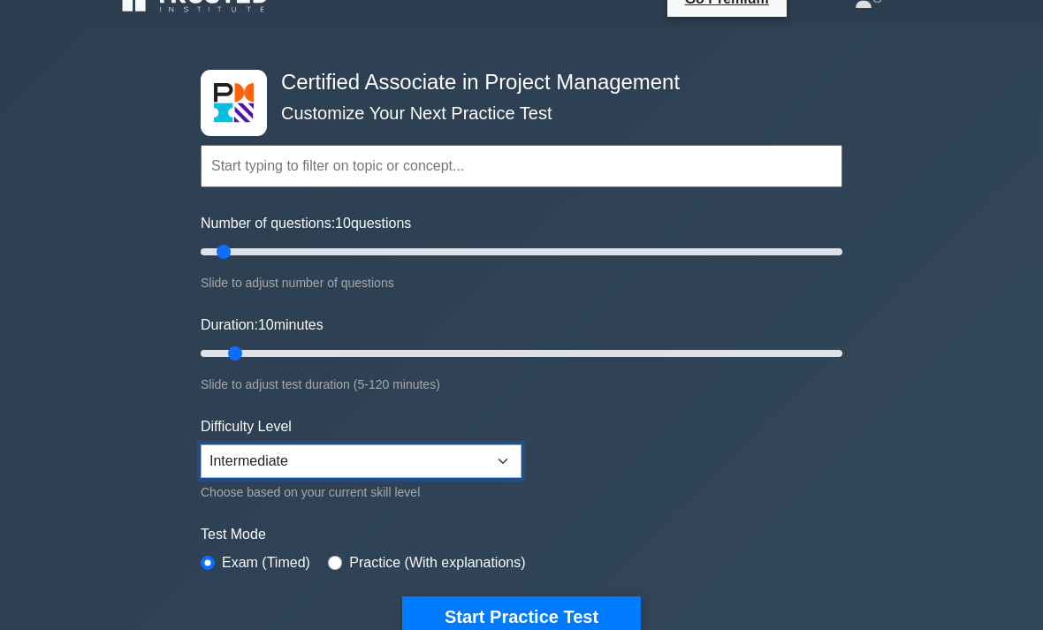
select select "expert"
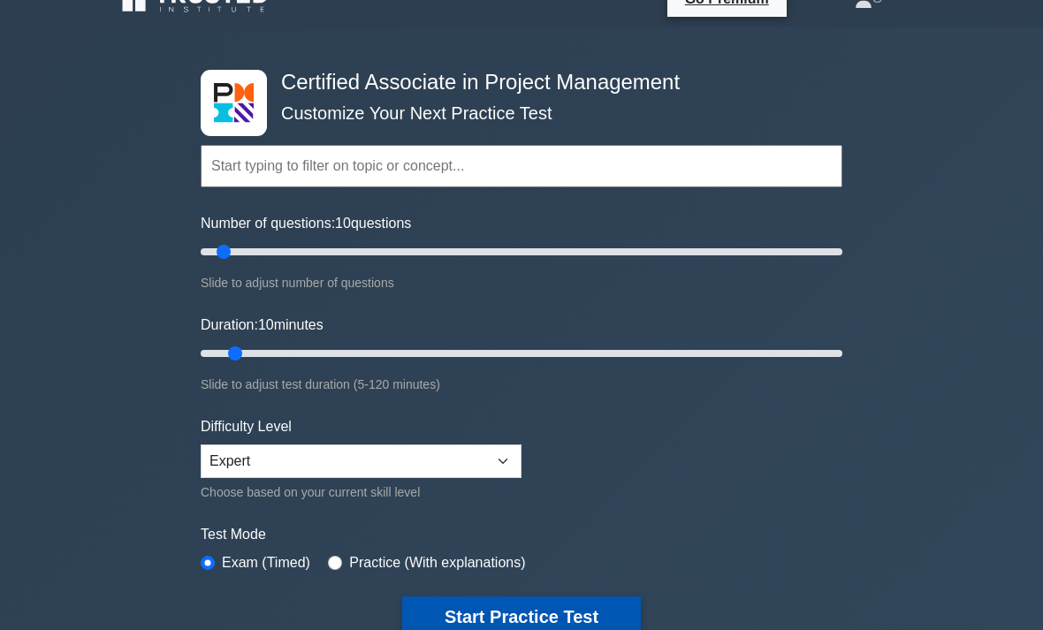
click at [522, 598] on button "Start Practice Test" at bounding box center [521, 617] width 239 height 41
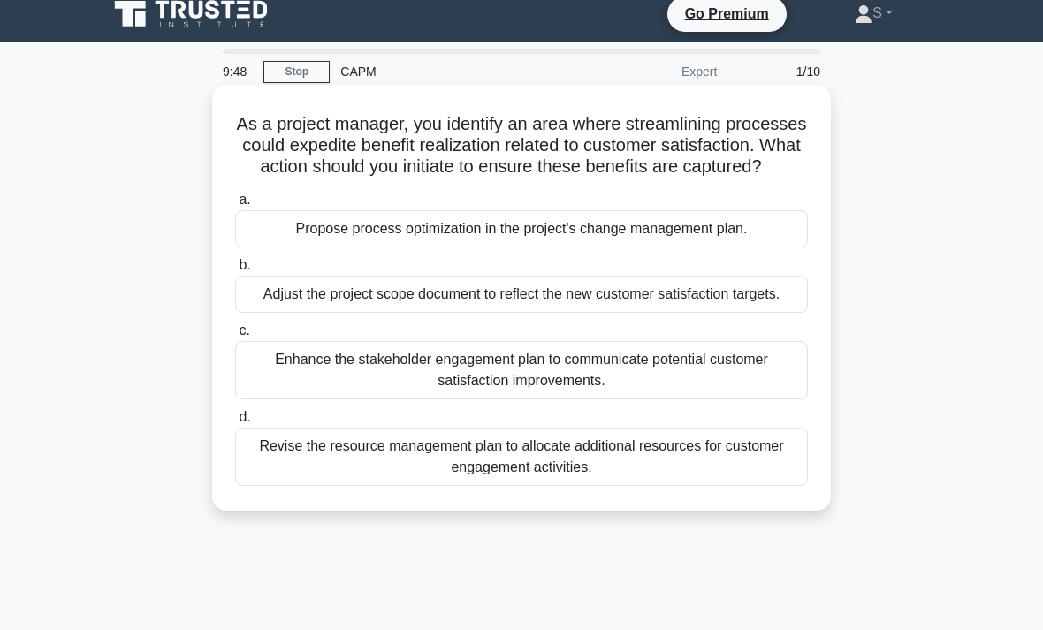
scroll to position [15, 0]
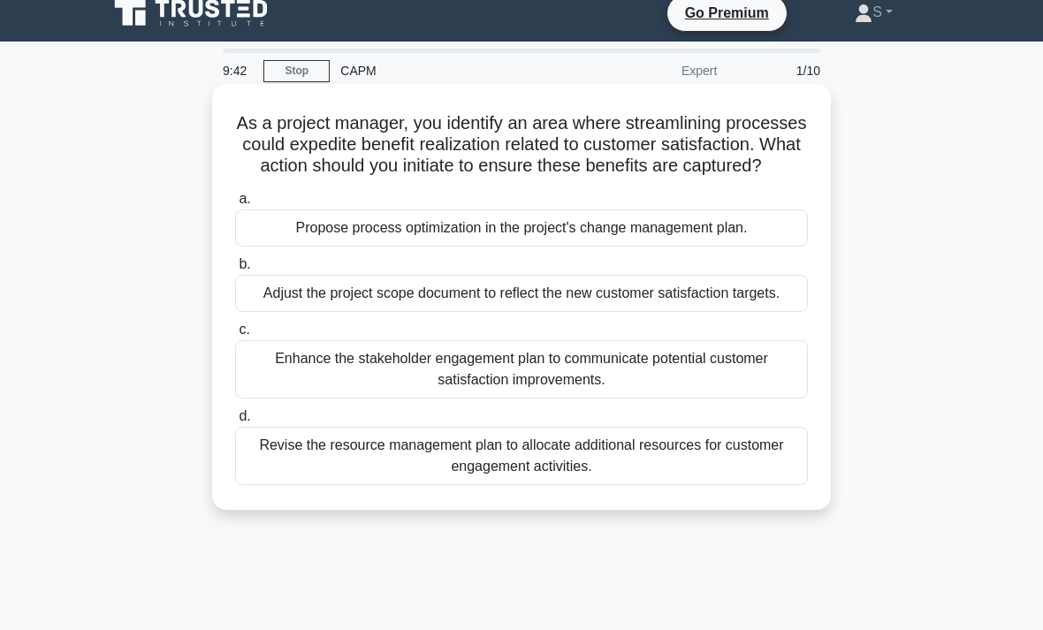
click at [714, 247] on div "Propose process optimization in the project's change management plan." at bounding box center [521, 228] width 573 height 37
click at [235, 205] on input "a. Propose process optimization in the project's change management plan." at bounding box center [235, 199] width 0 height 11
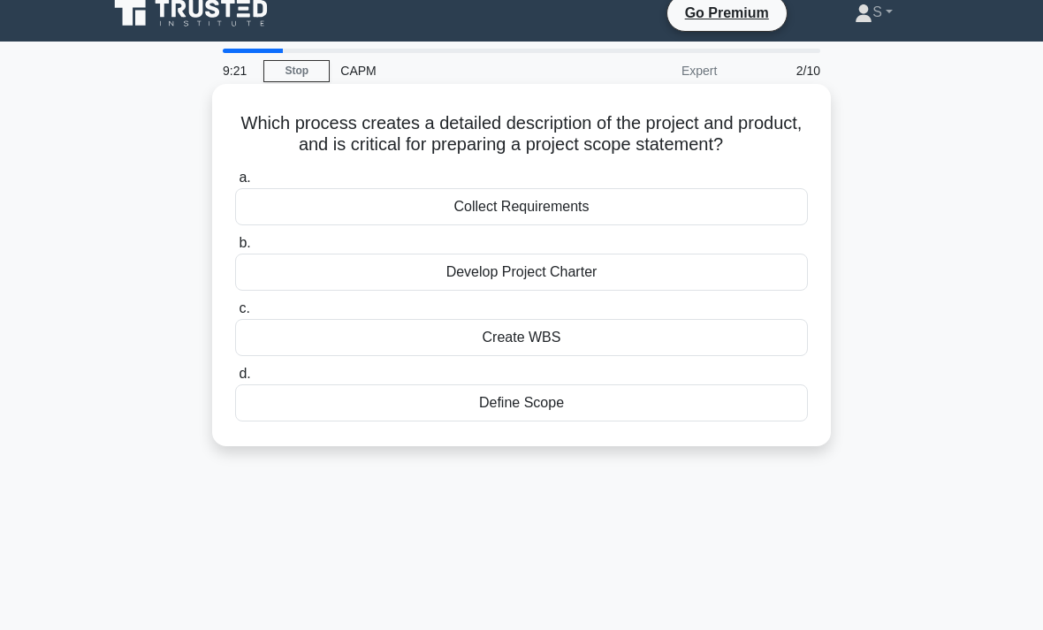
click at [649, 289] on div "Develop Project Charter" at bounding box center [521, 272] width 573 height 37
click at [235, 249] on input "b. Develop Project Charter" at bounding box center [235, 243] width 0 height 11
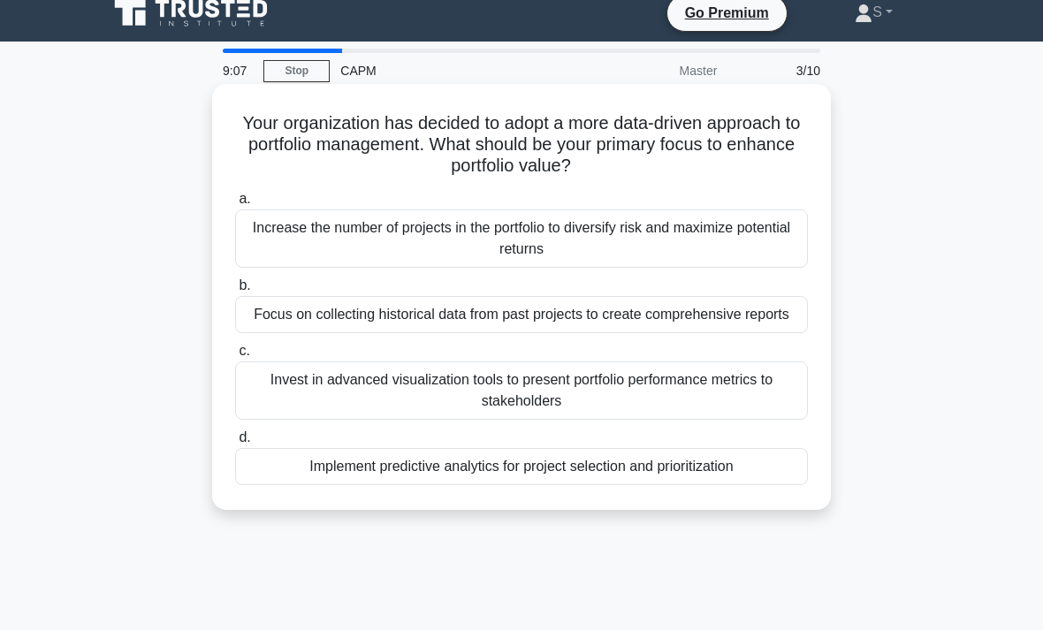
click at [760, 319] on div "Focus on collecting historical data from past projects to create comprehensive …" at bounding box center [521, 314] width 573 height 37
click at [235, 292] on input "b. Focus on collecting historical data from past projects to create comprehensi…" at bounding box center [235, 285] width 0 height 11
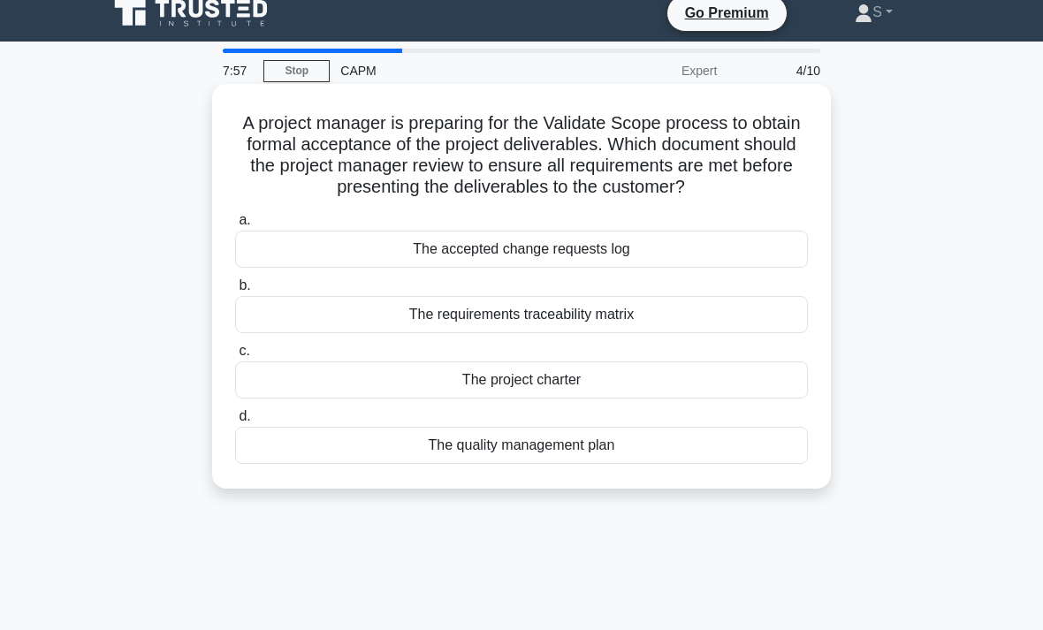
click at [650, 333] on div "The requirements traceability matrix" at bounding box center [521, 314] width 573 height 37
click at [235, 292] on input "b. The requirements traceability matrix" at bounding box center [235, 285] width 0 height 11
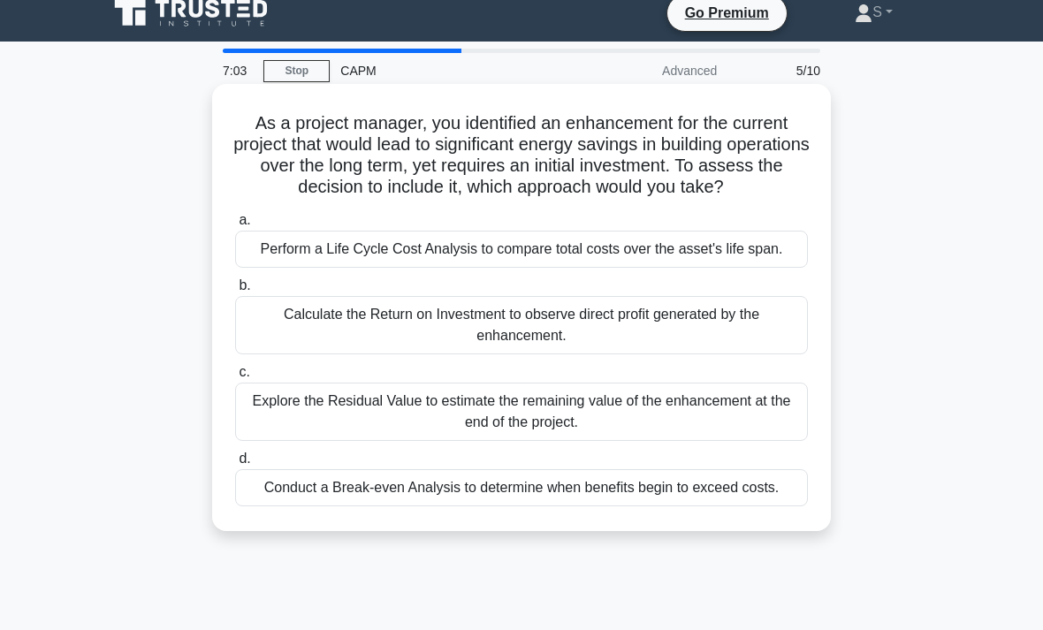
click at [693, 268] on div "Perform a Life Cycle Cost Analysis to compare total costs over the asset's life…" at bounding box center [521, 249] width 573 height 37
click at [235, 226] on input "a. Perform a Life Cycle Cost Analysis to compare total costs over the asset's l…" at bounding box center [235, 220] width 0 height 11
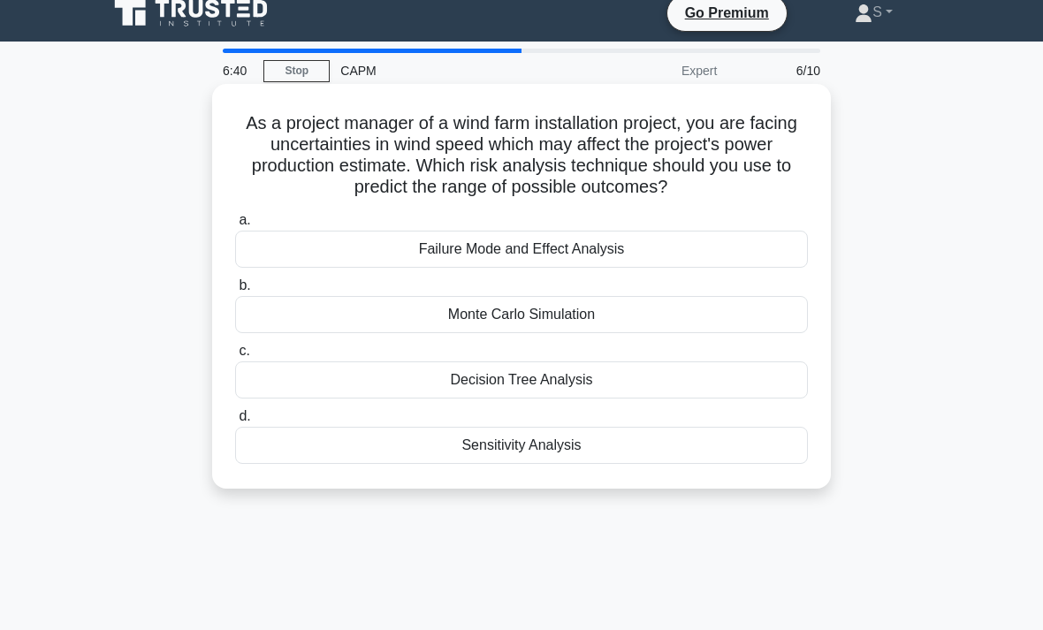
click at [744, 393] on div "Decision Tree Analysis" at bounding box center [521, 380] width 573 height 37
click at [235, 357] on input "c. Decision Tree Analysis" at bounding box center [235, 351] width 0 height 11
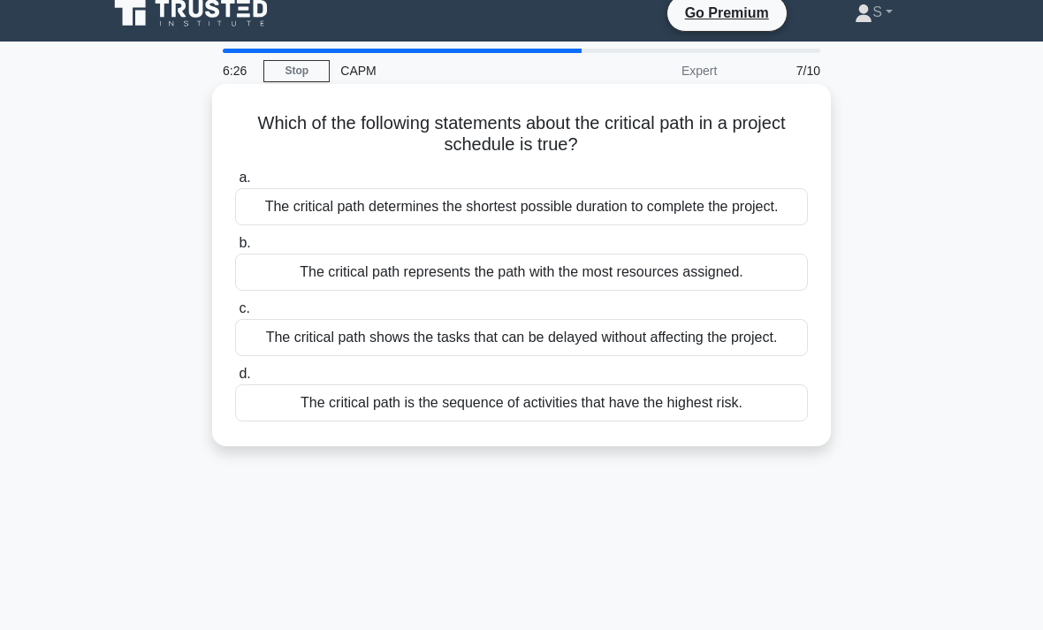
click at [776, 216] on div "The critical path determines the shortest possible duration to complete the pro…" at bounding box center [521, 206] width 573 height 37
click at [235, 184] on input "a. The critical path determines the shortest possible duration to complete the …" at bounding box center [235, 177] width 0 height 11
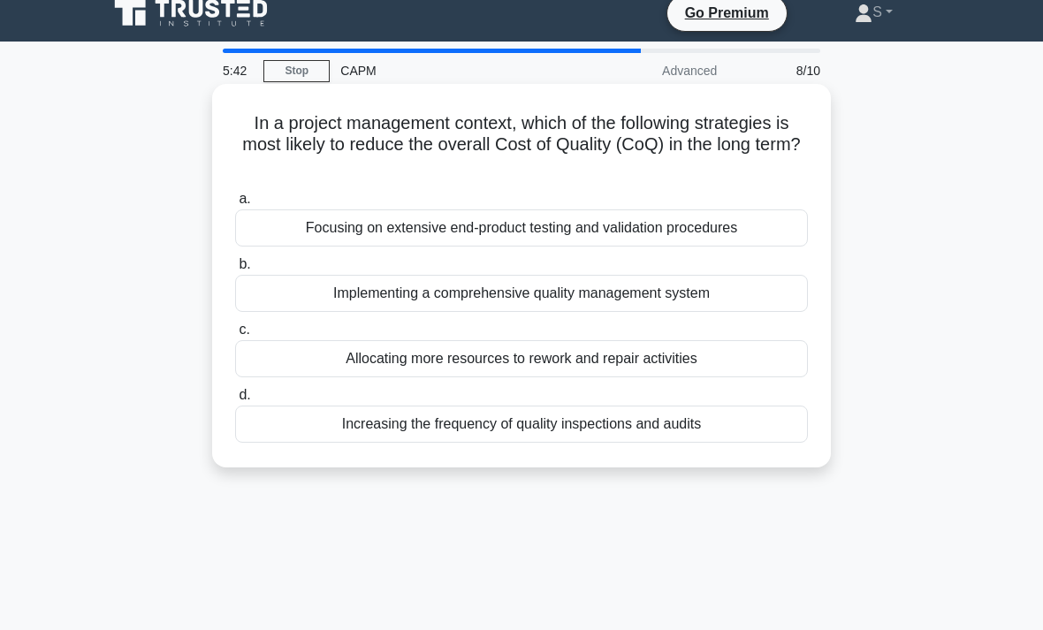
click at [588, 287] on div "Implementing a comprehensive quality management system" at bounding box center [521, 293] width 573 height 37
click at [235, 271] on input "b. Implementing a comprehensive quality management system" at bounding box center [235, 264] width 0 height 11
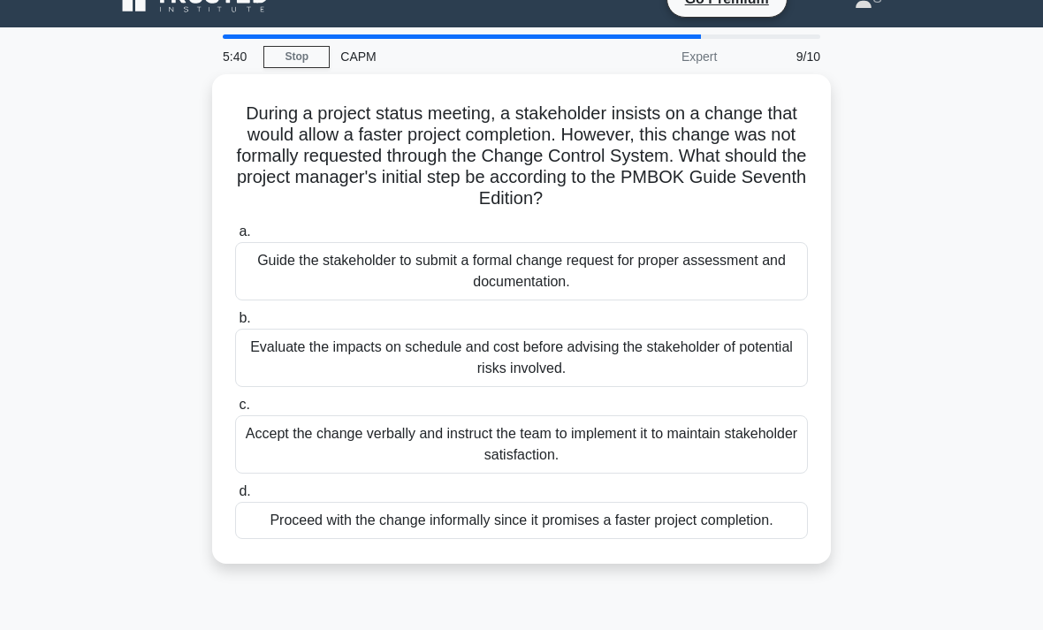
scroll to position [31, 0]
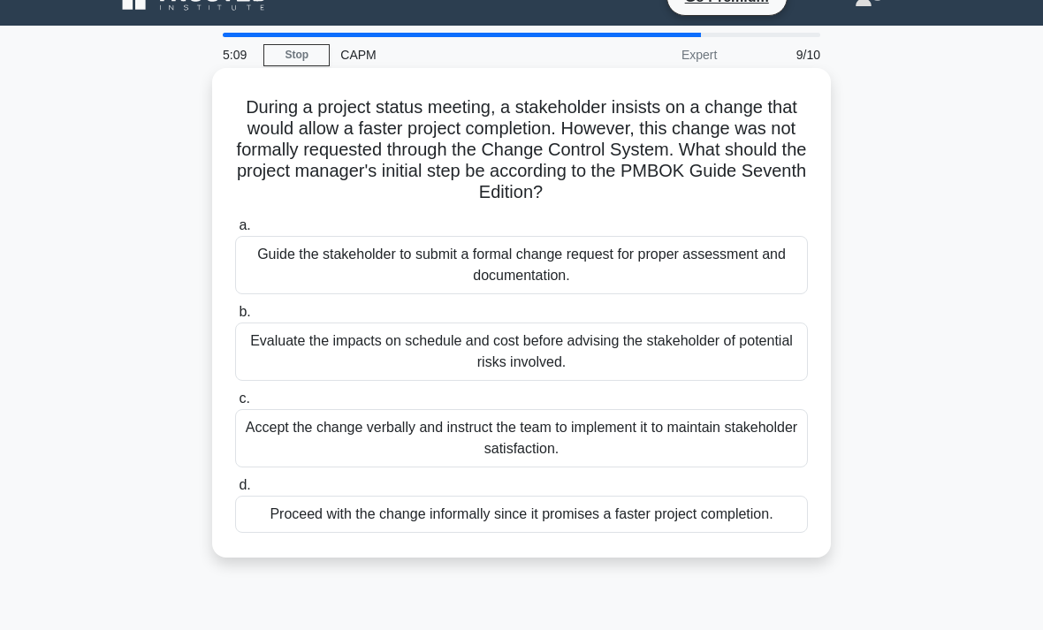
click at [292, 272] on div "Guide the stakeholder to submit a formal change request for proper assessment a…" at bounding box center [521, 265] width 573 height 58
click at [235, 232] on input "a. Guide the stakeholder to submit a formal change request for proper assessmen…" at bounding box center [235, 225] width 0 height 11
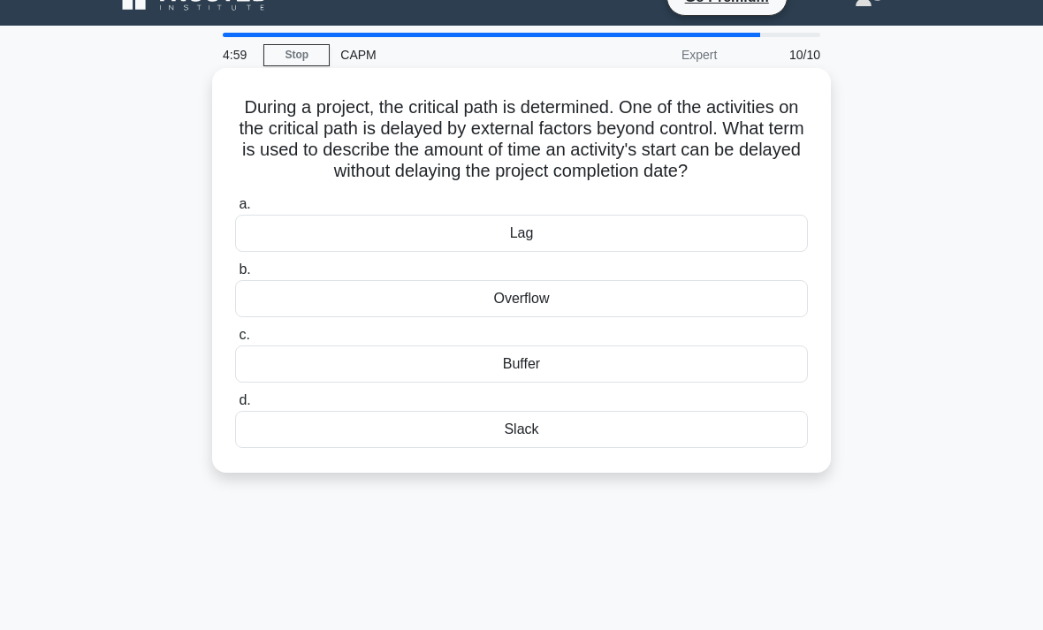
click at [308, 381] on div "Buffer" at bounding box center [521, 364] width 573 height 37
click at [235, 341] on input "c. Buffer" at bounding box center [235, 335] width 0 height 11
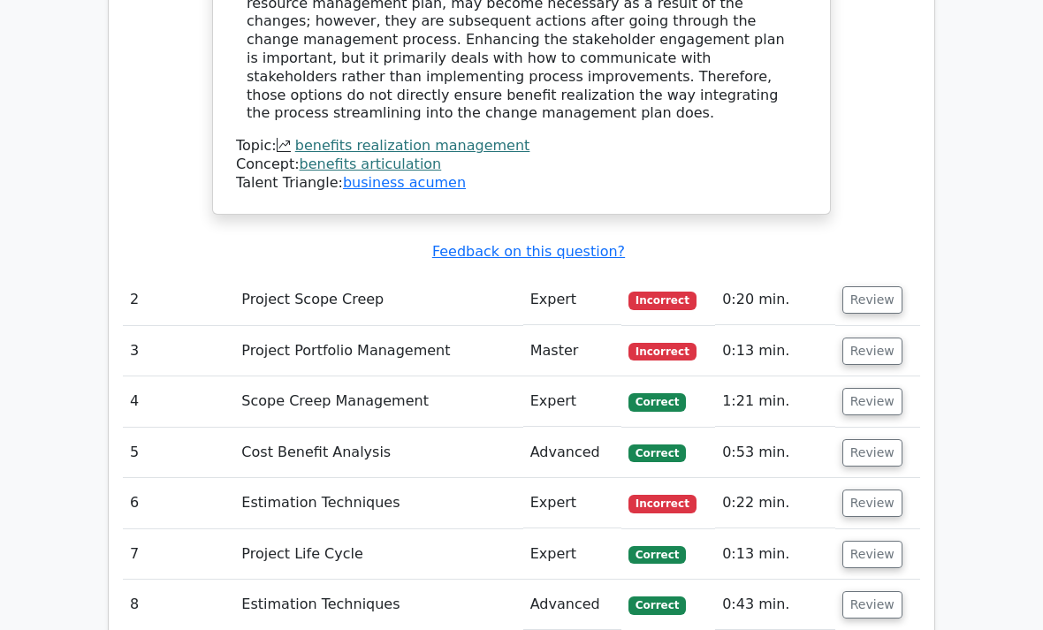
scroll to position [2399, 0]
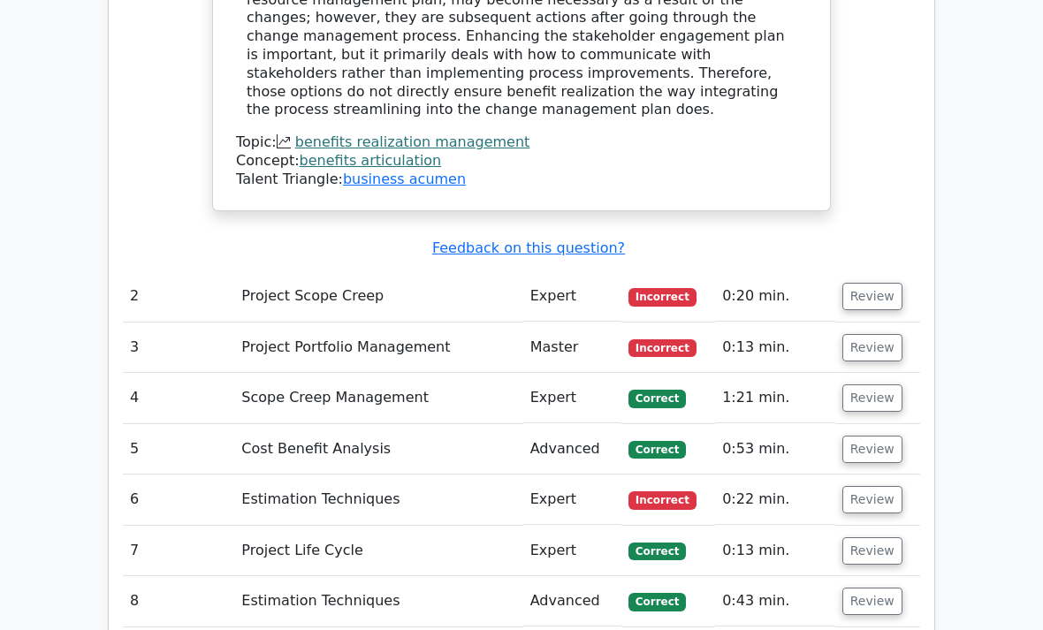
click at [873, 283] on button "Review" at bounding box center [872, 296] width 60 height 27
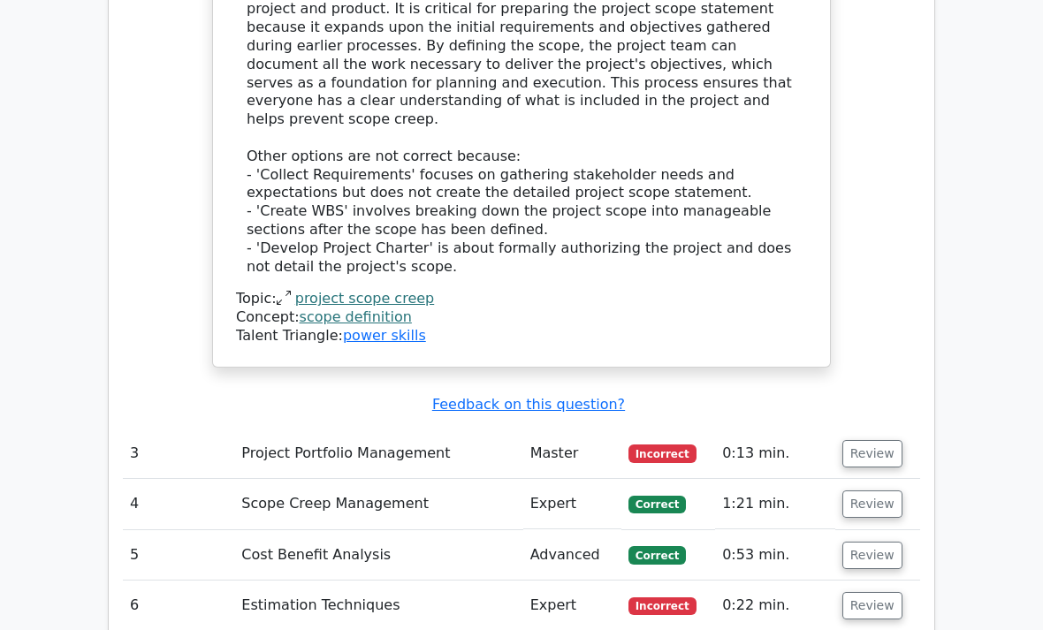
scroll to position [3143, 0]
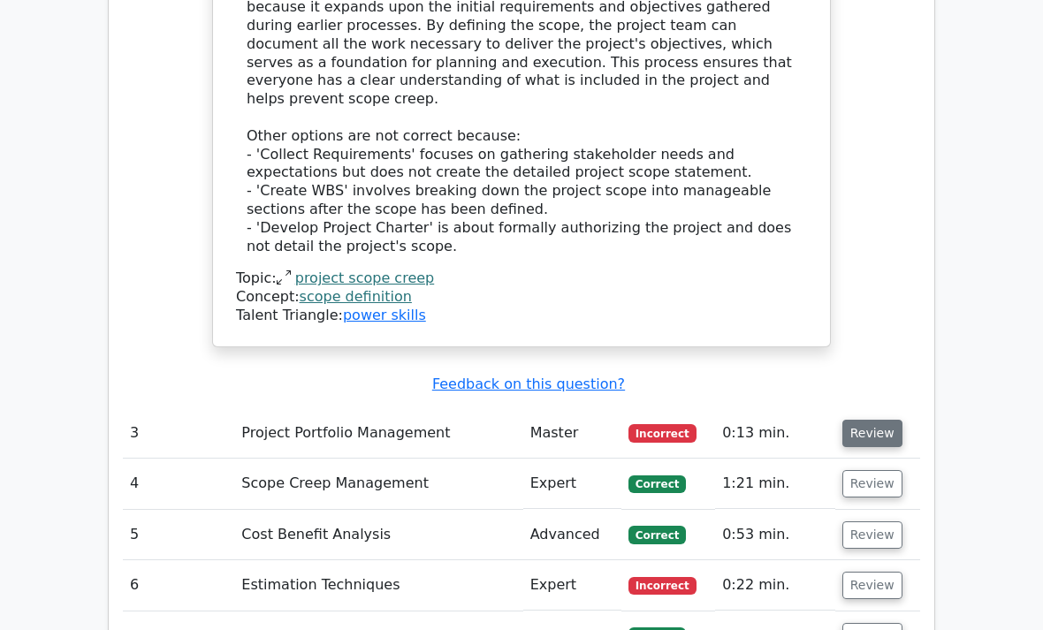
click at [866, 420] on button "Review" at bounding box center [872, 433] width 60 height 27
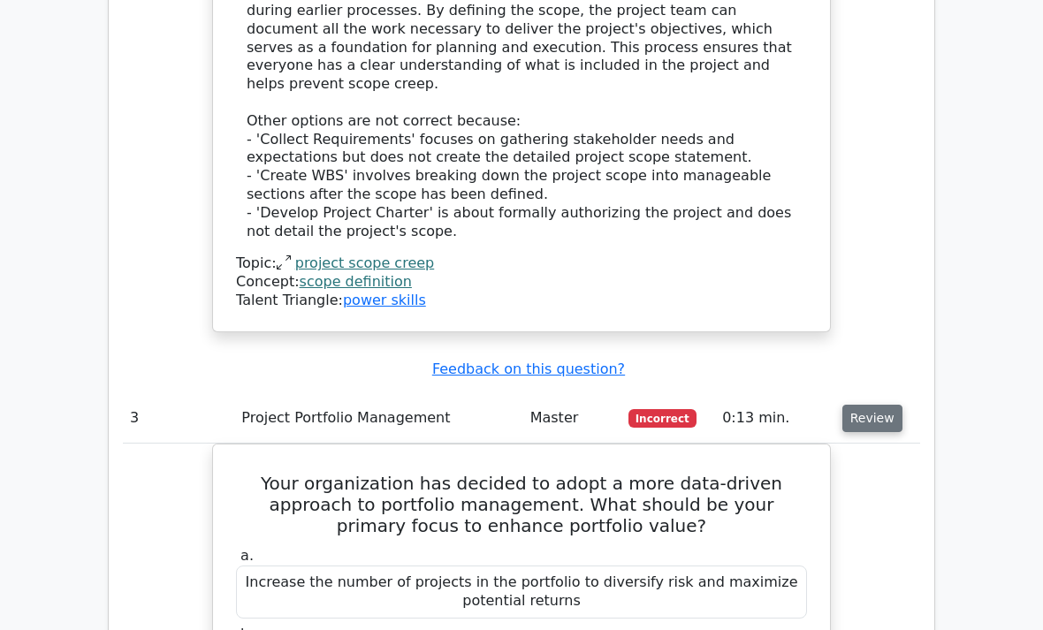
scroll to position [3158, 0]
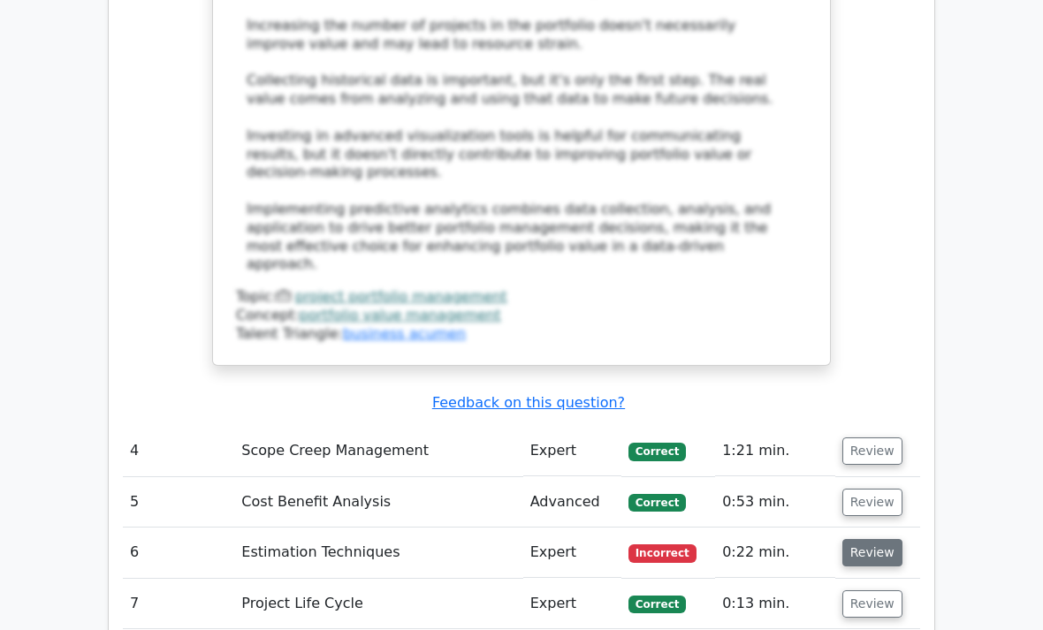
click at [873, 540] on button "Review" at bounding box center [872, 553] width 60 height 27
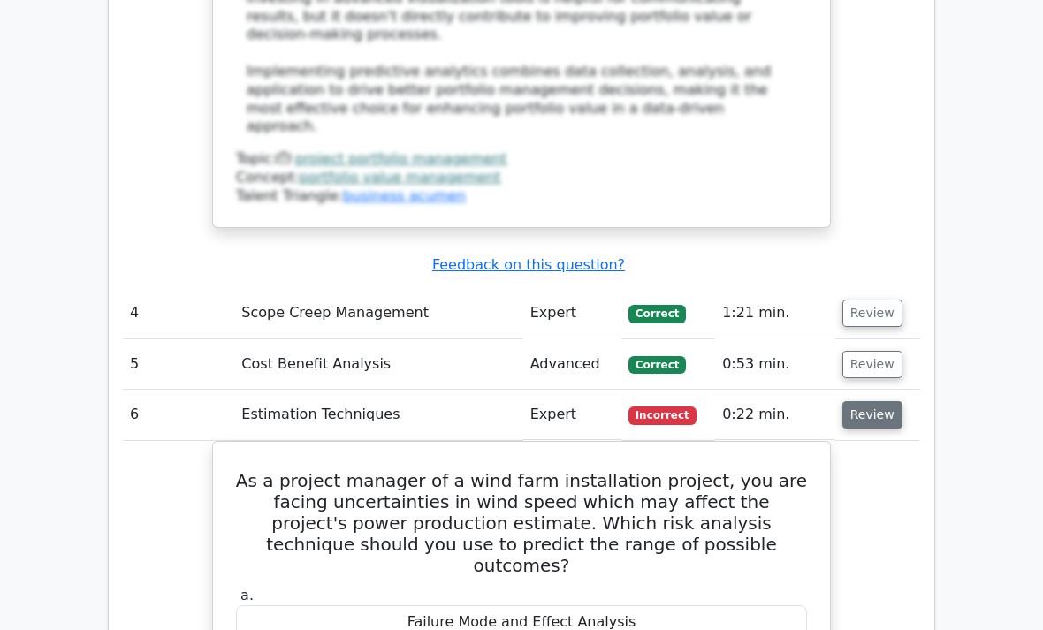
scroll to position [4476, 0]
